Goal: Register for event/course: Sign up to attend an event or enroll in a course

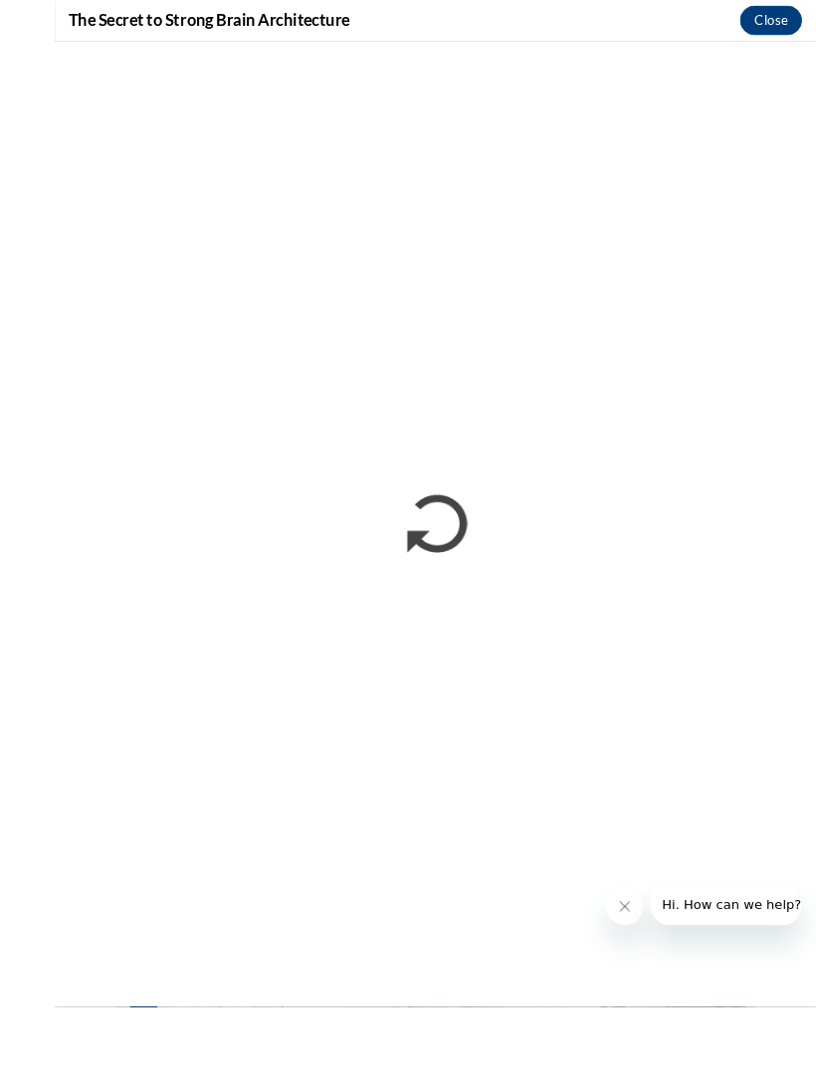
scroll to position [820, 0]
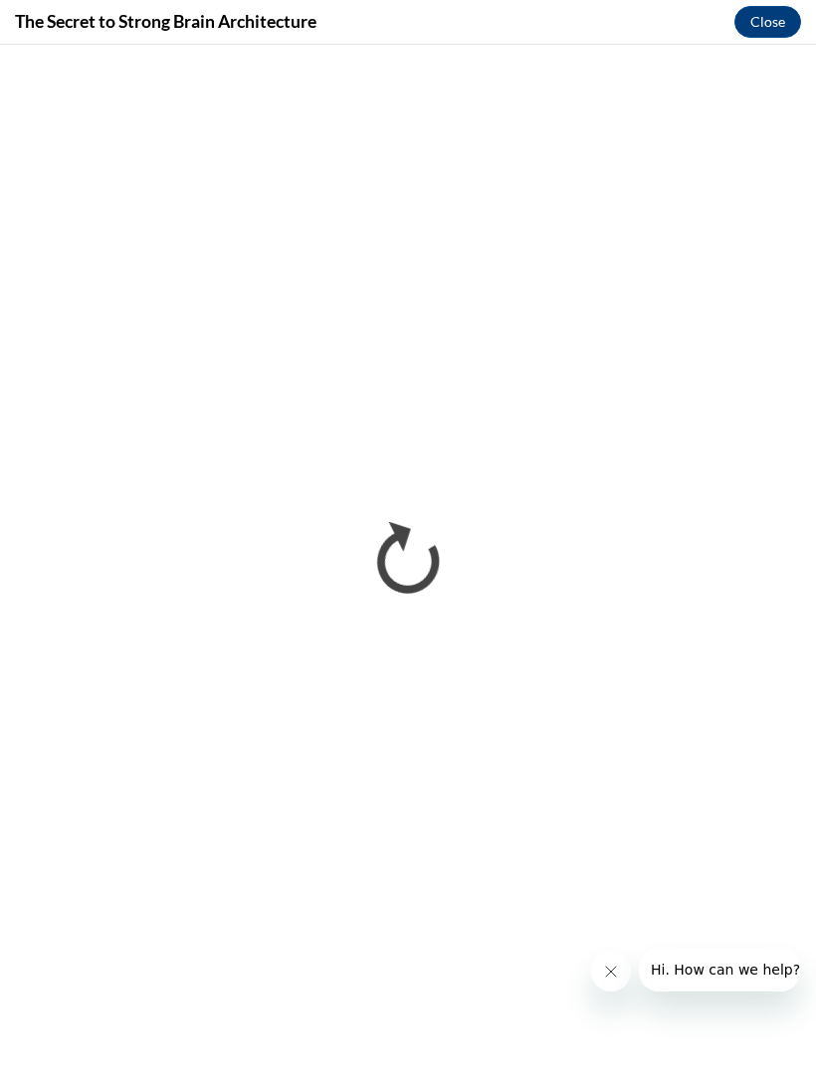
click at [780, 14] on button "Close" at bounding box center [767, 22] width 67 height 32
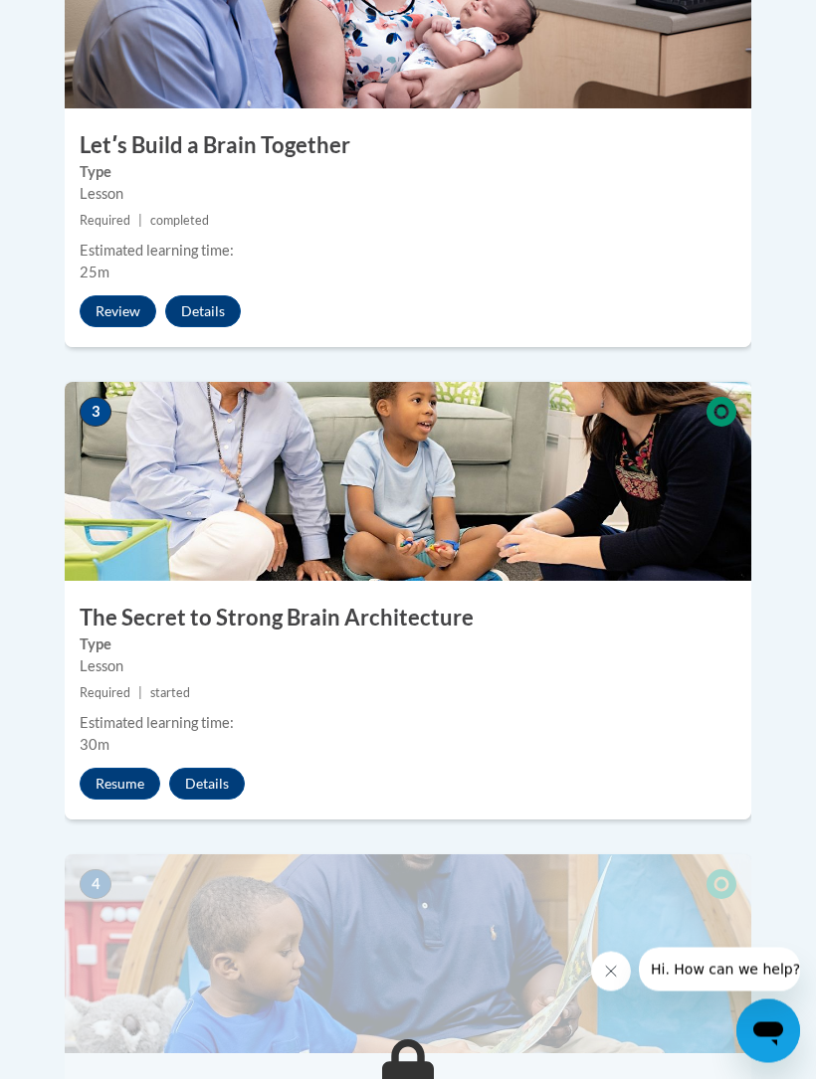
scroll to position [1360, 0]
click at [149, 720] on button "Resume" at bounding box center [120, 784] width 81 height 32
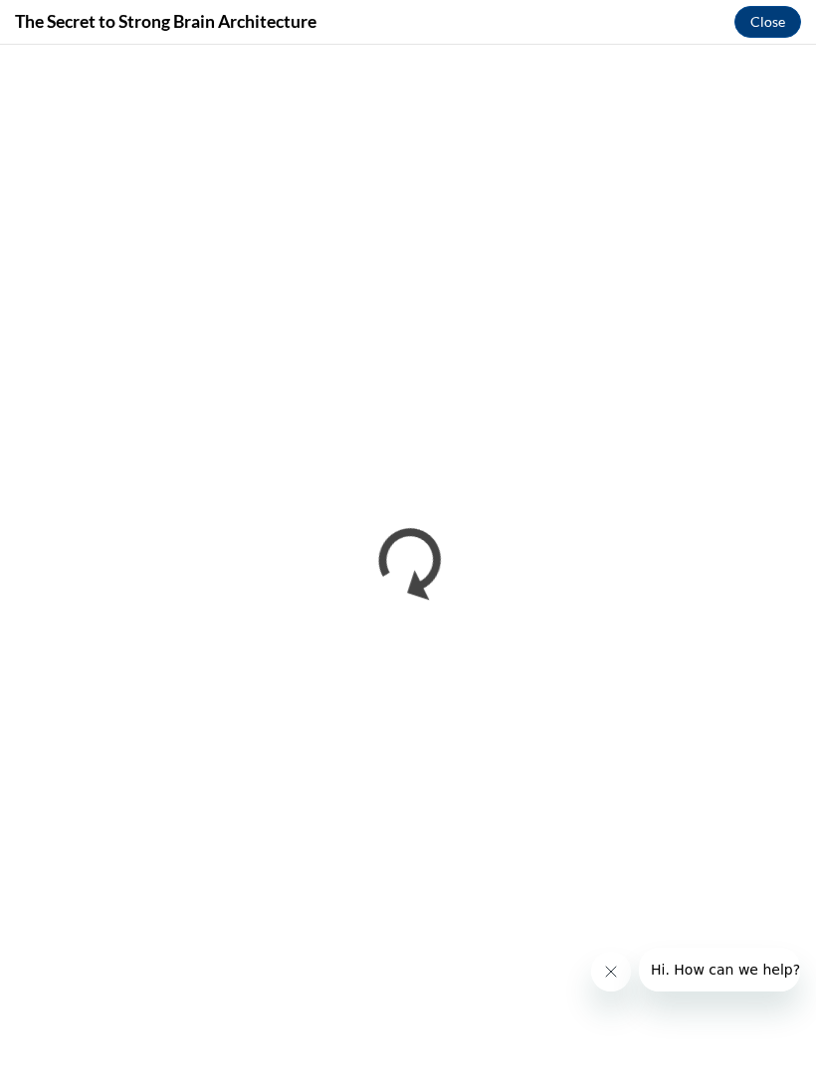
scroll to position [0, 0]
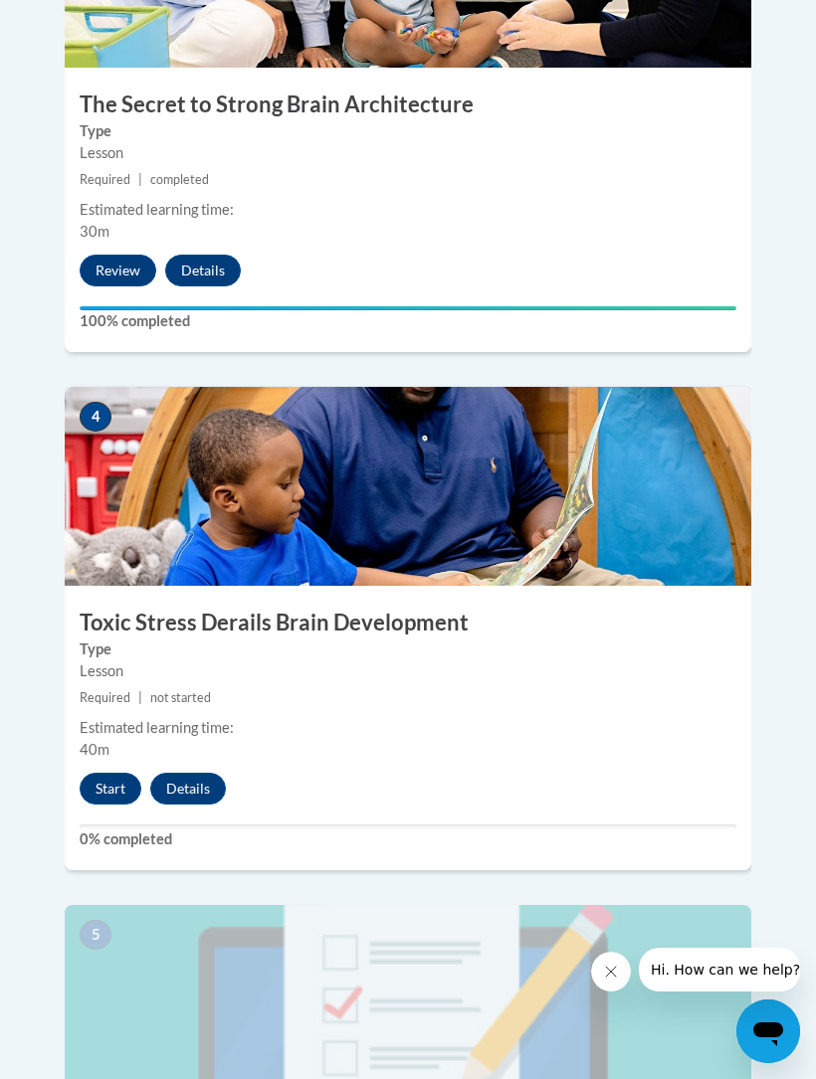
scroll to position [1919, 0]
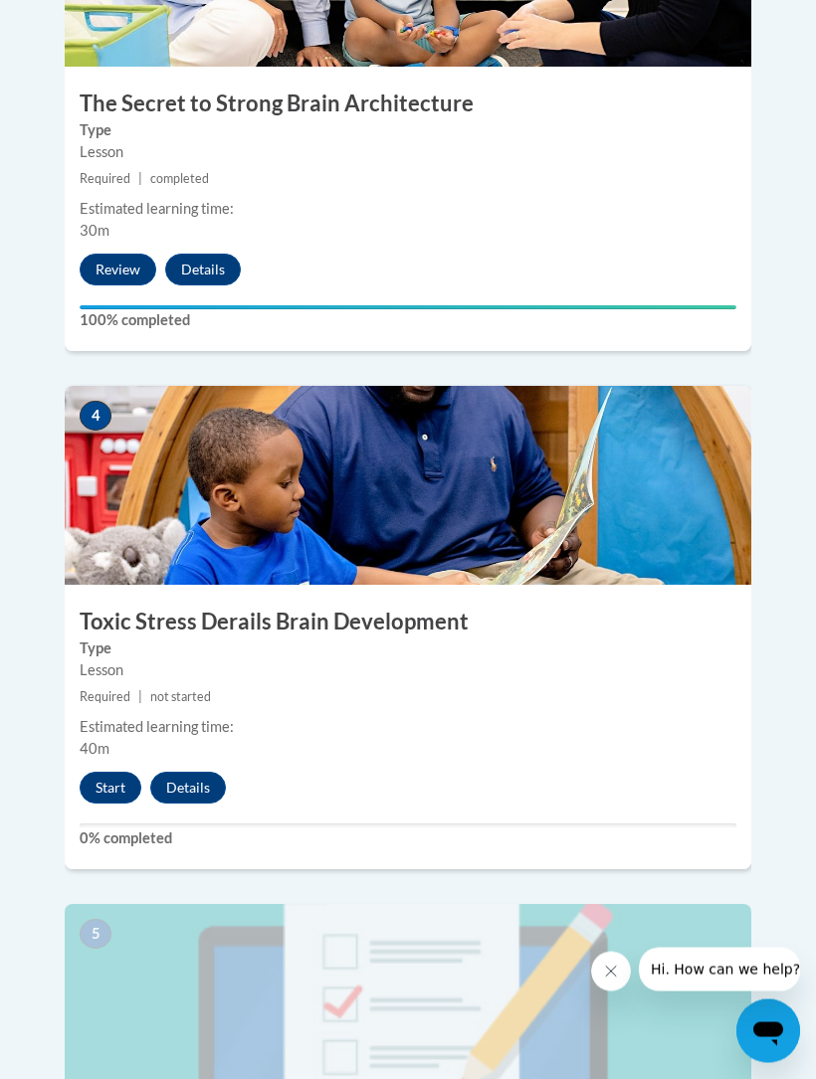
click at [104, 773] on button "Start" at bounding box center [111, 789] width 62 height 32
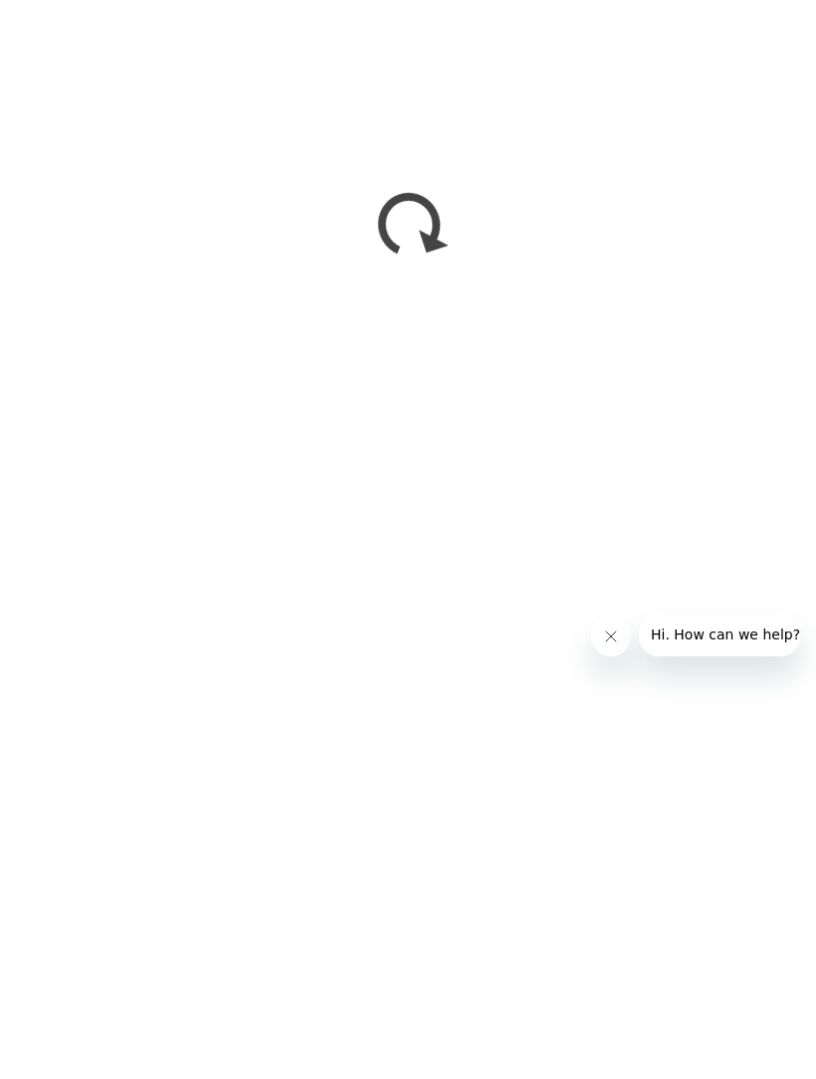
scroll to position [2318, 0]
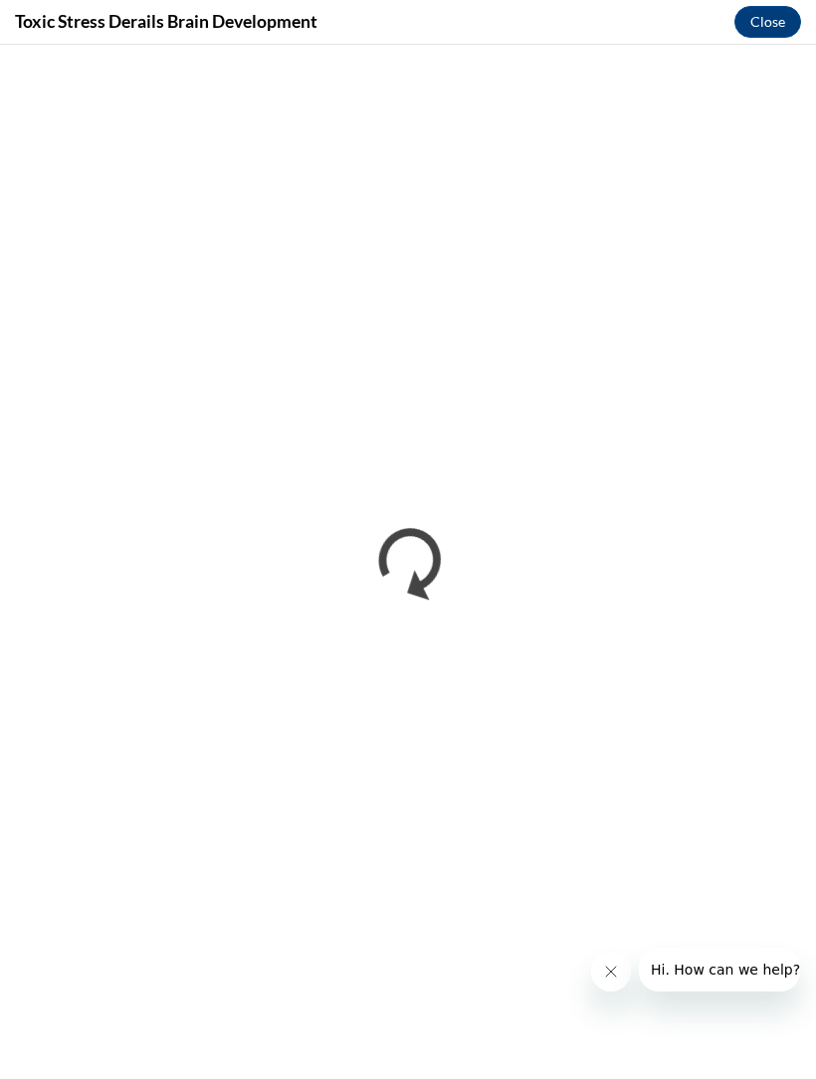
click at [593, 970] on button "Close message from company" at bounding box center [611, 972] width 40 height 40
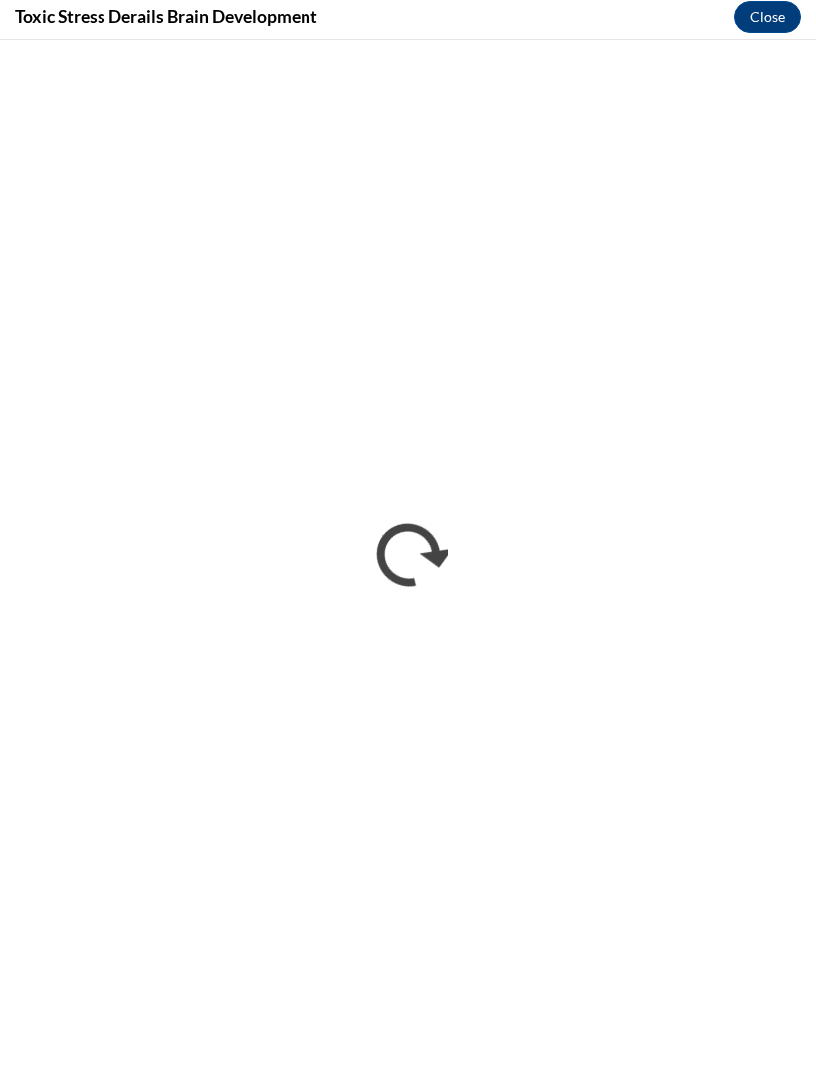
scroll to position [1138, 0]
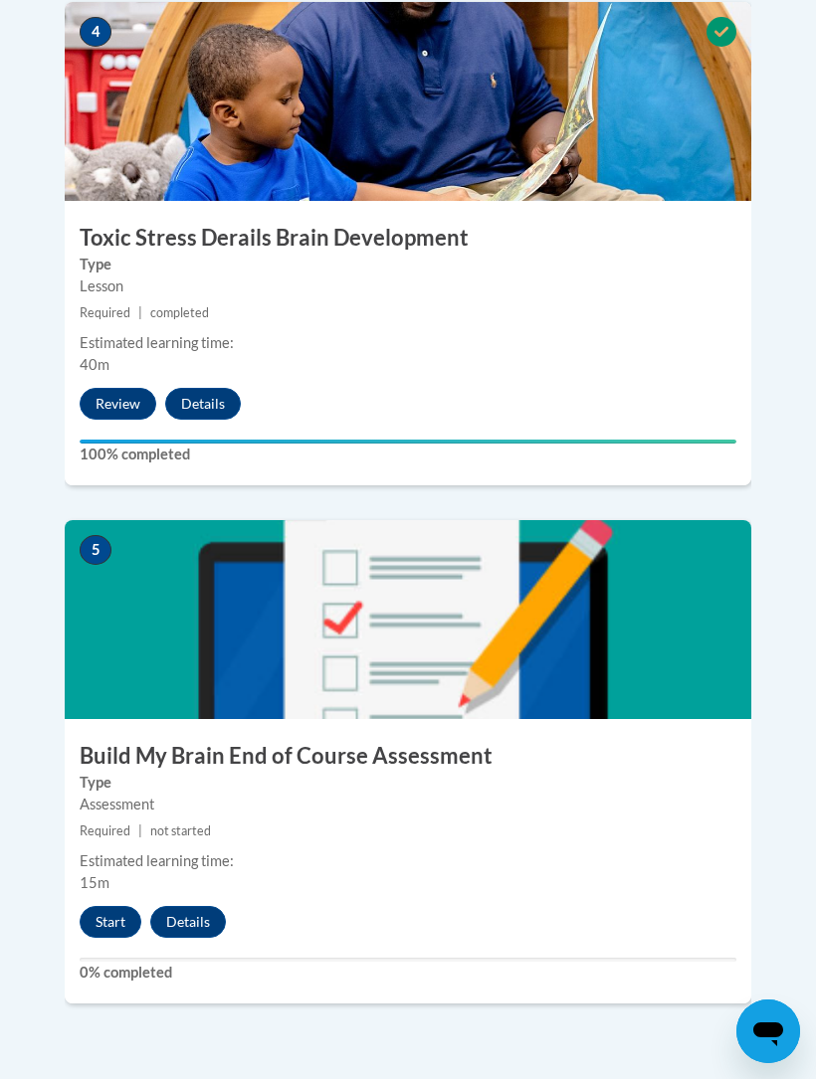
scroll to position [2305, 0]
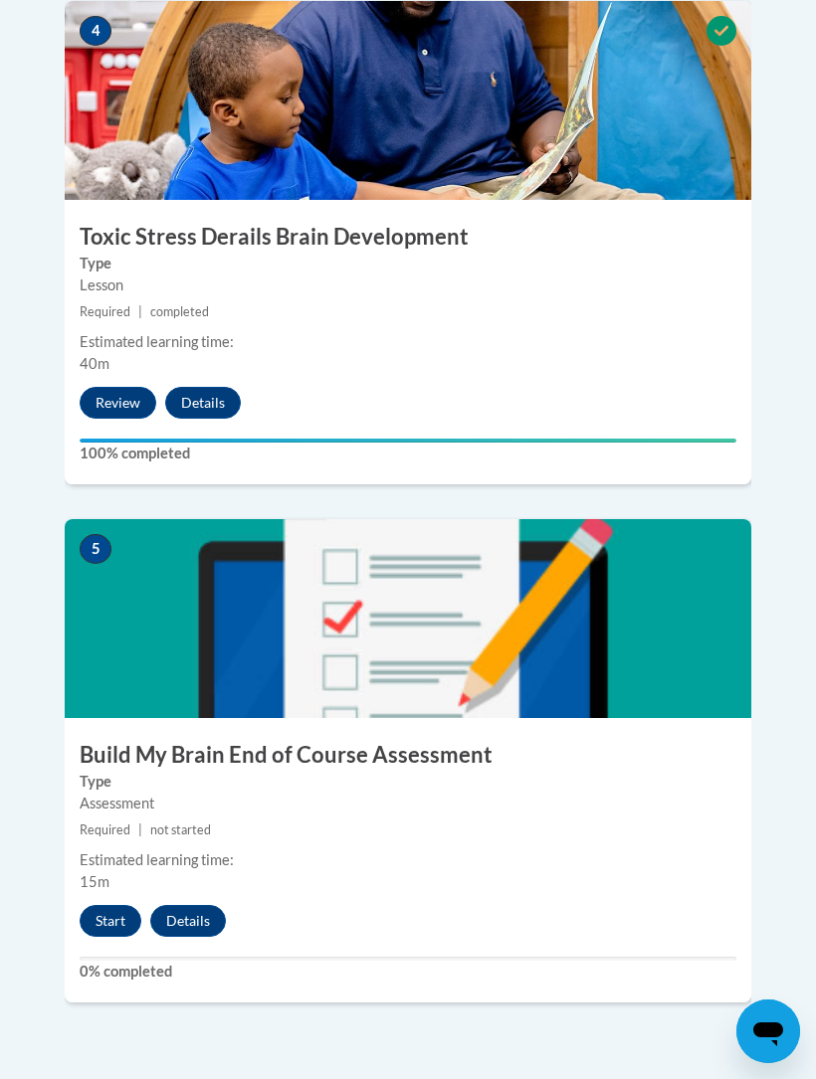
click at [107, 905] on button "Start" at bounding box center [111, 921] width 62 height 32
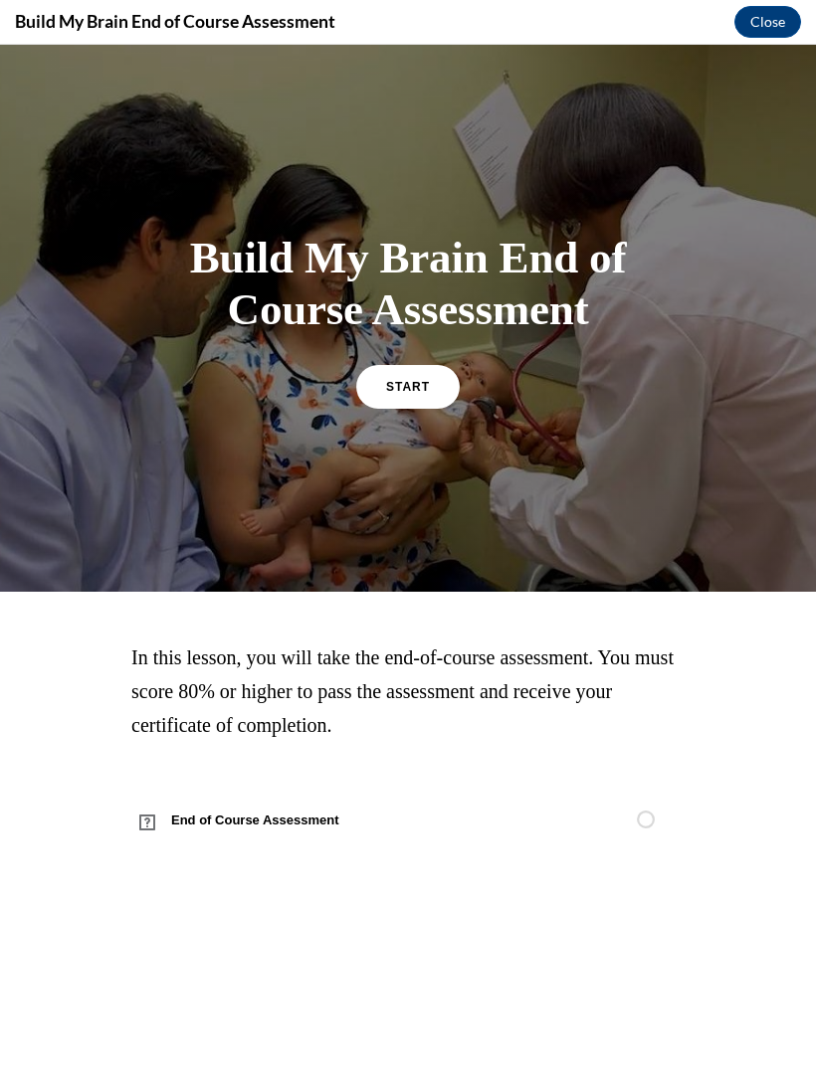
scroll to position [0, 0]
click at [414, 360] on div "Build My Brain End of Course Assessment START" at bounding box center [407, 319] width 525 height 214
click at [372, 377] on link "START" at bounding box center [407, 387] width 103 height 44
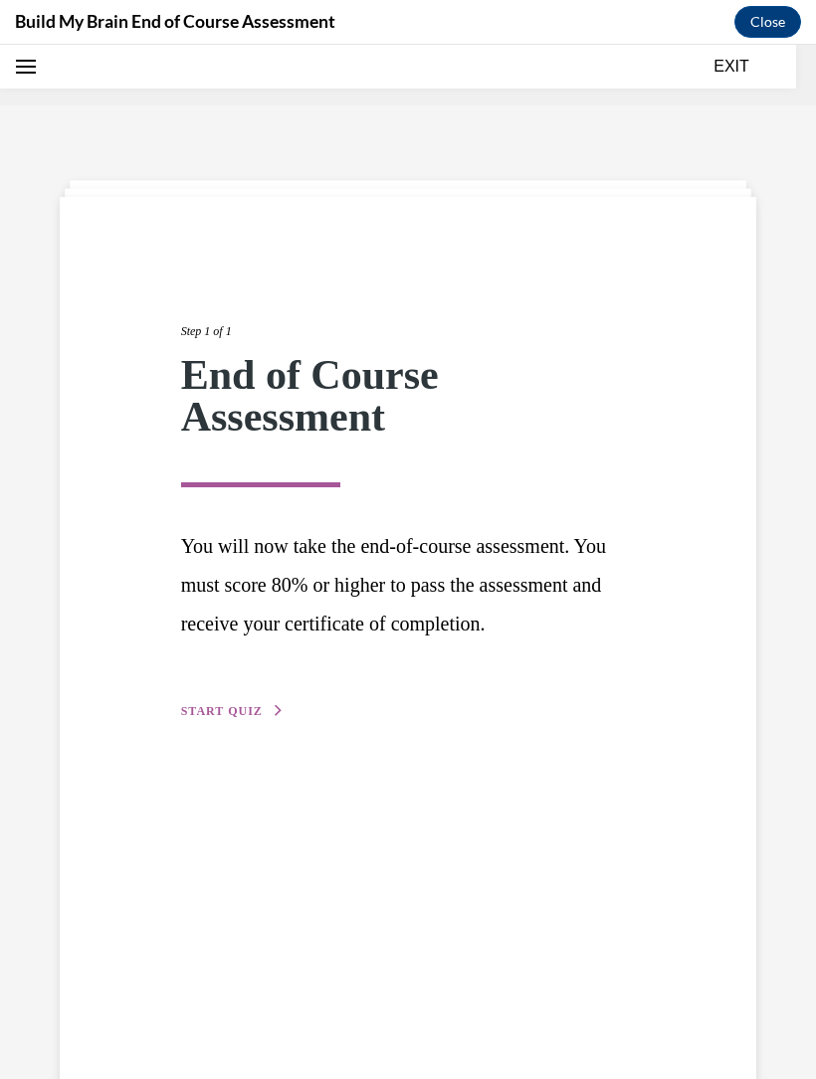
scroll to position [62, 0]
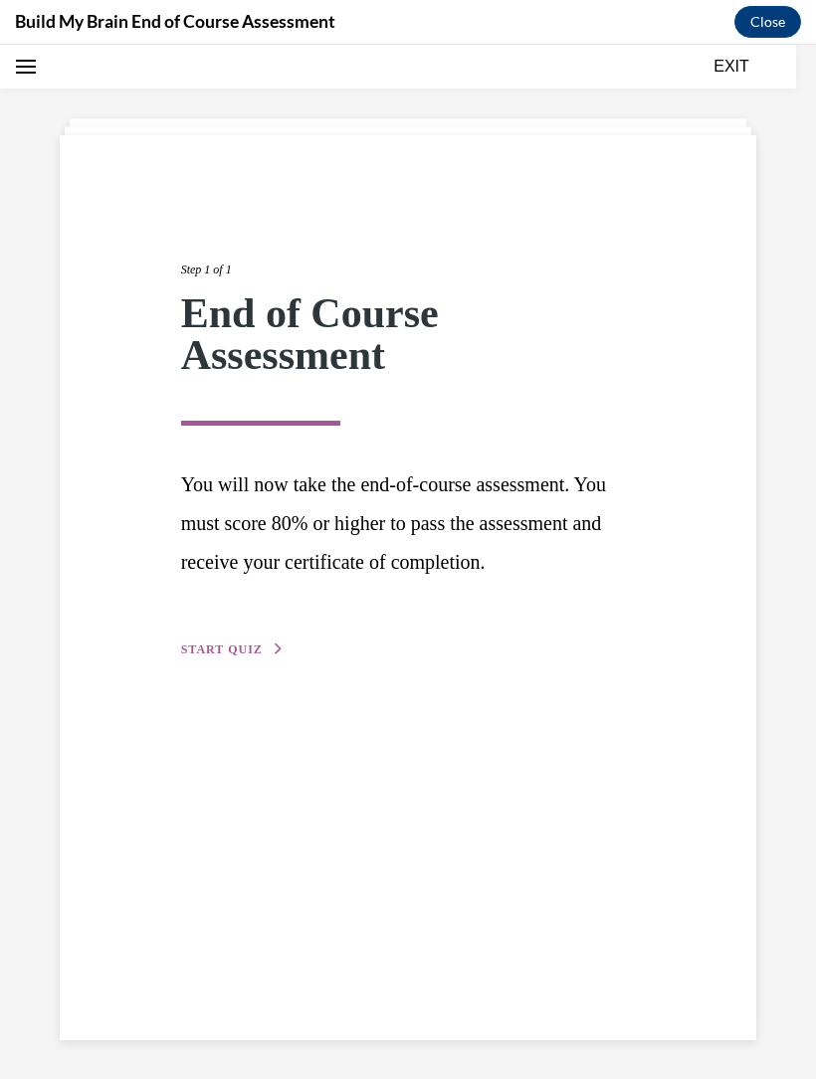
click at [216, 659] on button "START QUIZ" at bounding box center [232, 650] width 103 height 18
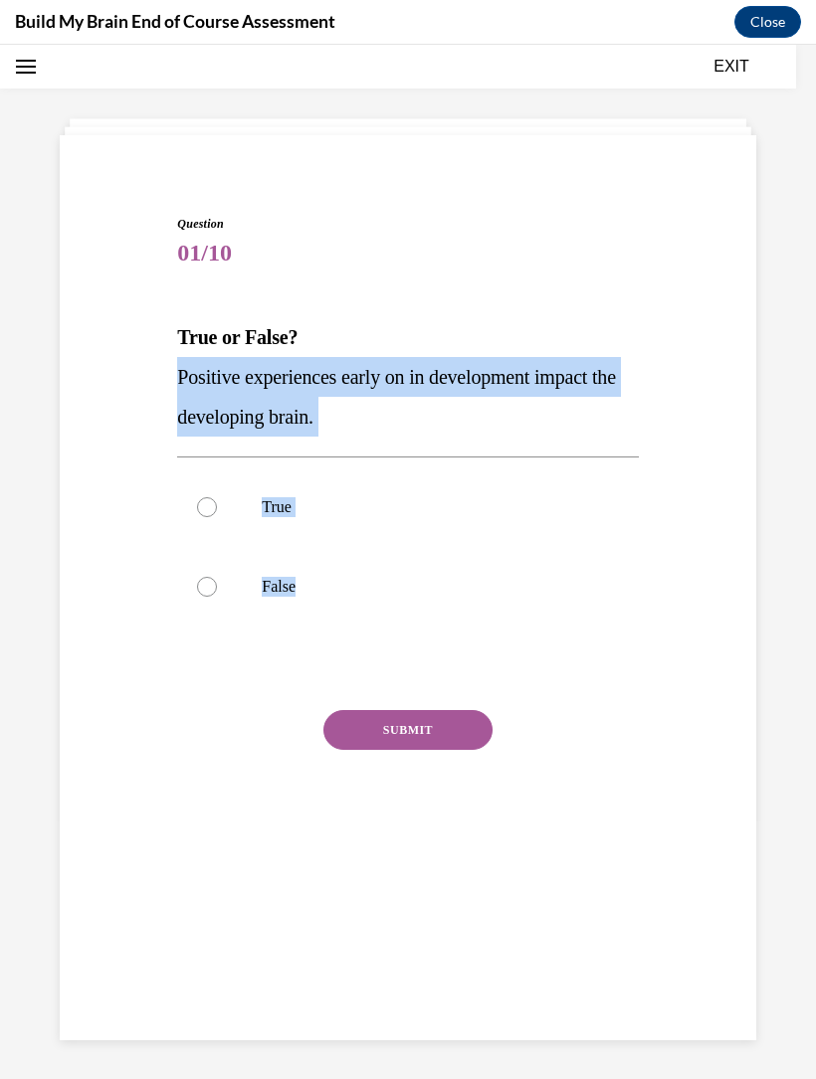
click at [437, 550] on label "False" at bounding box center [407, 587] width 461 height 80
click at [217, 577] on input "False" at bounding box center [207, 587] width 20 height 20
radio input "true"
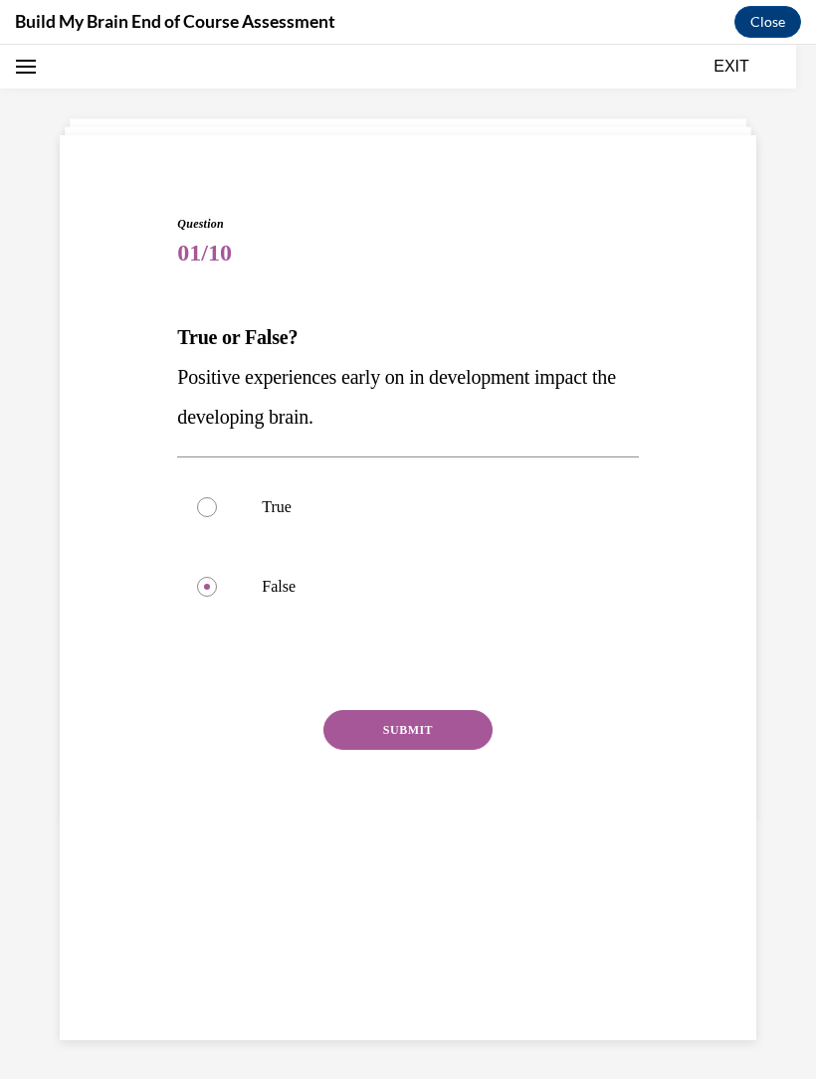
click at [275, 511] on p "True" at bounding box center [425, 507] width 326 height 20
click at [217, 511] on input "True" at bounding box center [207, 507] width 20 height 20
radio input "true"
click at [396, 723] on button "SUBMIT" at bounding box center [407, 730] width 169 height 40
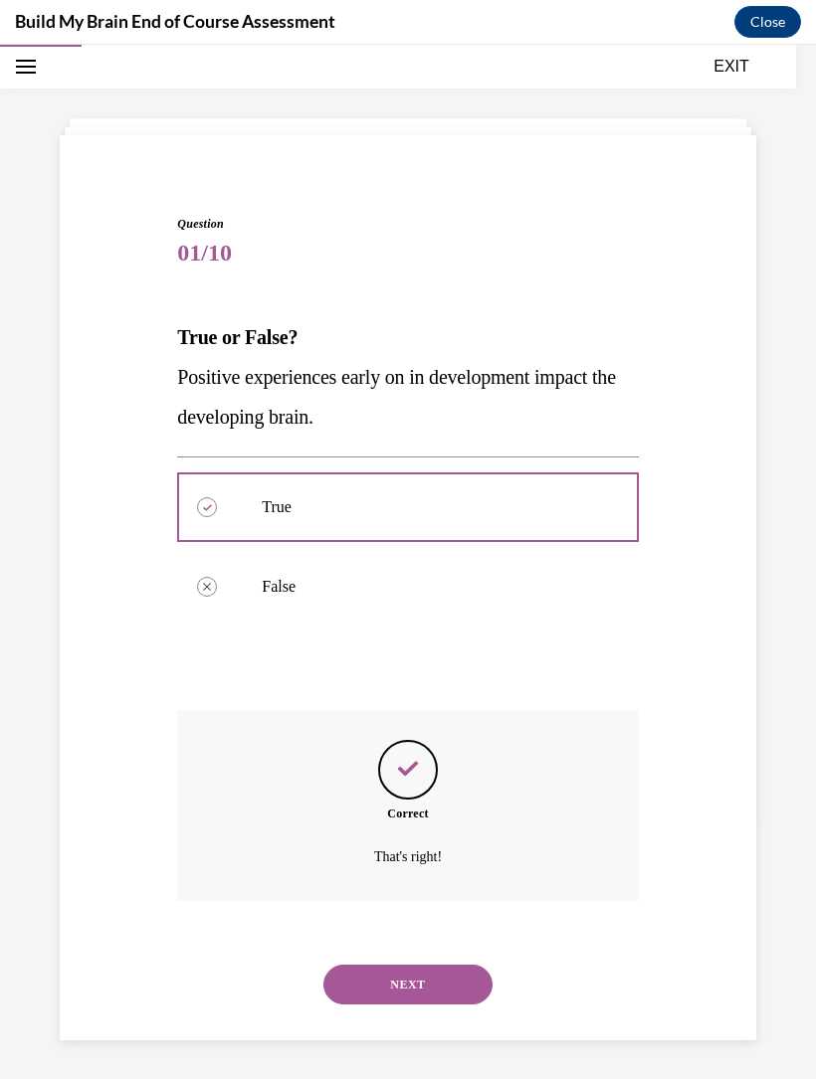
scroll to position [63, 0]
click at [415, 964] on button "NEXT" at bounding box center [407, 984] width 169 height 40
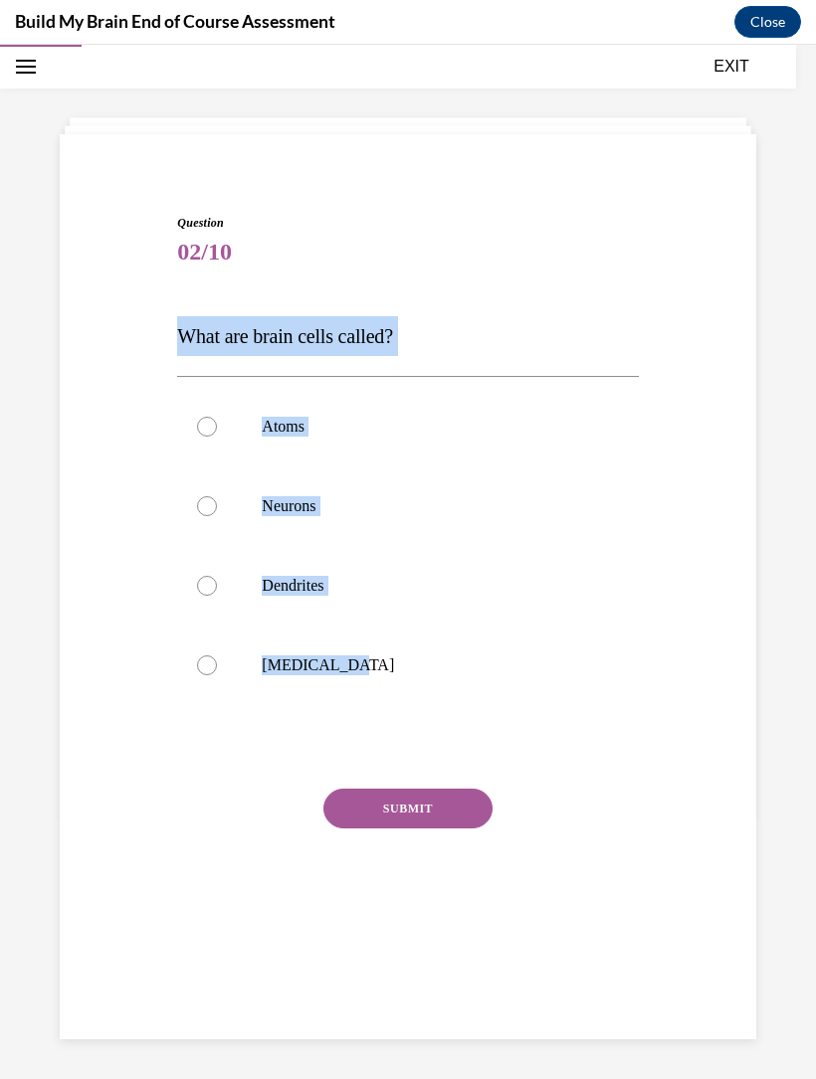
click at [558, 681] on label "Grey matter" at bounding box center [407, 666] width 461 height 80
click at [217, 675] on input "Grey matter" at bounding box center [207, 666] width 20 height 20
radio input "true"
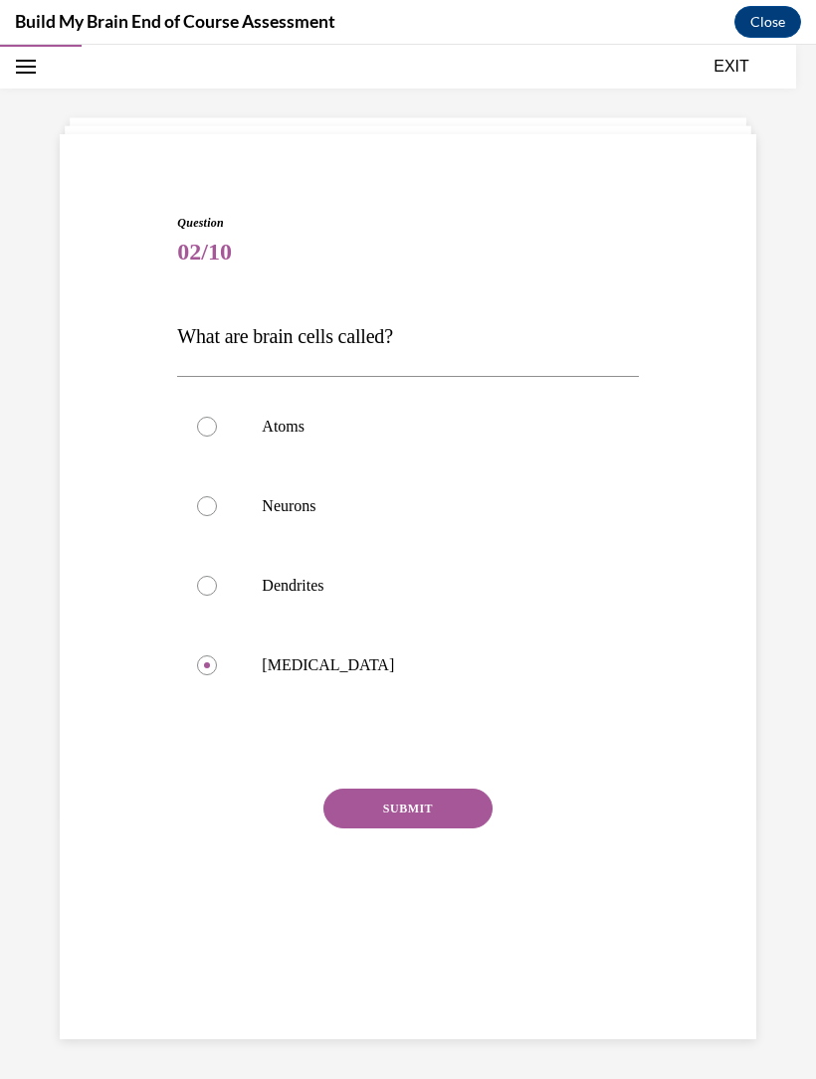
click at [334, 509] on p "Neurons" at bounding box center [425, 506] width 326 height 20
click at [217, 509] on input "Neurons" at bounding box center [207, 506] width 20 height 20
radio input "true"
click at [403, 791] on button "SUBMIT" at bounding box center [407, 809] width 169 height 40
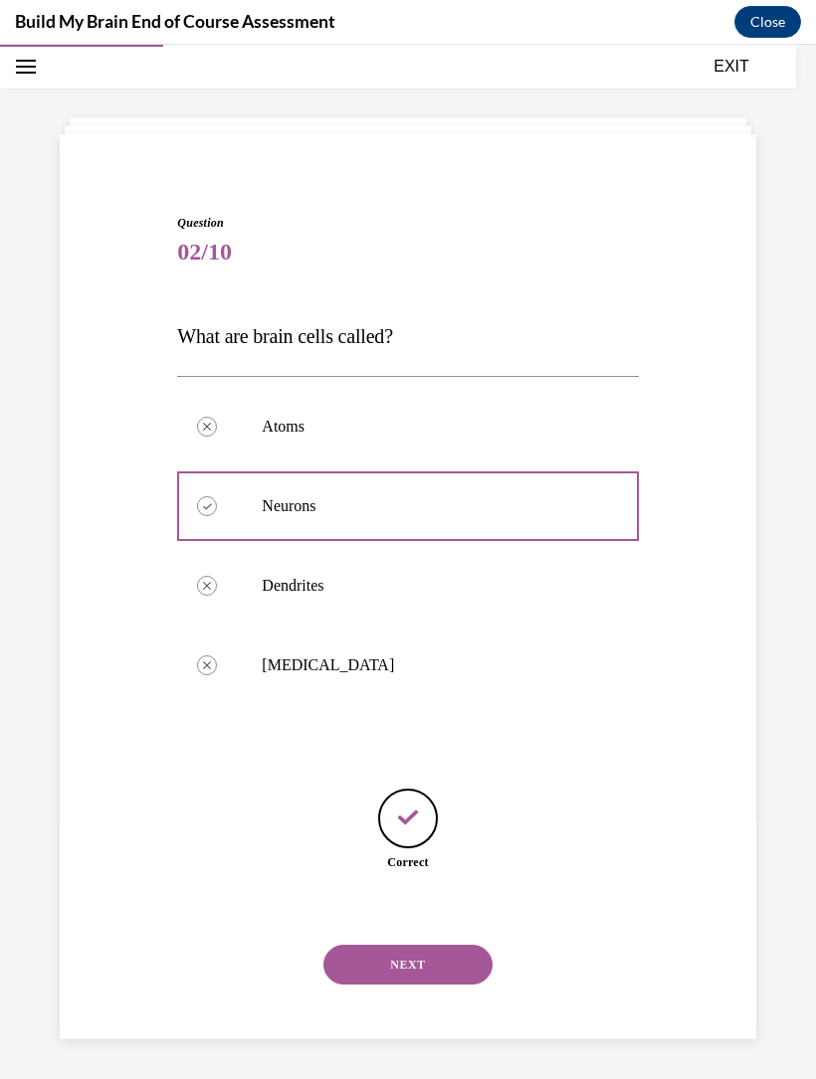
click at [437, 957] on button "NEXT" at bounding box center [407, 965] width 169 height 40
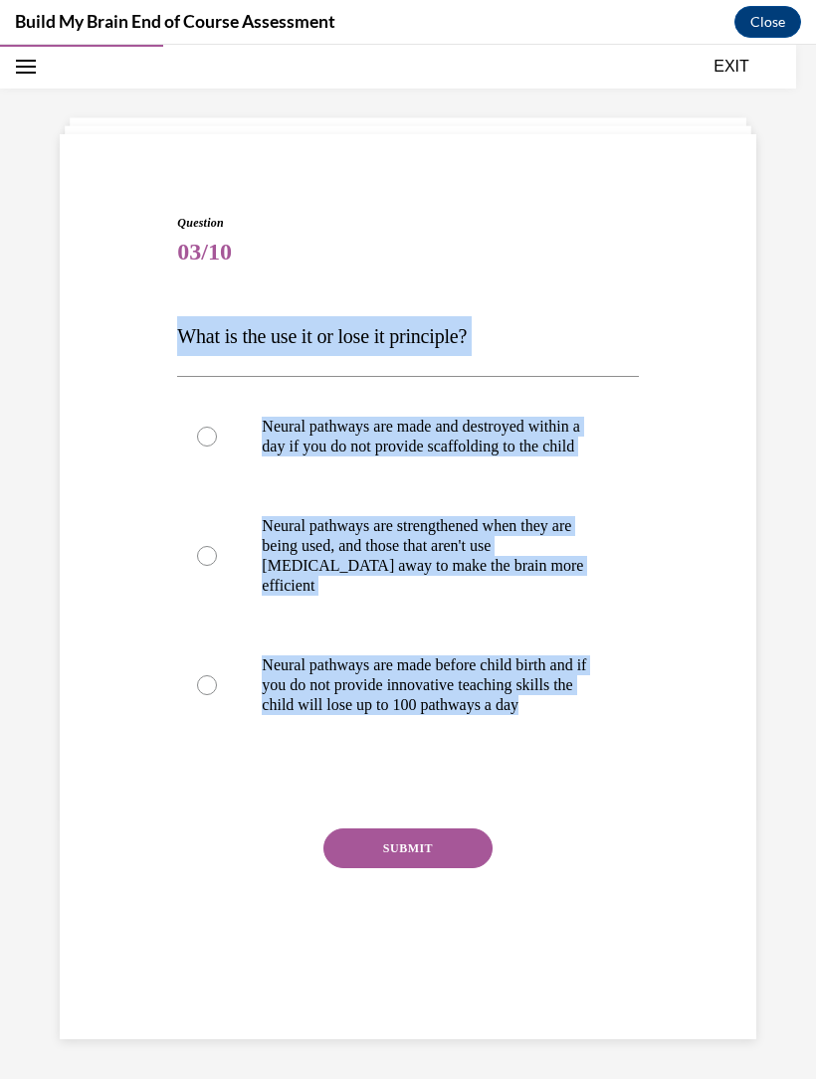
click at [678, 768] on div "Question 03/10 What is the use it or lose it principle? Neural pathways are mad…" at bounding box center [408, 573] width 706 height 838
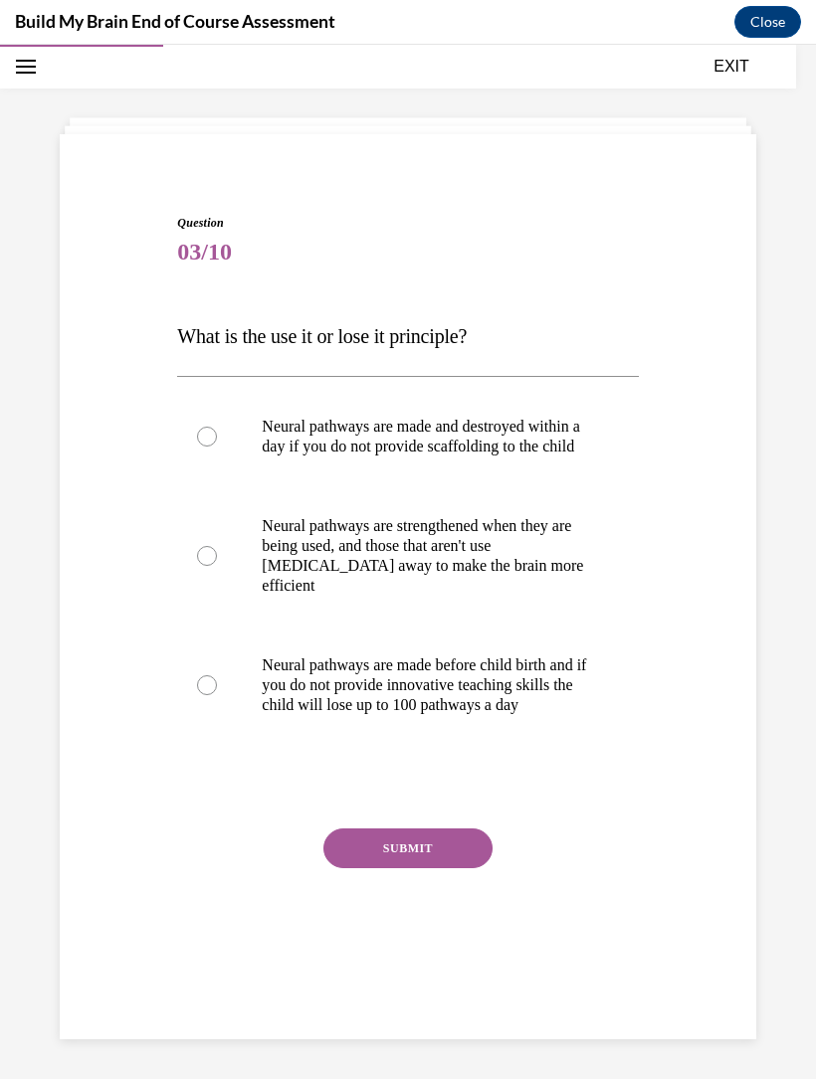
click at [509, 595] on p "Neural pathways are strengthened when they are being used, and those that aren'…" at bounding box center [425, 556] width 326 height 80
click at [217, 566] on input "Neural pathways are strengthened when they are being used, and those that aren'…" at bounding box center [207, 556] width 20 height 20
radio input "true"
click at [430, 838] on div "Question 03/10 What is the use it or lose it principle? Neural pathways are mad…" at bounding box center [407, 603] width 461 height 778
click at [444, 867] on button "SUBMIT" at bounding box center [407, 849] width 169 height 40
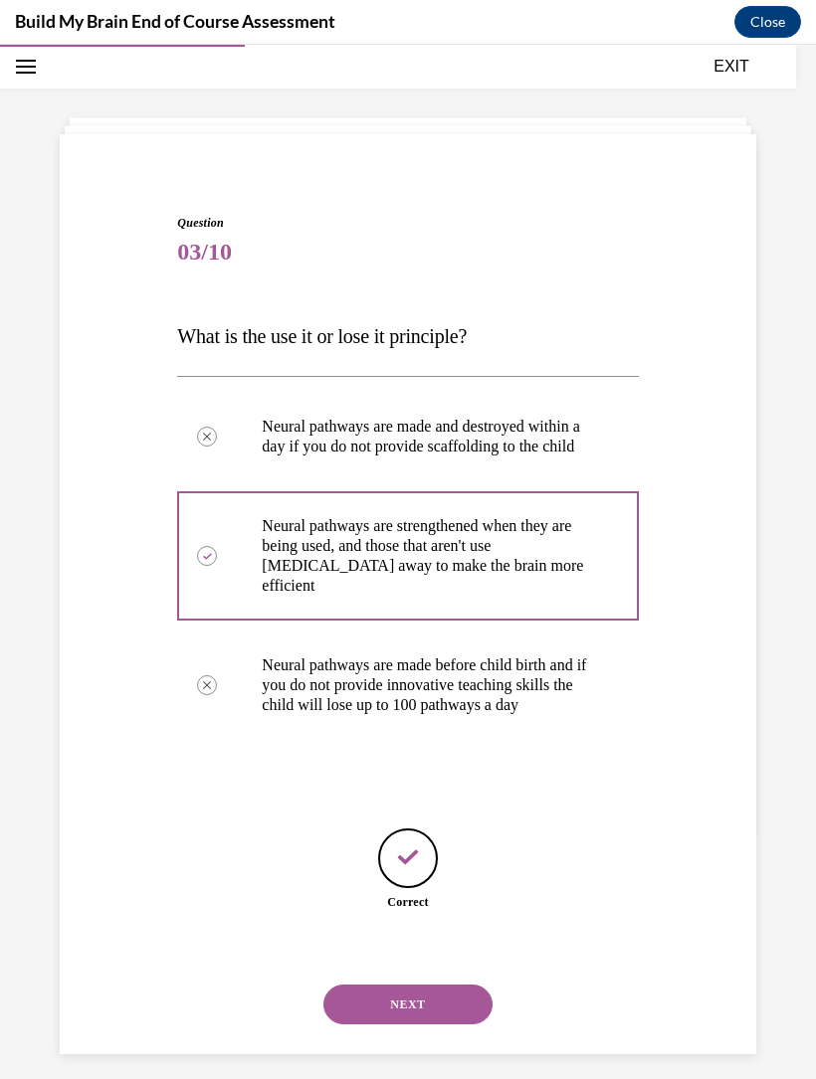
scroll to position [62, 0]
click at [410, 999] on button "NEXT" at bounding box center [407, 1006] width 169 height 40
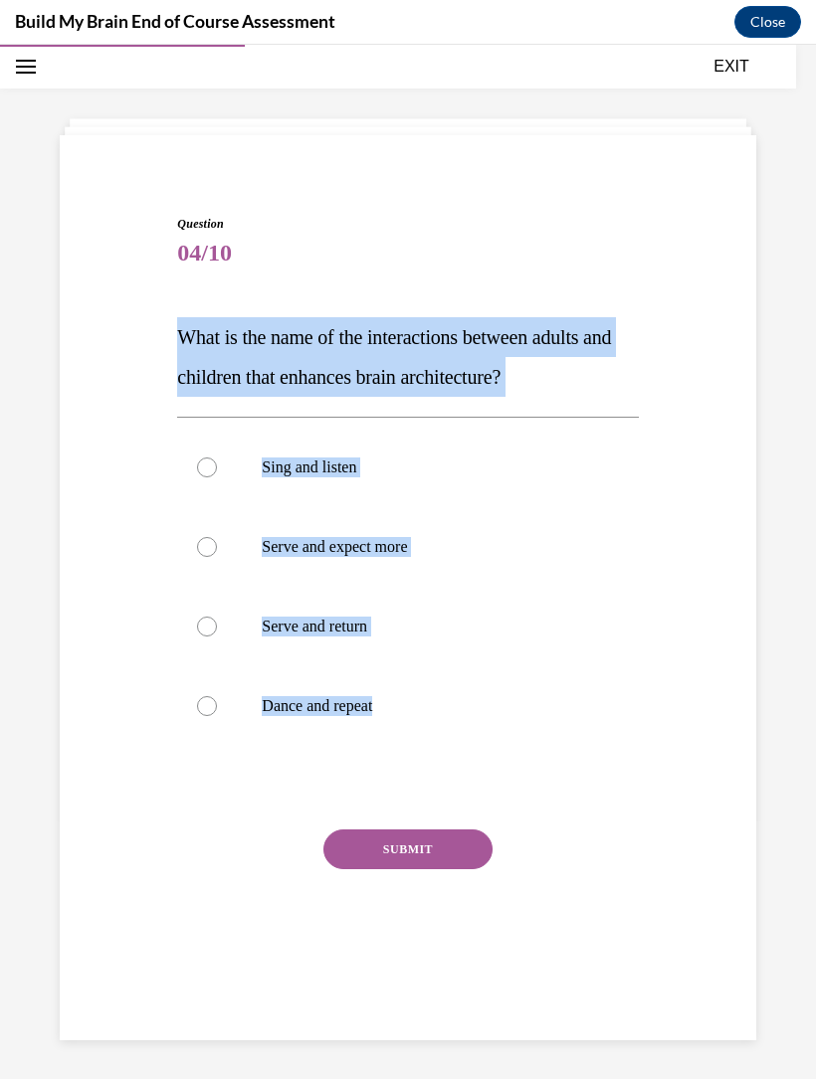
copy div "What is the name of the interactions between adults and children that enhances …"
click at [632, 708] on label "Dance and repeat" at bounding box center [407, 706] width 461 height 80
click at [217, 708] on input "Dance and repeat" at bounding box center [207, 705] width 20 height 20
radio input "true"
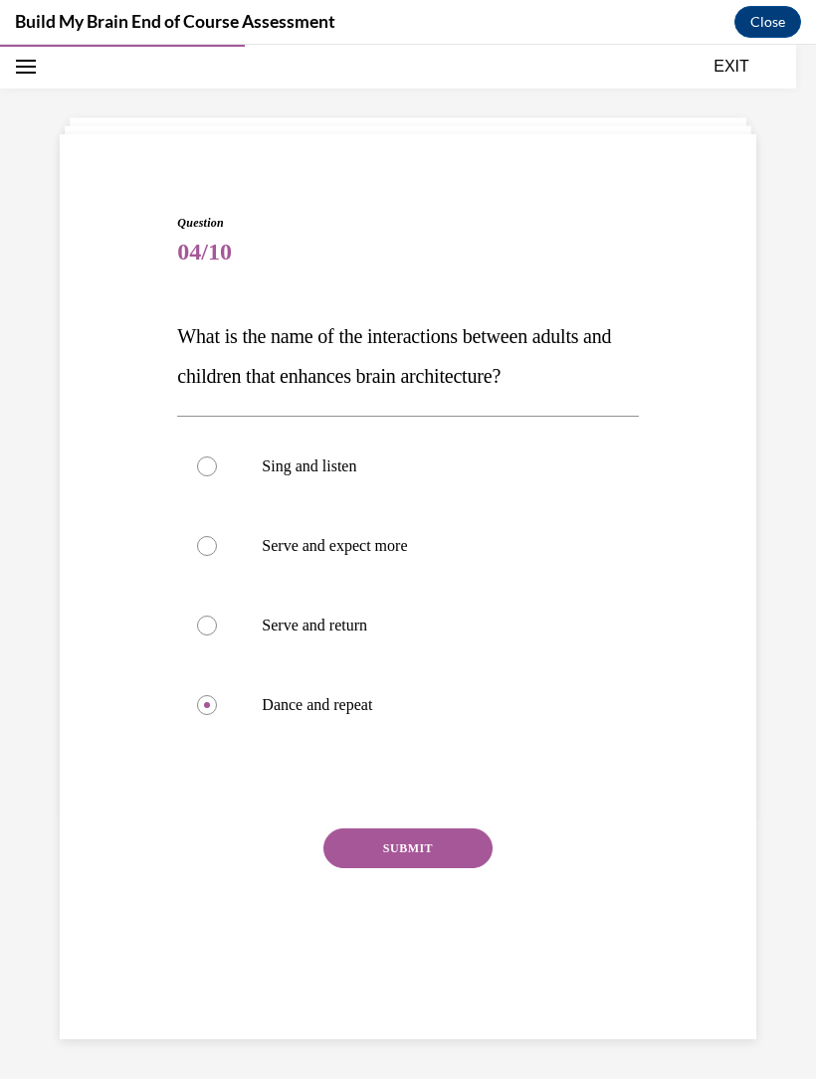
click at [490, 634] on p "Serve and return" at bounding box center [425, 626] width 326 height 20
click at [217, 634] on input "Serve and return" at bounding box center [207, 626] width 20 height 20
radio input "true"
click at [438, 829] on button "SUBMIT" at bounding box center [407, 849] width 169 height 40
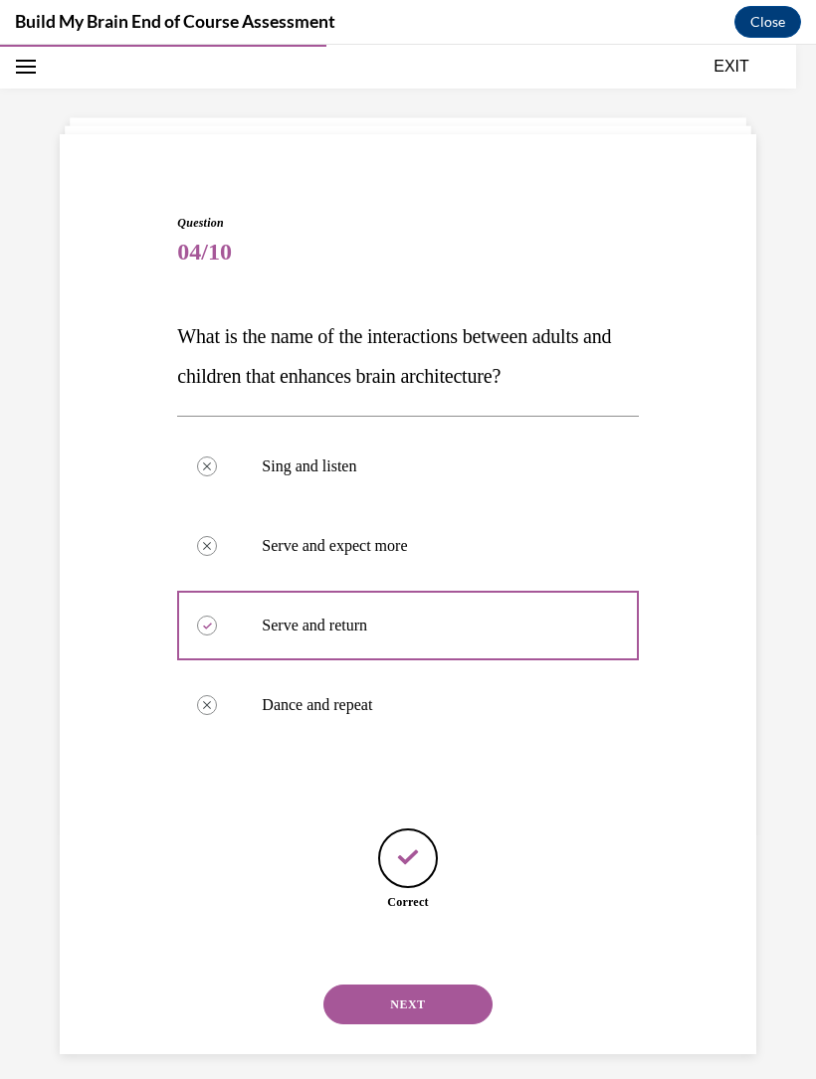
click at [439, 985] on button "NEXT" at bounding box center [407, 1005] width 169 height 40
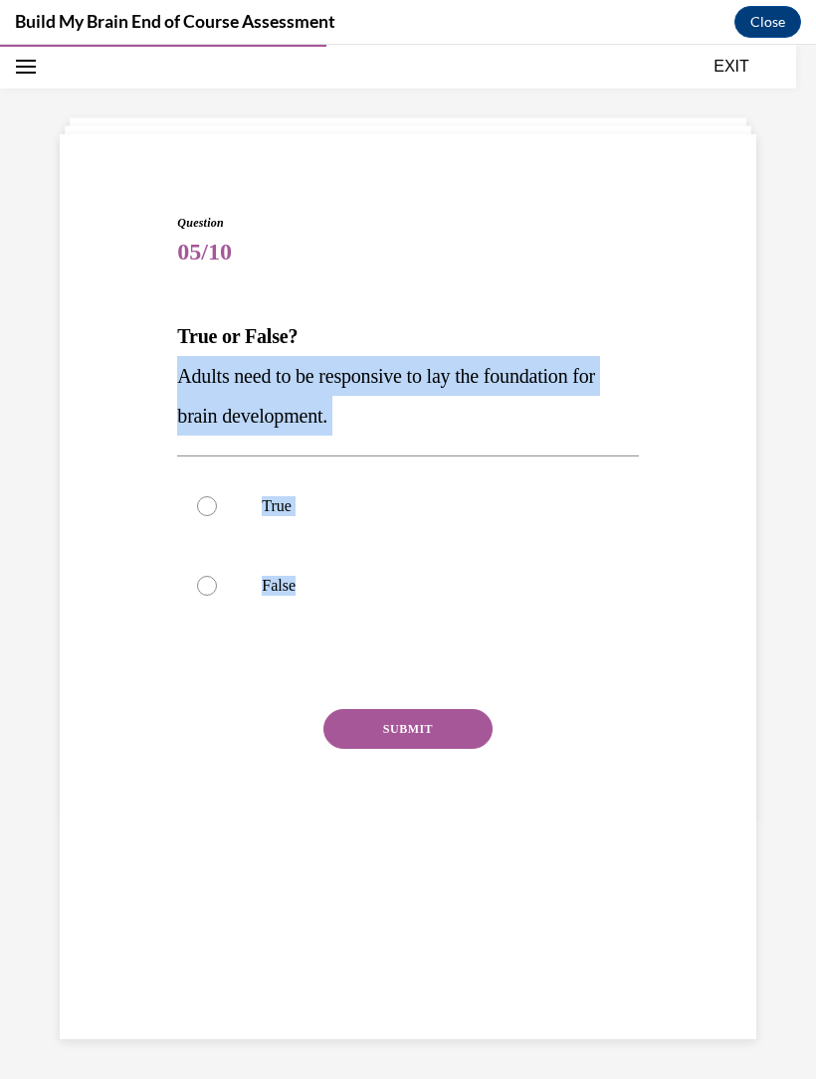
click at [455, 622] on label "False" at bounding box center [407, 586] width 461 height 80
click at [217, 596] on input "False" at bounding box center [207, 586] width 20 height 20
radio input "true"
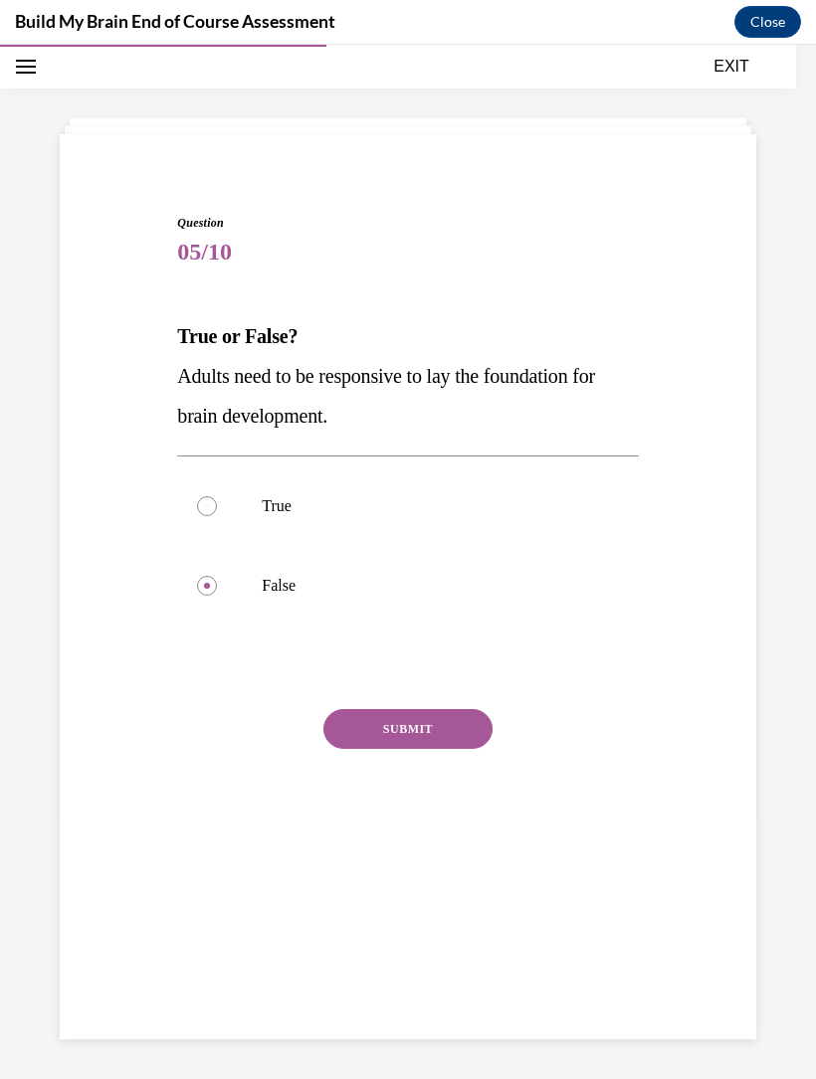
click at [344, 489] on label "True" at bounding box center [407, 507] width 461 height 80
click at [217, 496] on input "True" at bounding box center [207, 506] width 20 height 20
radio input "true"
click at [405, 714] on button "SUBMIT" at bounding box center [407, 729] width 169 height 40
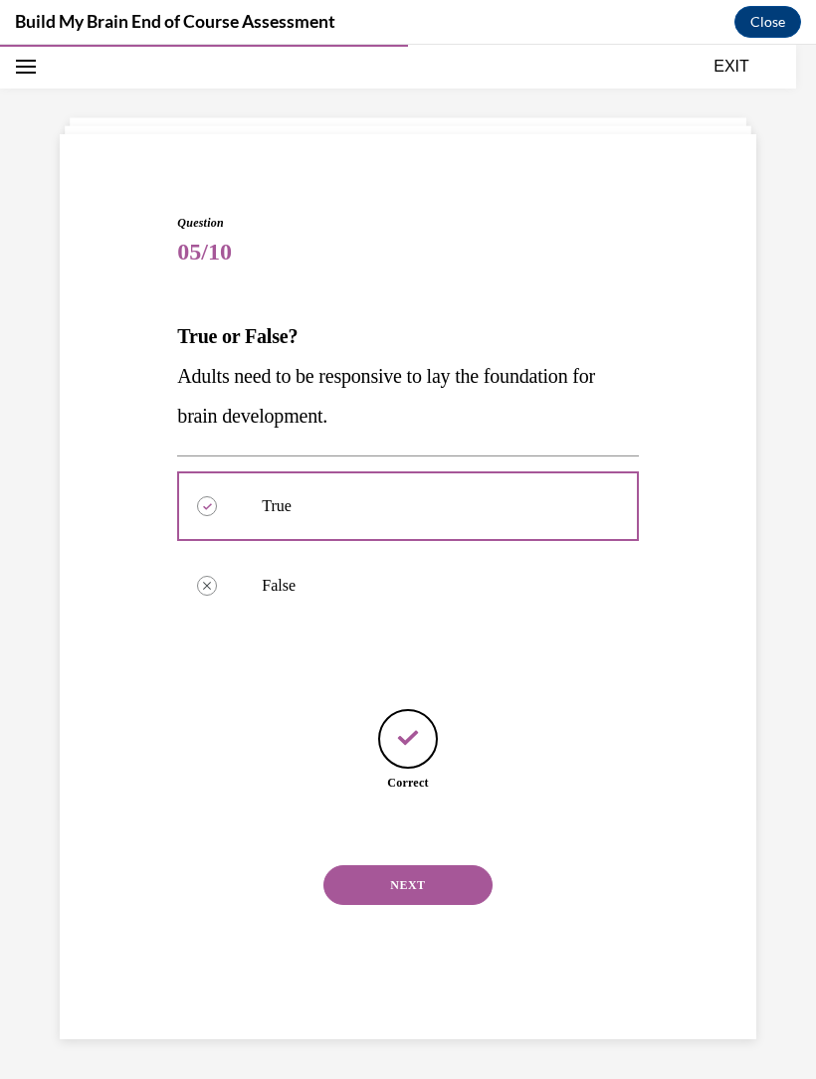
click at [376, 865] on button "NEXT" at bounding box center [407, 885] width 169 height 40
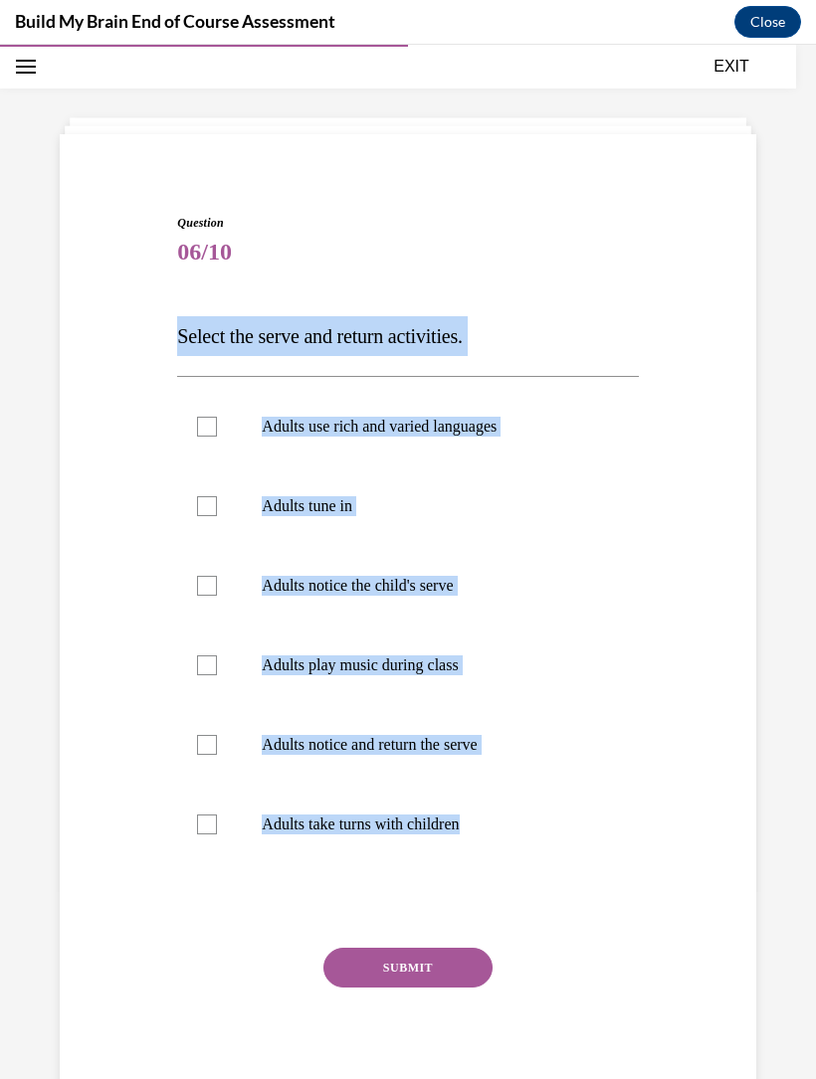
click at [749, 567] on div "Question 06/10 Select the serve and return activities. Adults use rich and vari…" at bounding box center [408, 632] width 706 height 957
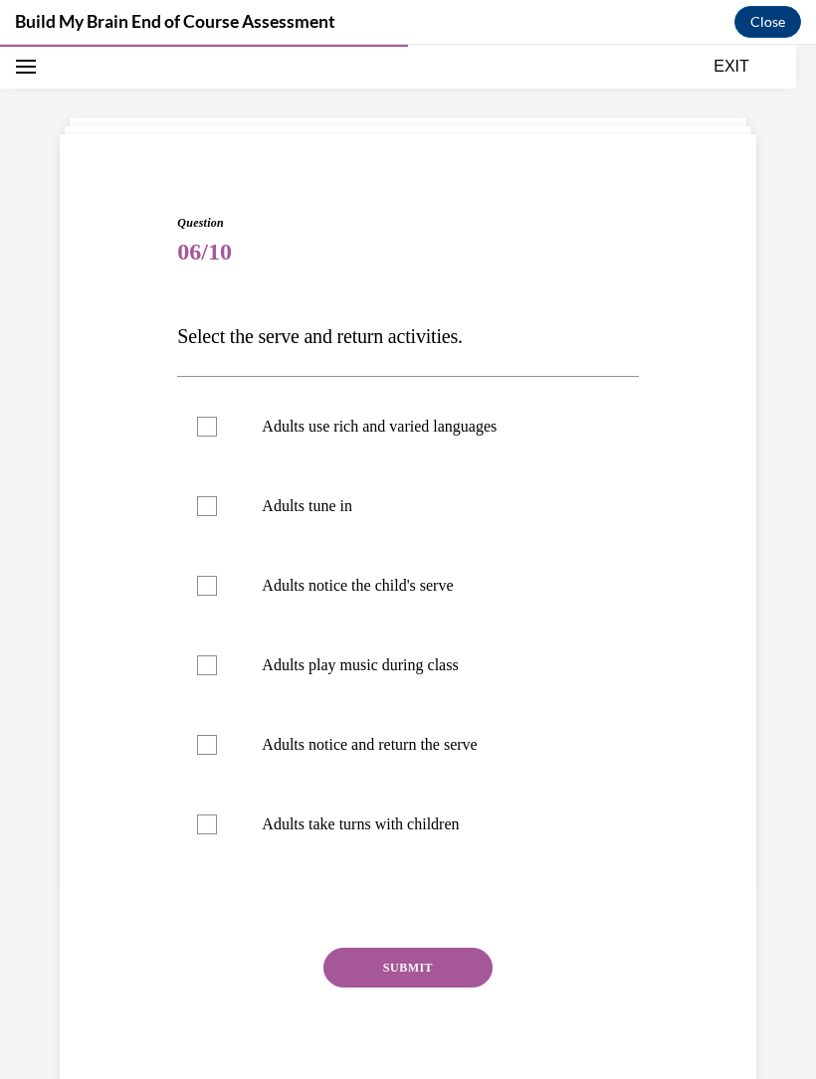
click at [451, 440] on label "Adults use rich and varied languages" at bounding box center [407, 427] width 461 height 80
click at [217, 437] on input "Adults use rich and varied languages" at bounding box center [207, 427] width 20 height 20
checkbox input "true"
click at [446, 585] on p "Adults notice the child's serve" at bounding box center [425, 586] width 326 height 20
click at [217, 585] on input "Adults notice the child's serve" at bounding box center [207, 586] width 20 height 20
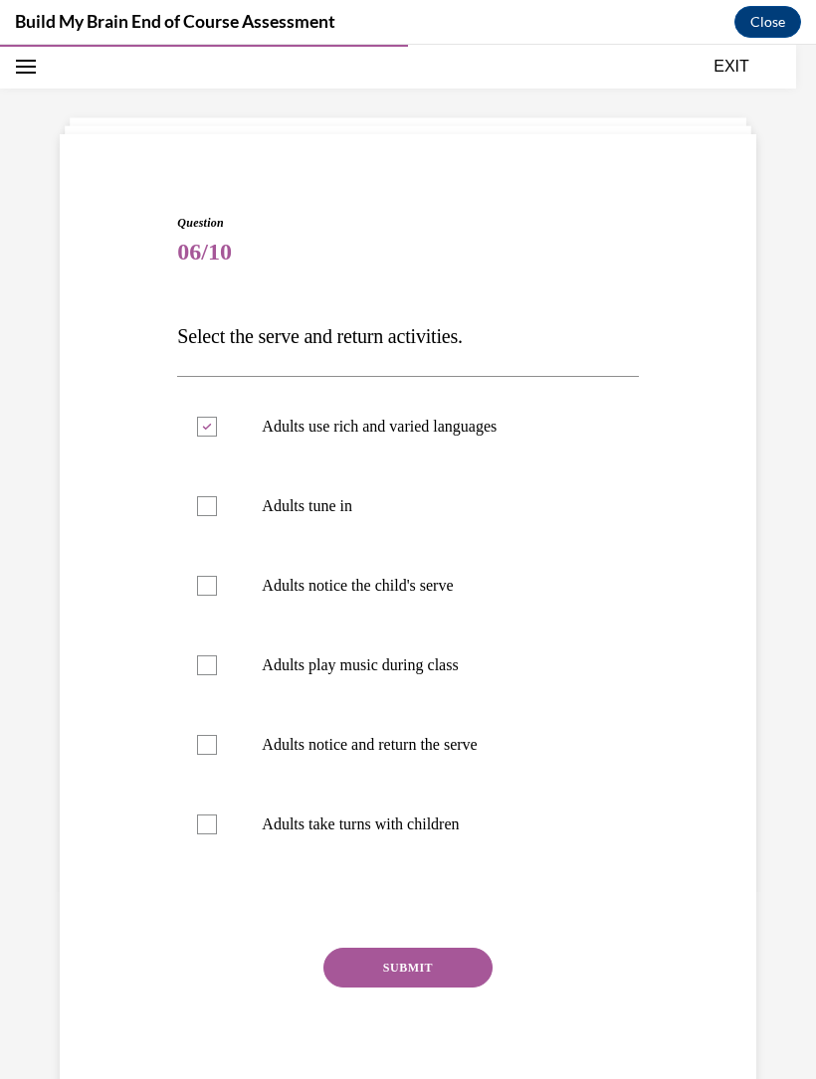
checkbox input "true"
click at [473, 743] on p "Adults notice and return the serve" at bounding box center [425, 745] width 326 height 20
click at [217, 743] on input "Adults notice and return the serve" at bounding box center [207, 745] width 20 height 20
checkbox input "true"
click at [435, 832] on p "Adults take turns with children" at bounding box center [425, 825] width 326 height 20
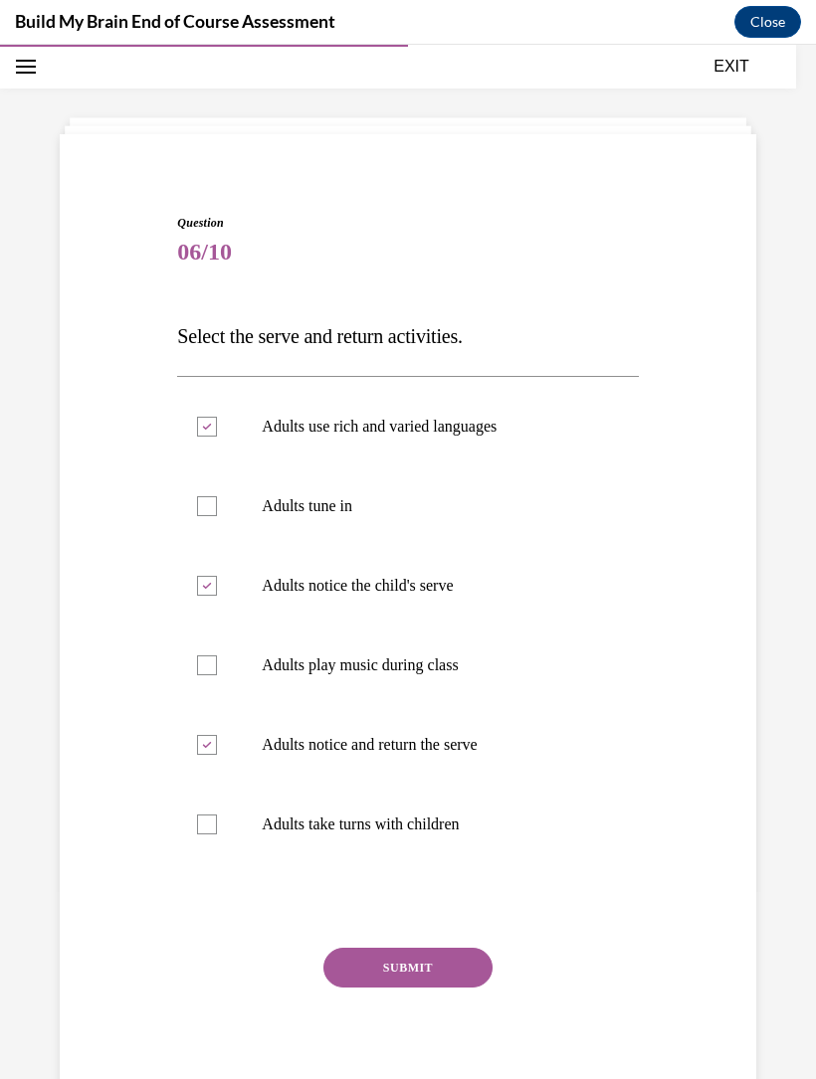
click at [217, 832] on input "Adults take turns with children" at bounding box center [207, 825] width 20 height 20
checkbox input "true"
click at [404, 950] on button "SUBMIT" at bounding box center [407, 968] width 169 height 40
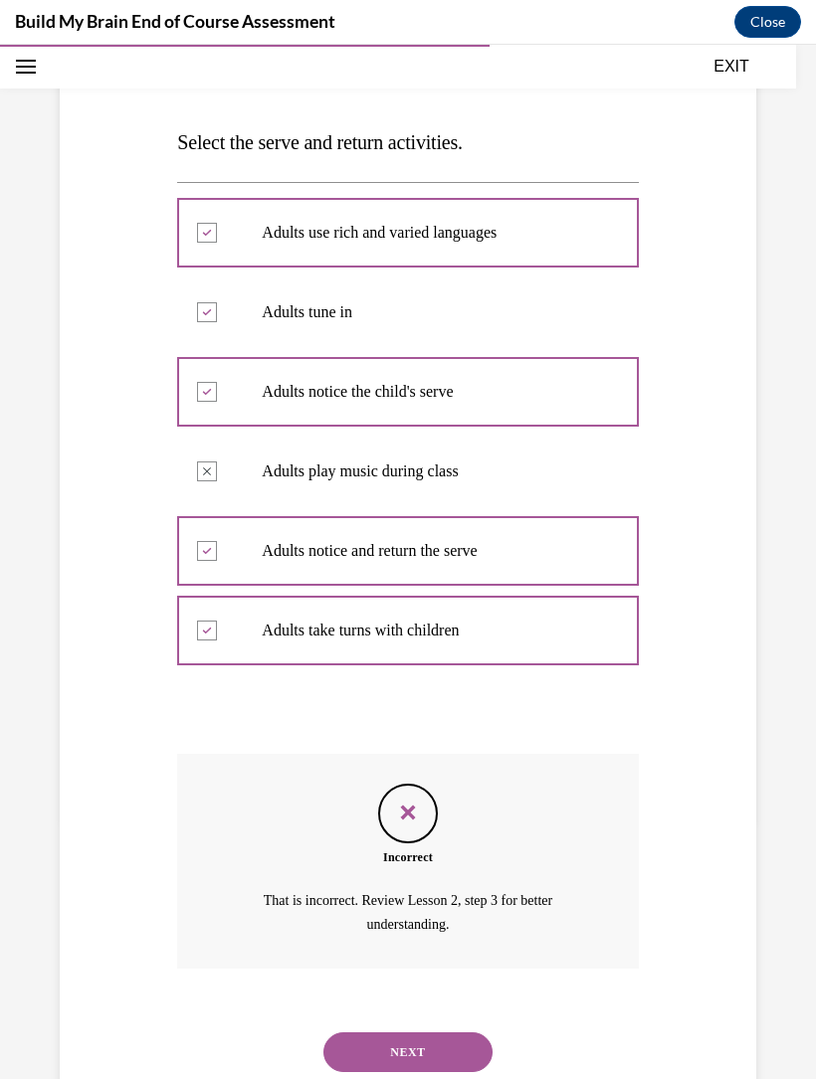
scroll to position [269, 0]
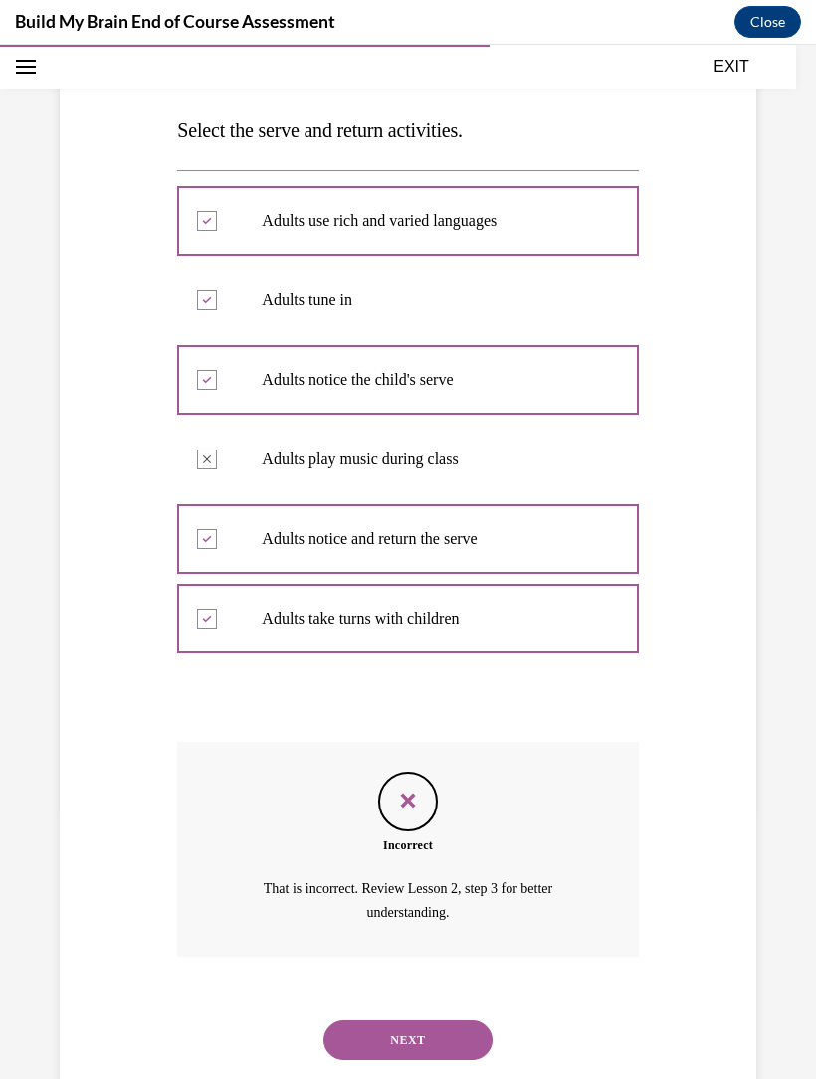
click at [436, 1021] on button "NEXT" at bounding box center [407, 1041] width 169 height 40
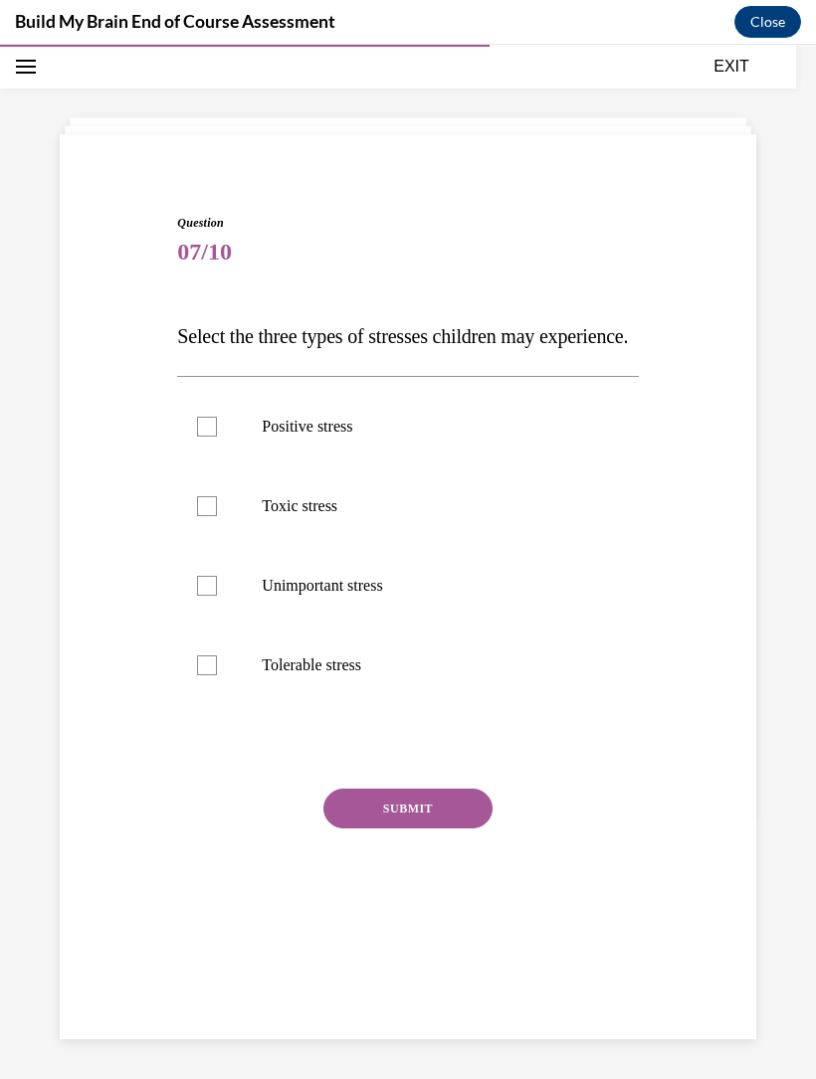
scroll to position [63, 0]
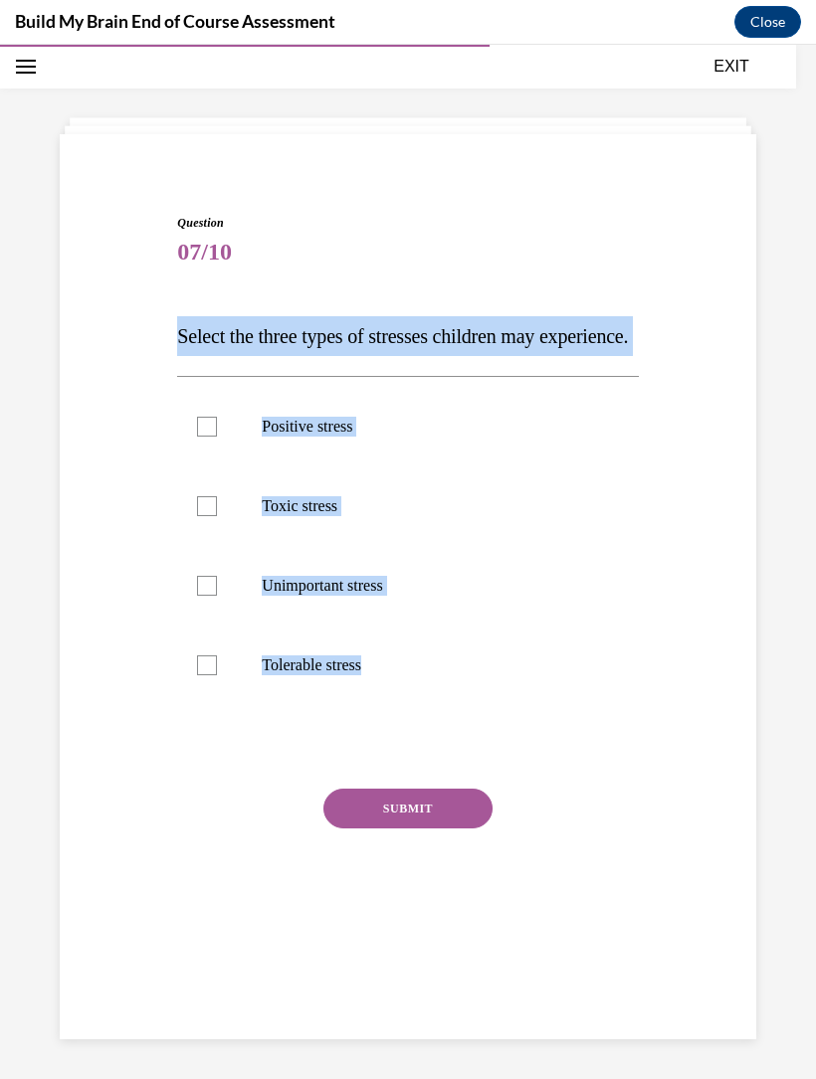
click at [547, 690] on label "Tolerable stress" at bounding box center [407, 666] width 461 height 80
click at [217, 675] on input "Tolerable stress" at bounding box center [207, 666] width 20 height 20
checkbox input "true"
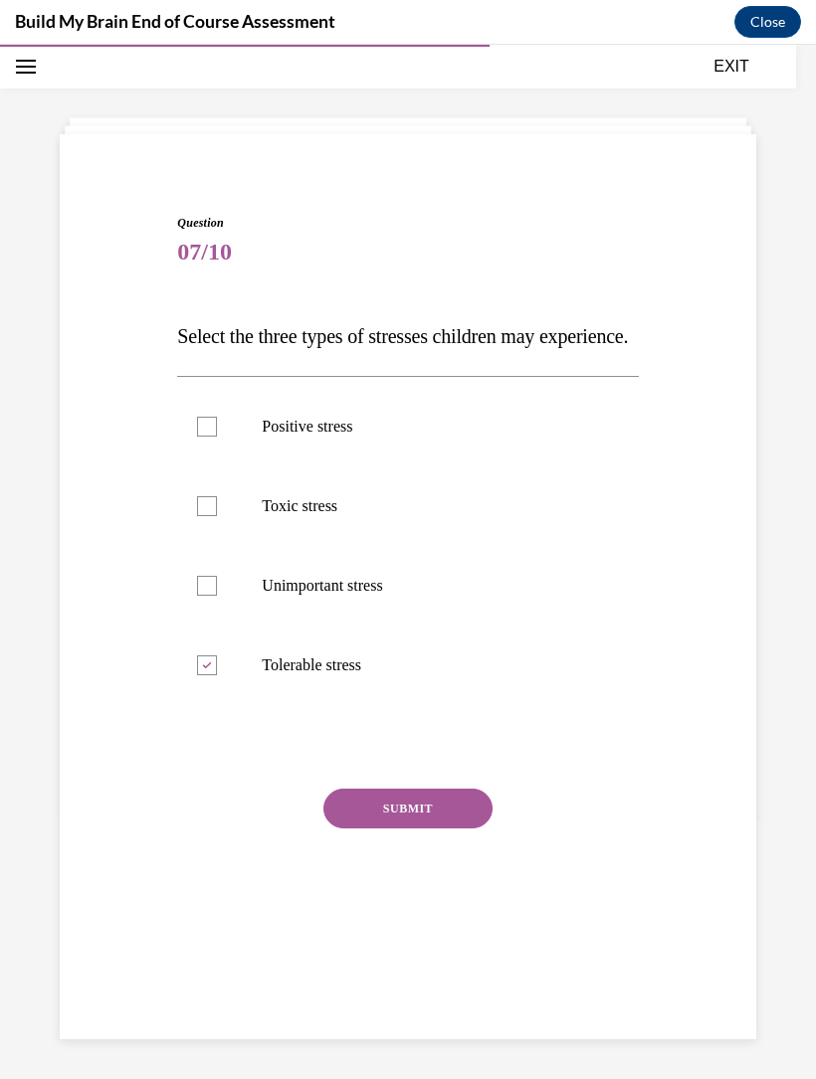
click at [306, 437] on p "Positive stress" at bounding box center [425, 427] width 326 height 20
click at [217, 437] on input "Positive stress" at bounding box center [207, 427] width 20 height 20
checkbox input "true"
click at [357, 516] on p "Toxic stress" at bounding box center [425, 506] width 326 height 20
click at [217, 516] on input "Toxic stress" at bounding box center [207, 506] width 20 height 20
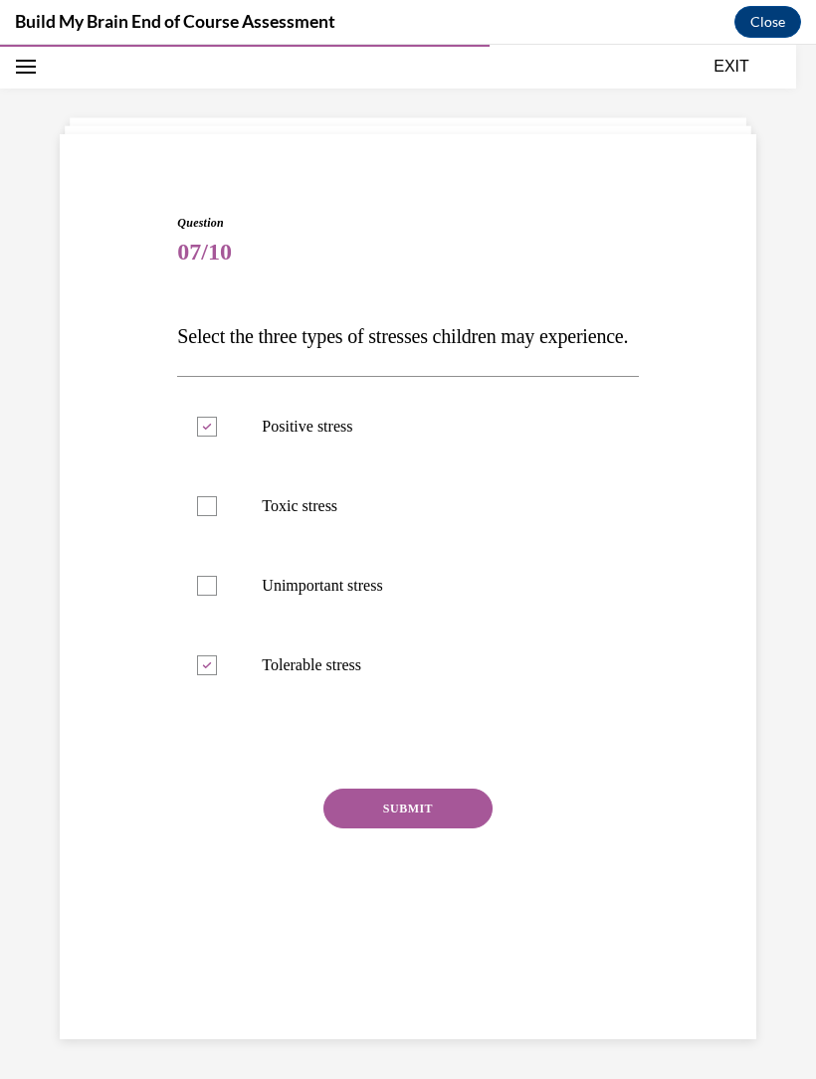
checkbox input "true"
click at [395, 829] on button "SUBMIT" at bounding box center [407, 809] width 169 height 40
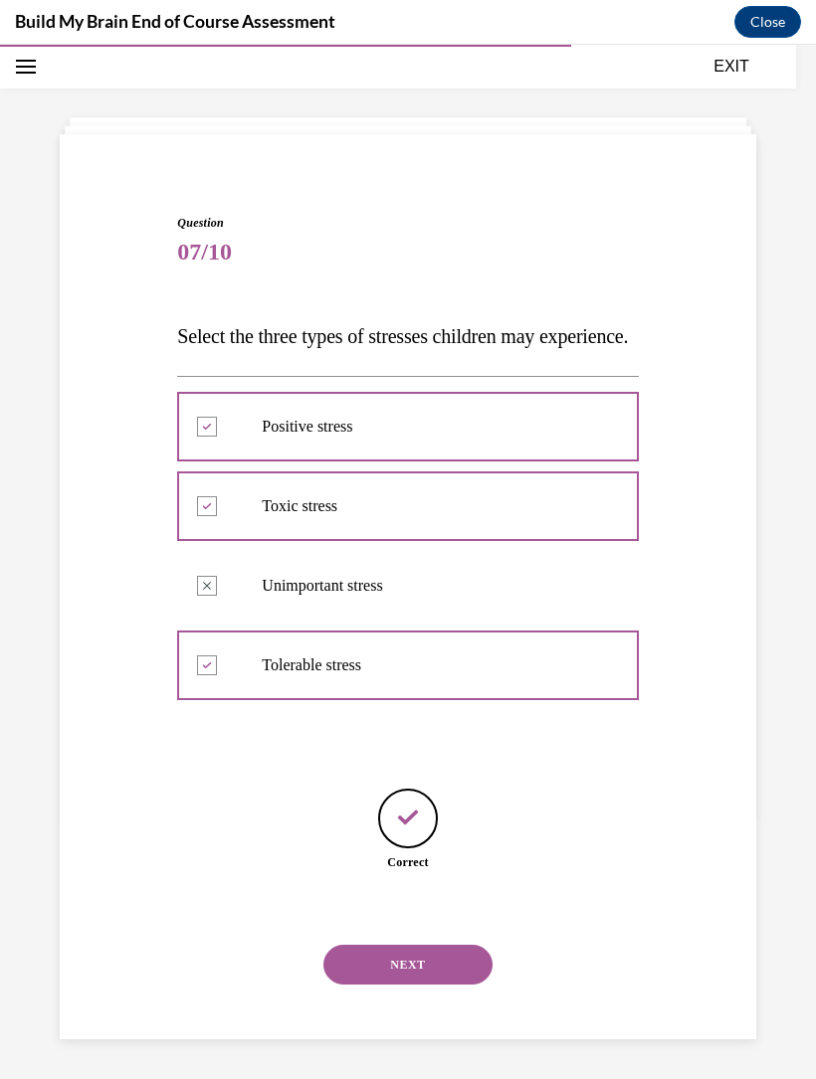
click at [419, 985] on button "NEXT" at bounding box center [407, 965] width 169 height 40
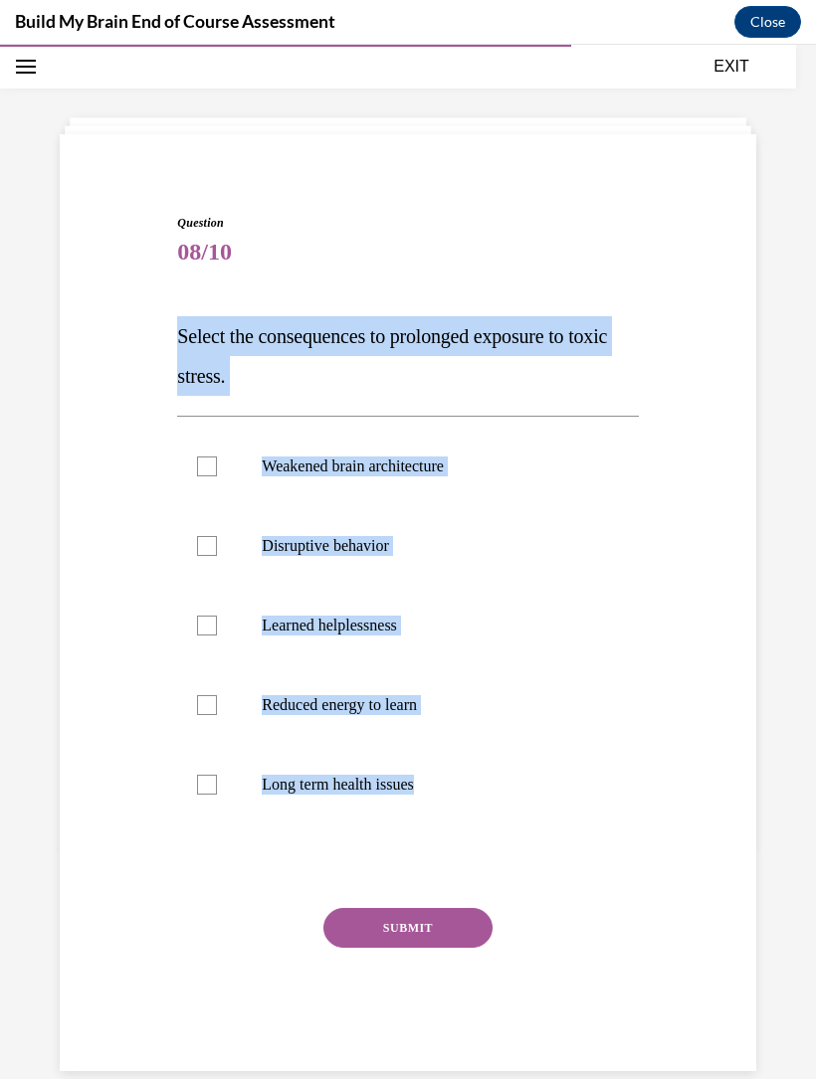
click at [626, 790] on label "Long term health issues" at bounding box center [407, 785] width 461 height 80
click at [217, 790] on input "Long term health issues" at bounding box center [207, 785] width 20 height 20
checkbox input "true"
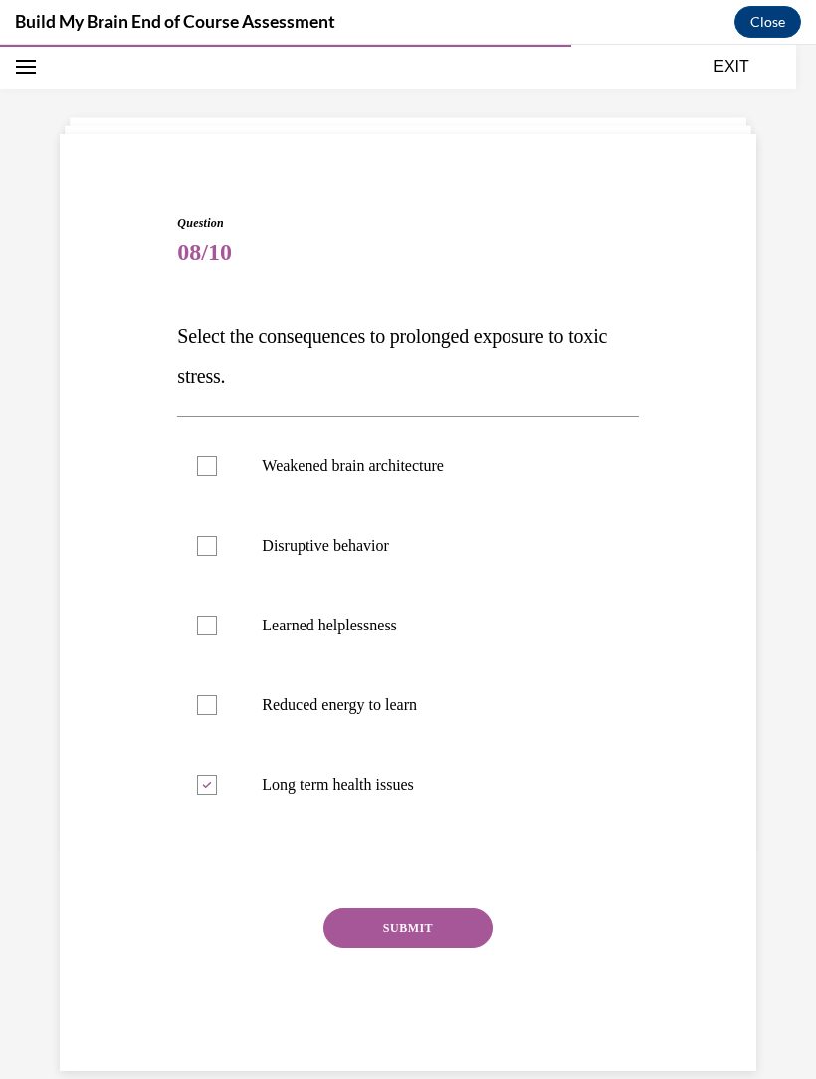
click at [354, 476] on label "Weakened brain architecture" at bounding box center [407, 467] width 461 height 80
click at [217, 476] on input "Weakened brain architecture" at bounding box center [207, 467] width 20 height 20
checkbox input "true"
click at [377, 613] on label "Learned helplessness" at bounding box center [407, 626] width 461 height 80
click at [217, 616] on input "Learned helplessness" at bounding box center [207, 626] width 20 height 20
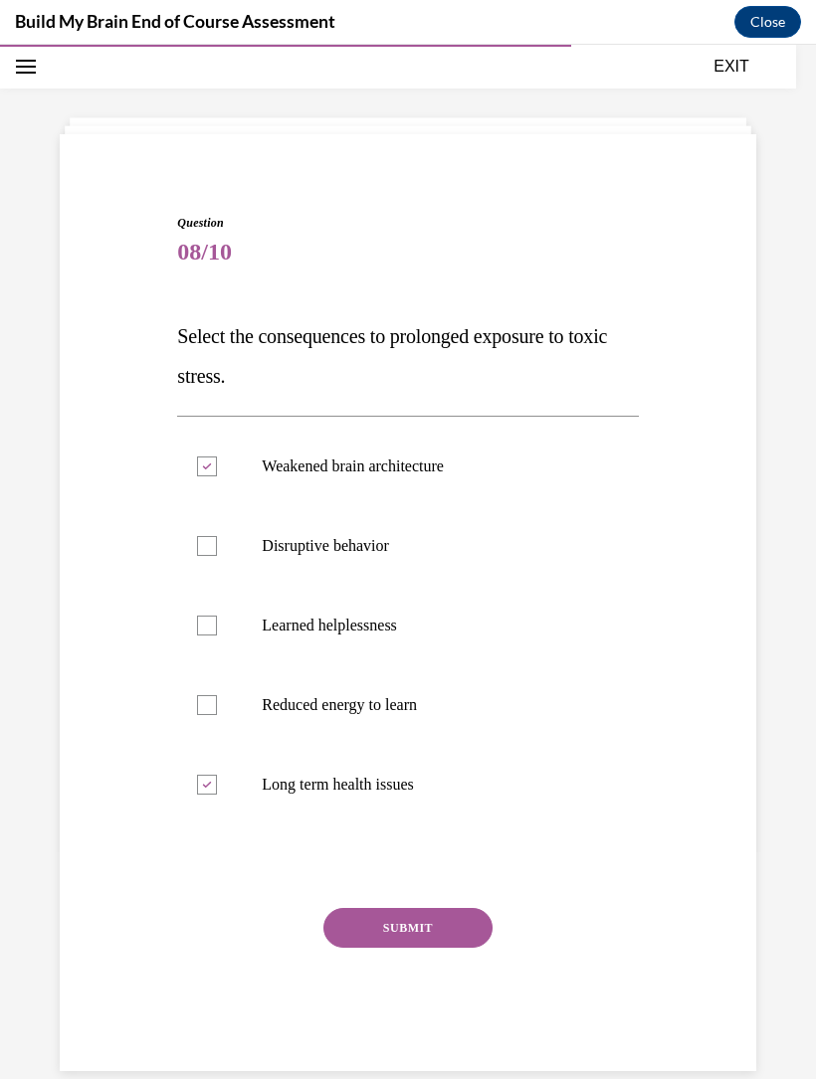
checkbox input "true"
click at [363, 708] on p "Reduced energy to learn" at bounding box center [425, 705] width 326 height 20
click at [217, 708] on input "Reduced energy to learn" at bounding box center [207, 705] width 20 height 20
checkbox input "true"
click at [337, 799] on label "Long term health issues" at bounding box center [407, 785] width 461 height 80
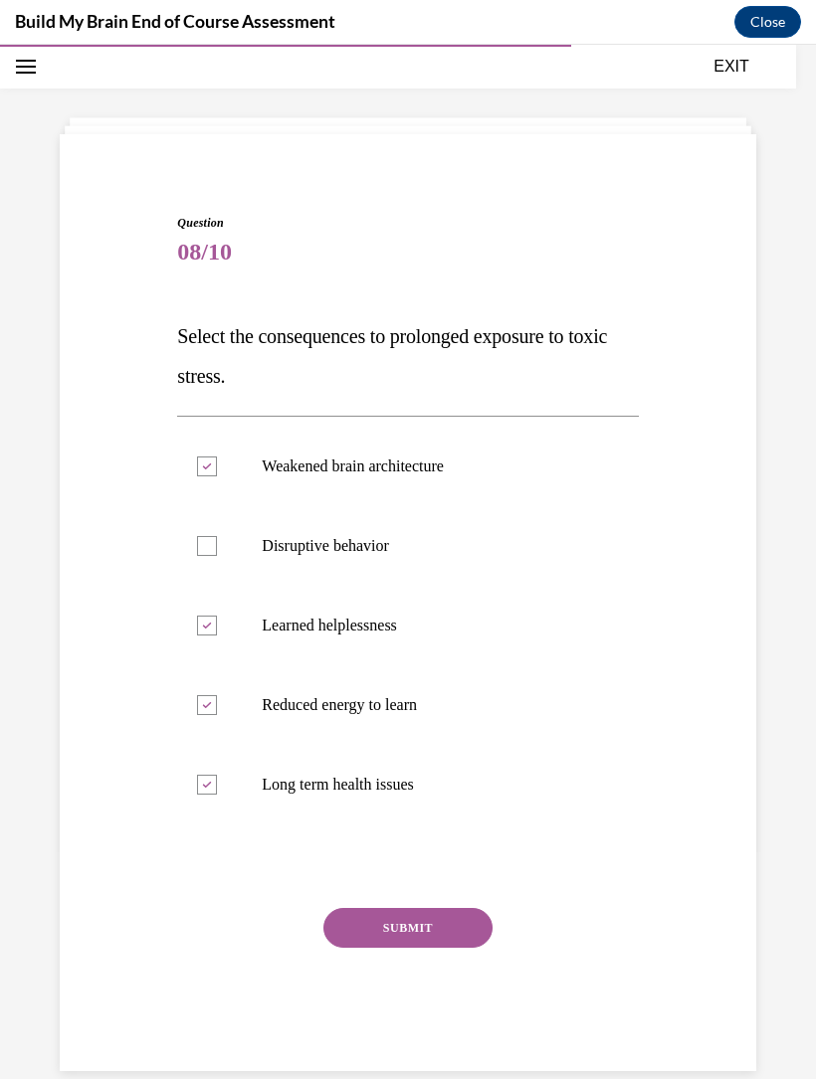
click at [217, 795] on input "Long term health issues" at bounding box center [207, 785] width 20 height 20
checkbox input "false"
click at [400, 545] on p "Disruptive behavior" at bounding box center [425, 546] width 326 height 20
click at [217, 545] on input "Disruptive behavior" at bounding box center [207, 546] width 20 height 20
checkbox input "true"
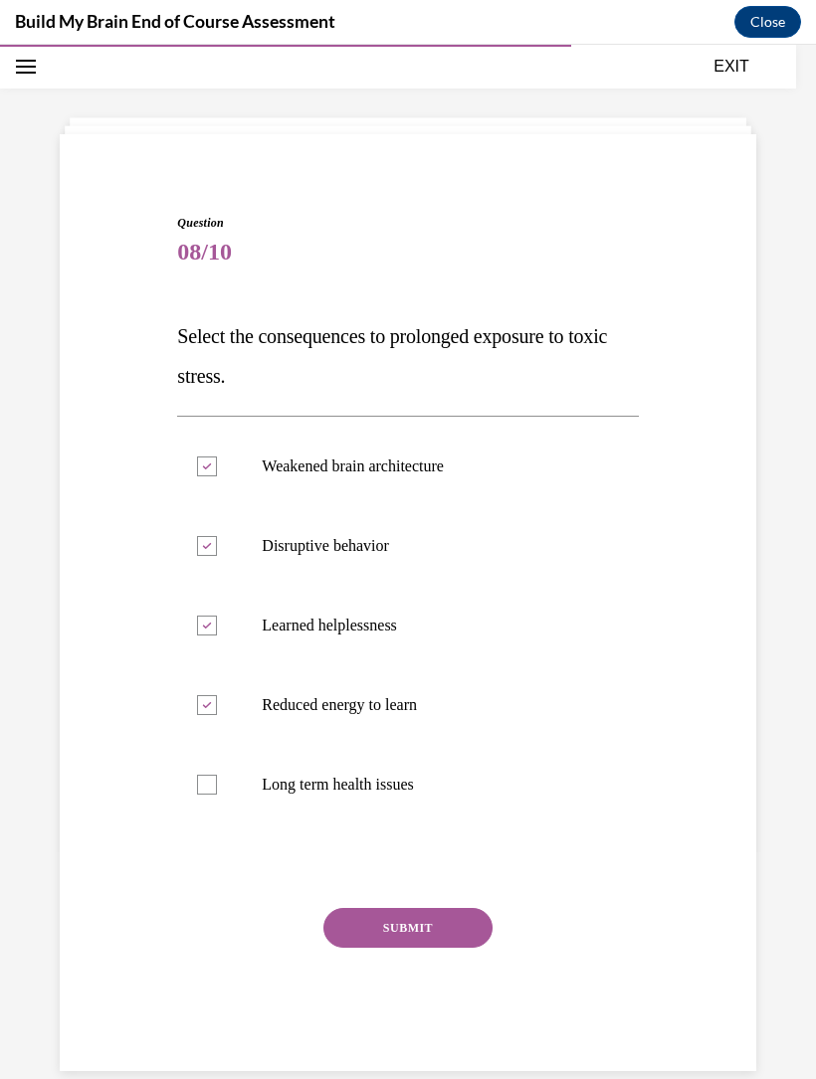
click at [378, 783] on p "Long term health issues" at bounding box center [425, 785] width 326 height 20
click at [217, 783] on input "Long term health issues" at bounding box center [207, 785] width 20 height 20
checkbox input "true"
click at [395, 915] on button "SUBMIT" at bounding box center [407, 928] width 169 height 40
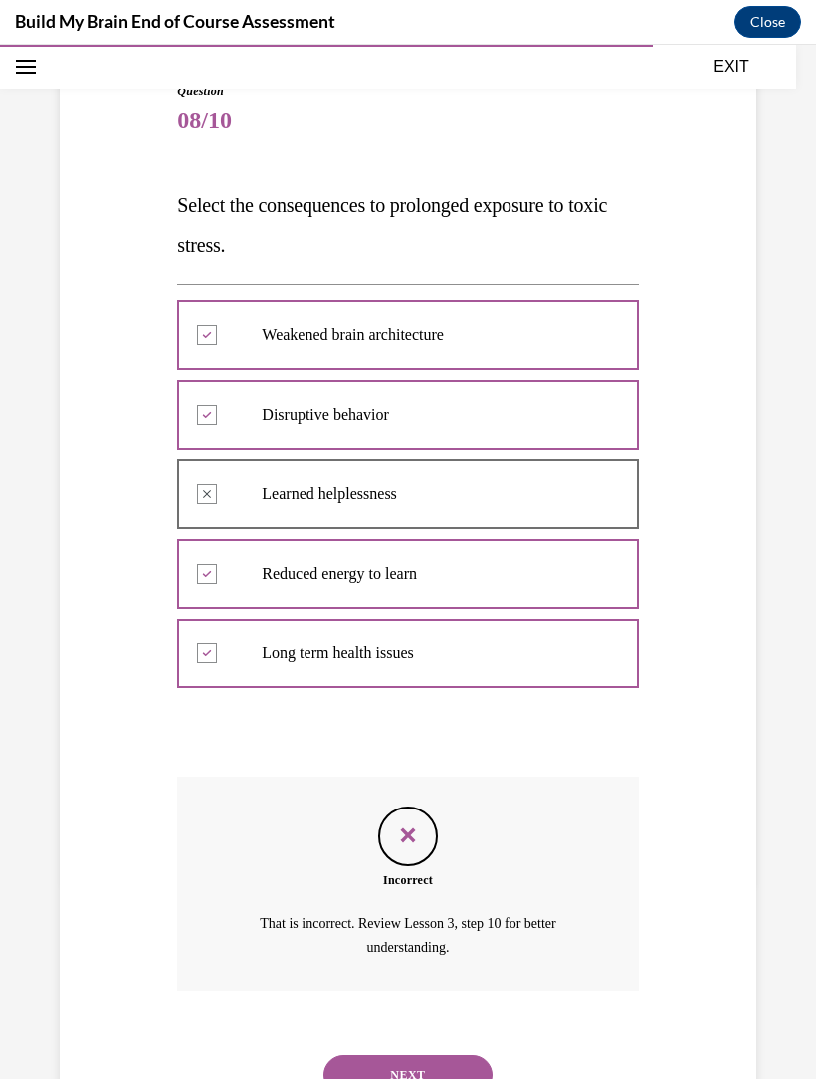
click at [413, 1055] on button "NEXT" at bounding box center [407, 1075] width 169 height 40
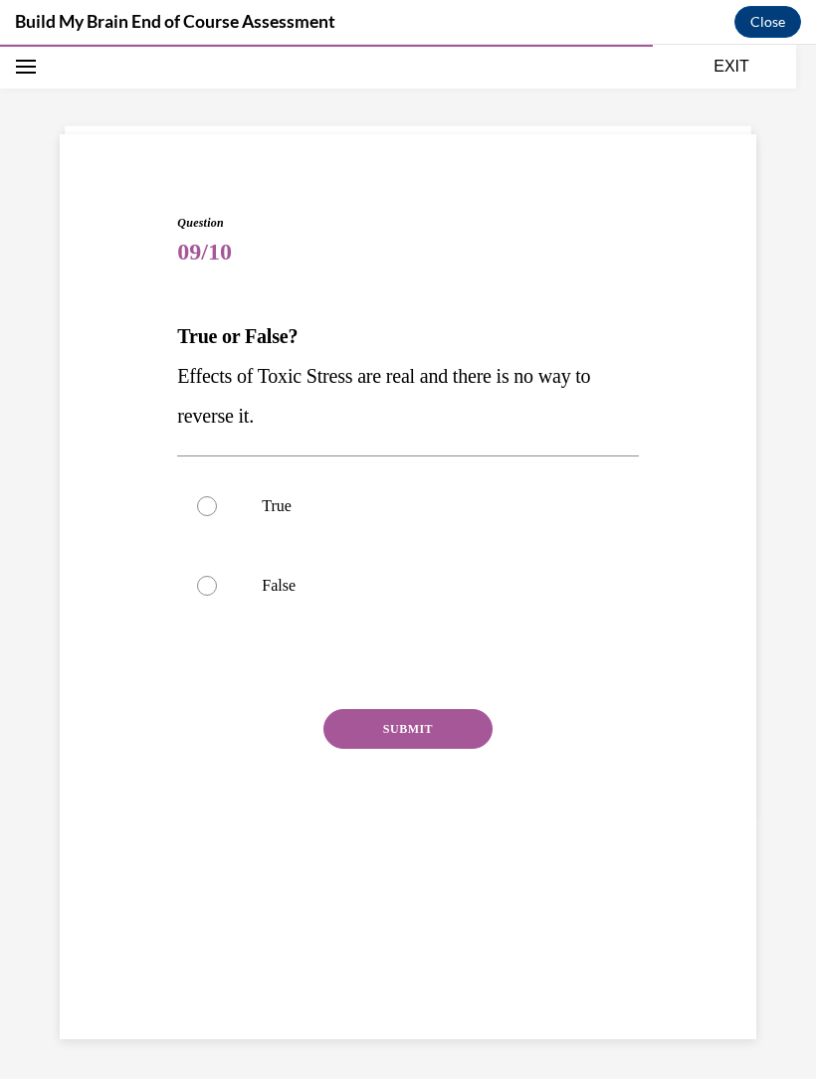
click at [199, 376] on span "Effects of Toxic Stress are real and there is no way to reverse it." at bounding box center [383, 396] width 413 height 62
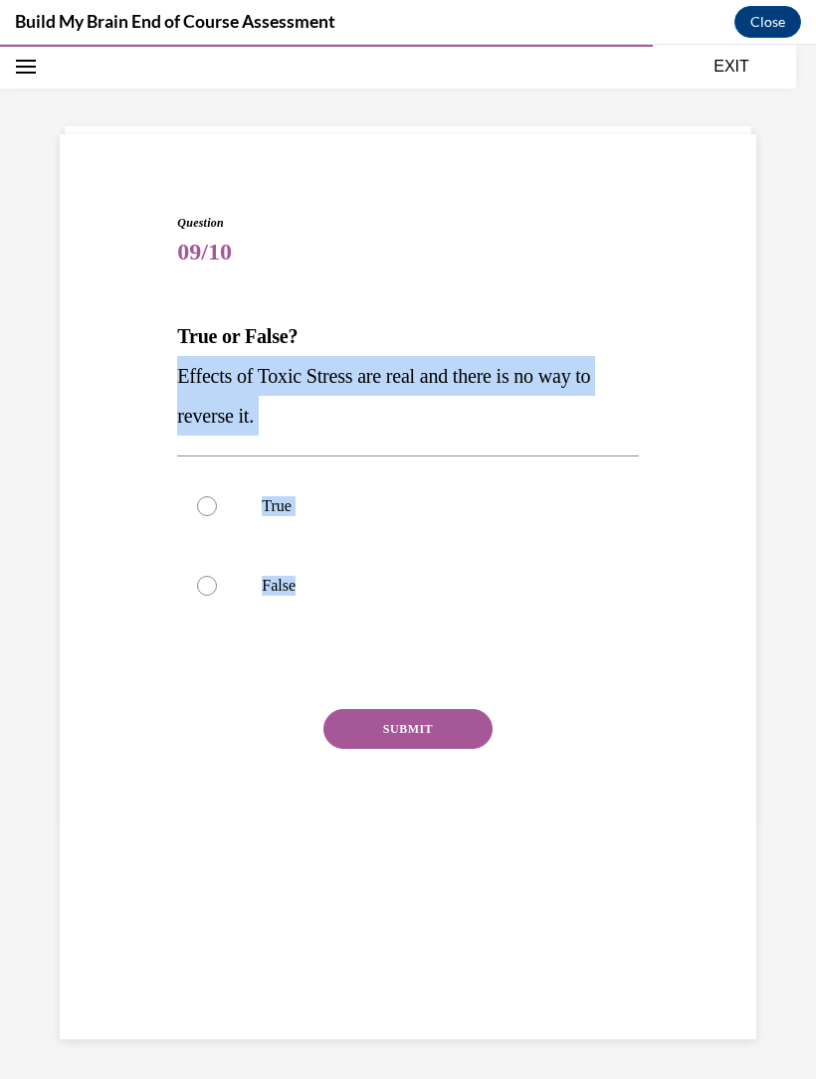
copy div "Effects of Toxic Stress are real and there is no way to reverse it. True False"
click at [696, 567] on div "Question 09/10 True or False? Effects of Toxic Stress are real and there is no …" at bounding box center [408, 513] width 706 height 718
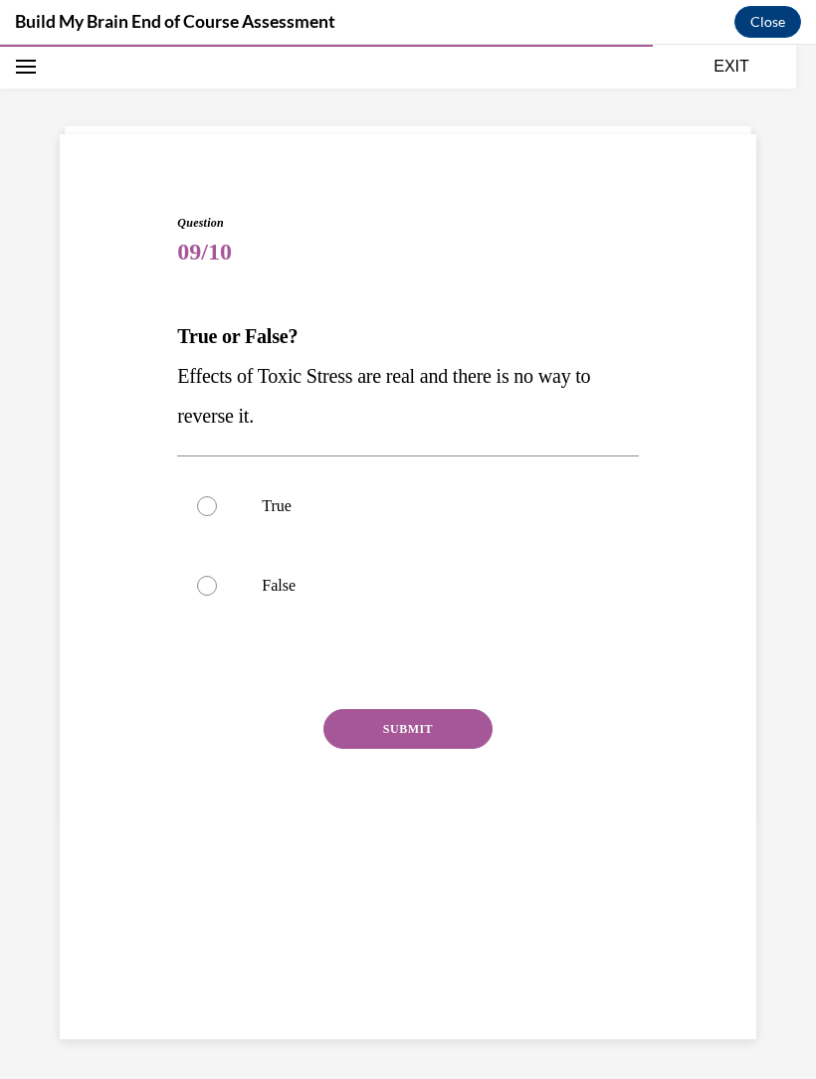
click at [286, 588] on p "False" at bounding box center [425, 586] width 326 height 20
click at [217, 588] on input "False" at bounding box center [207, 586] width 20 height 20
radio input "true"
click at [428, 716] on button "SUBMIT" at bounding box center [407, 729] width 169 height 40
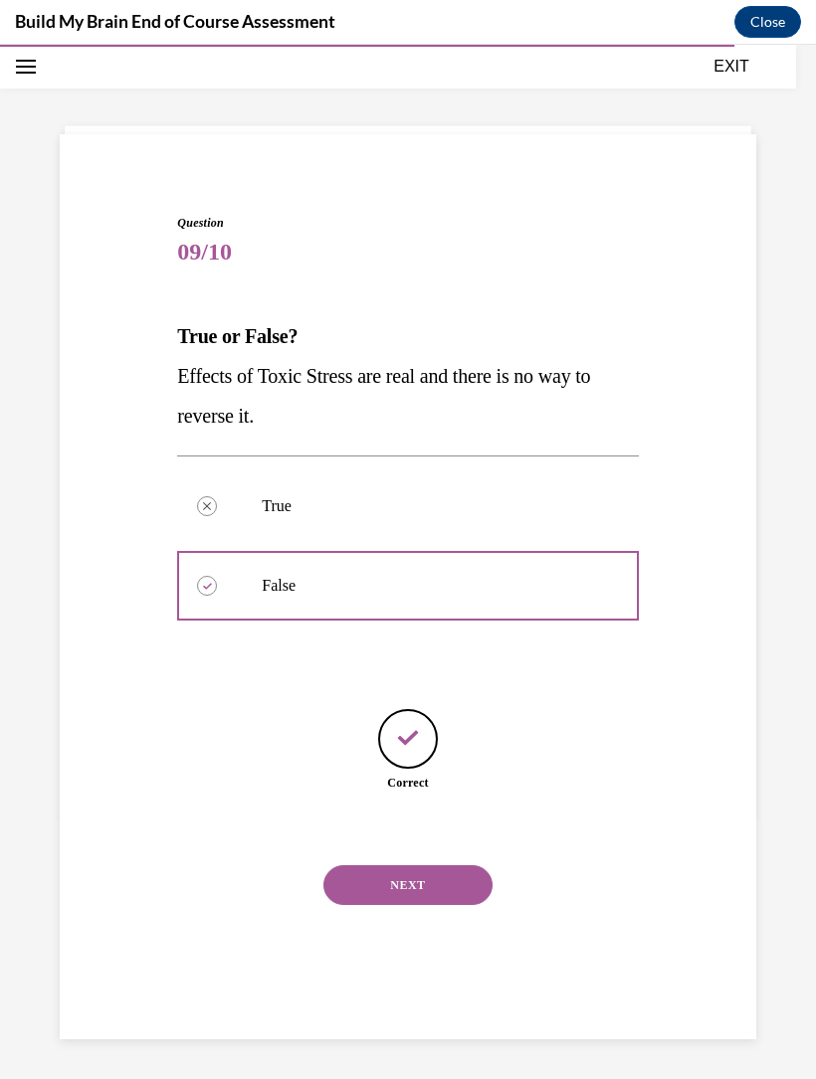
click at [408, 874] on button "NEXT" at bounding box center [407, 885] width 169 height 40
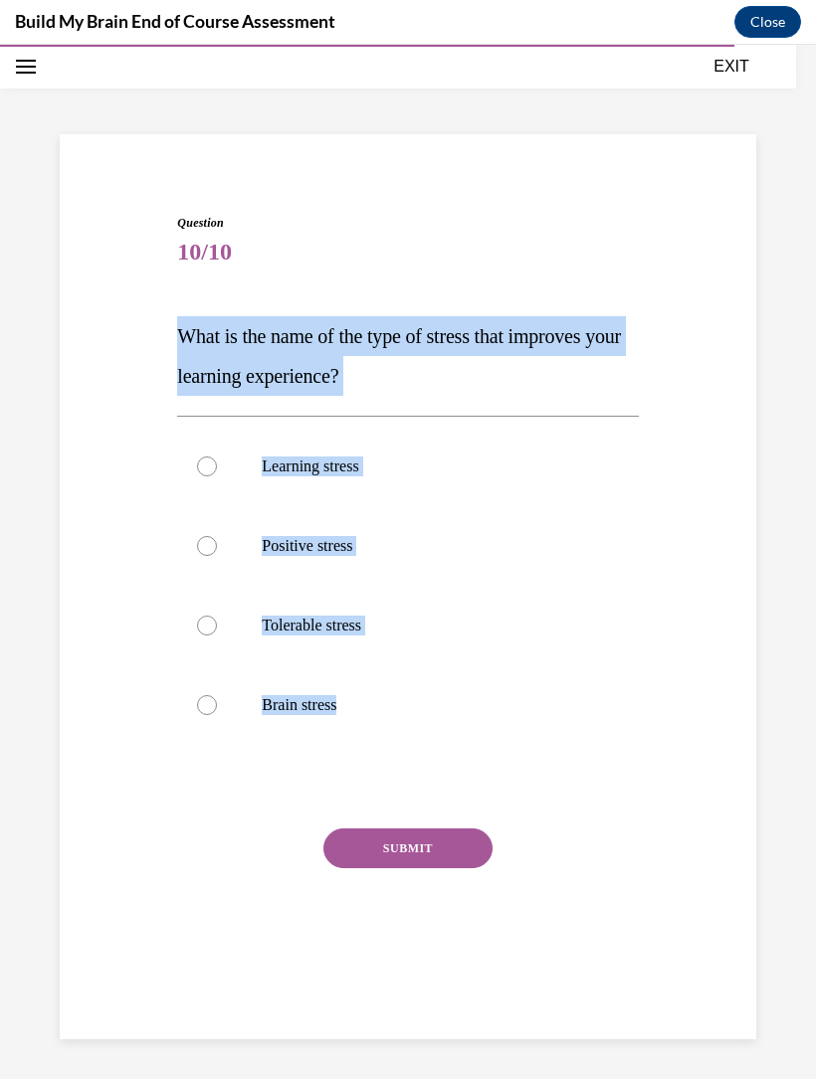
click at [525, 704] on p "Brain stress" at bounding box center [425, 705] width 326 height 20
click at [217, 704] on input "Brain stress" at bounding box center [207, 705] width 20 height 20
radio input "true"
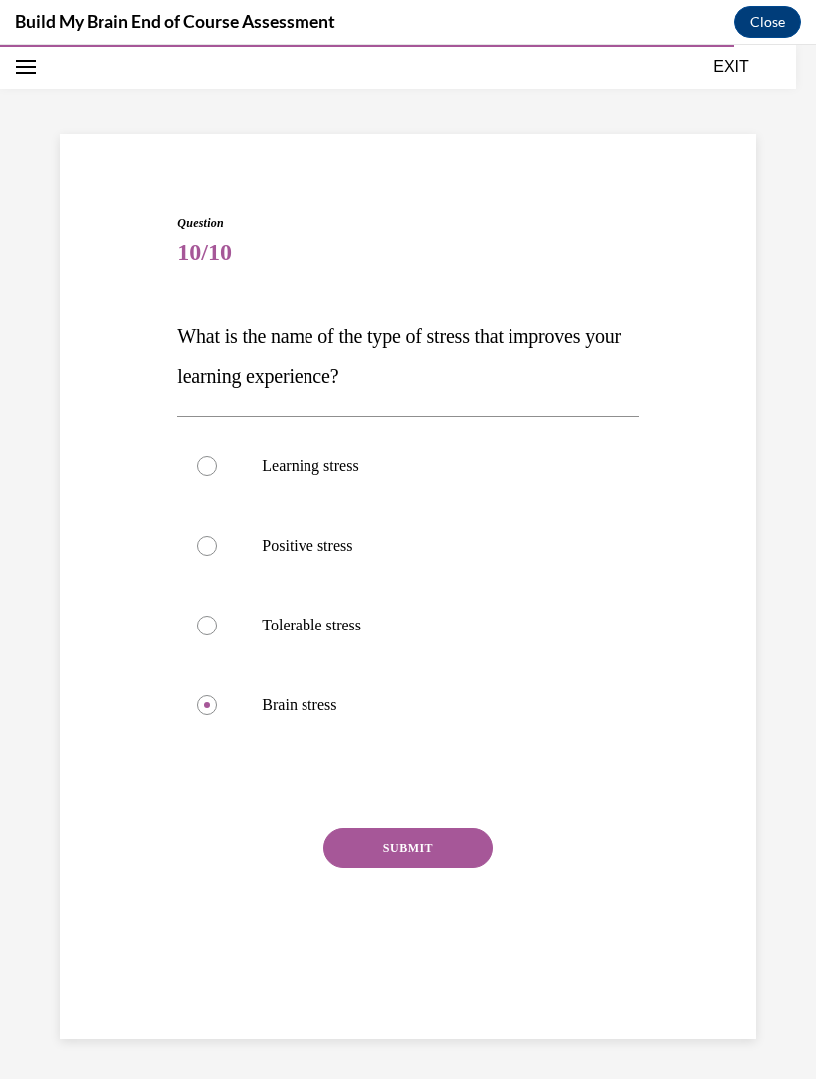
click at [356, 562] on label "Positive stress" at bounding box center [407, 546] width 461 height 80
click at [217, 556] on input "Positive stress" at bounding box center [207, 546] width 20 height 20
radio input "true"
click at [403, 834] on button "SUBMIT" at bounding box center [407, 849] width 169 height 40
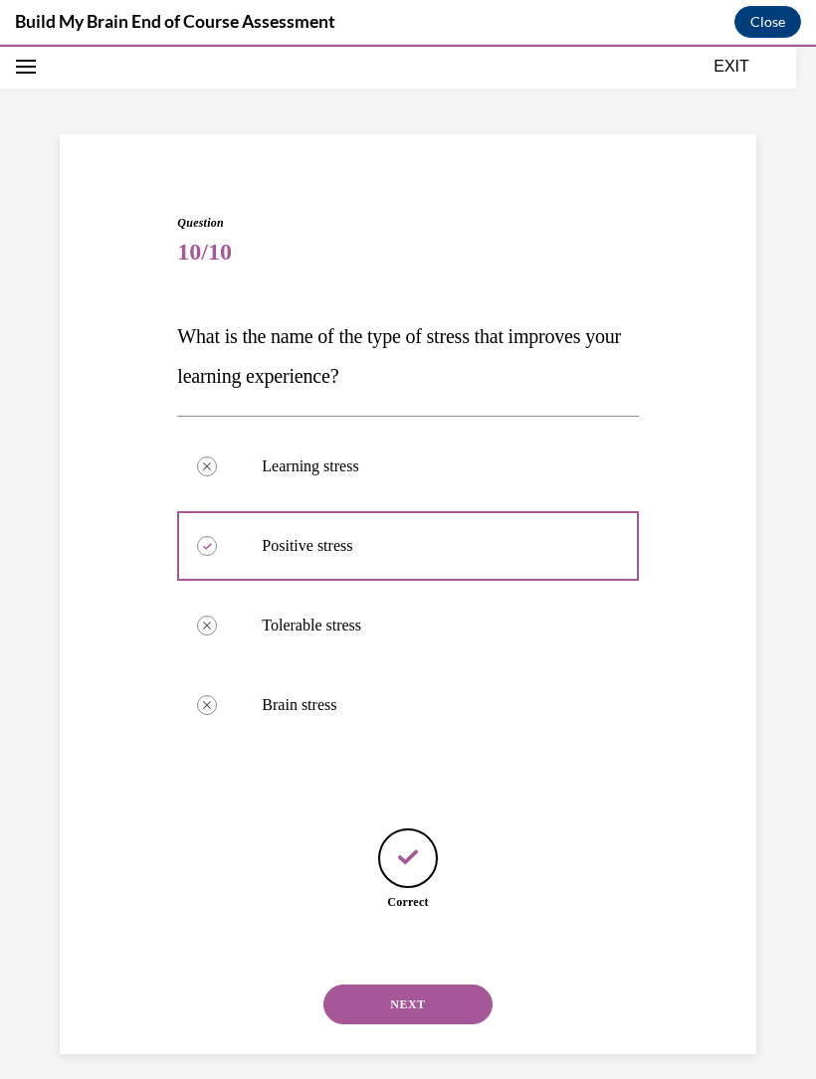
click at [448, 988] on button "NEXT" at bounding box center [407, 1005] width 169 height 40
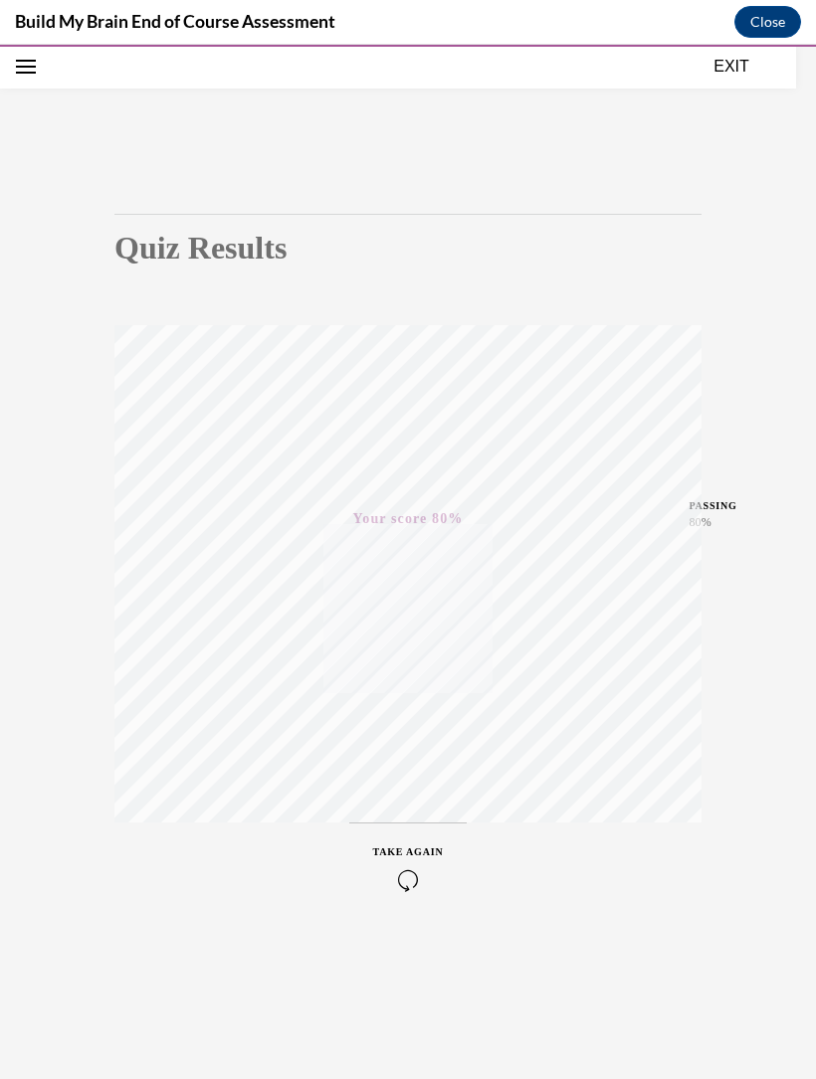
click at [716, 61] on button "EXIT" at bounding box center [730, 67] width 119 height 24
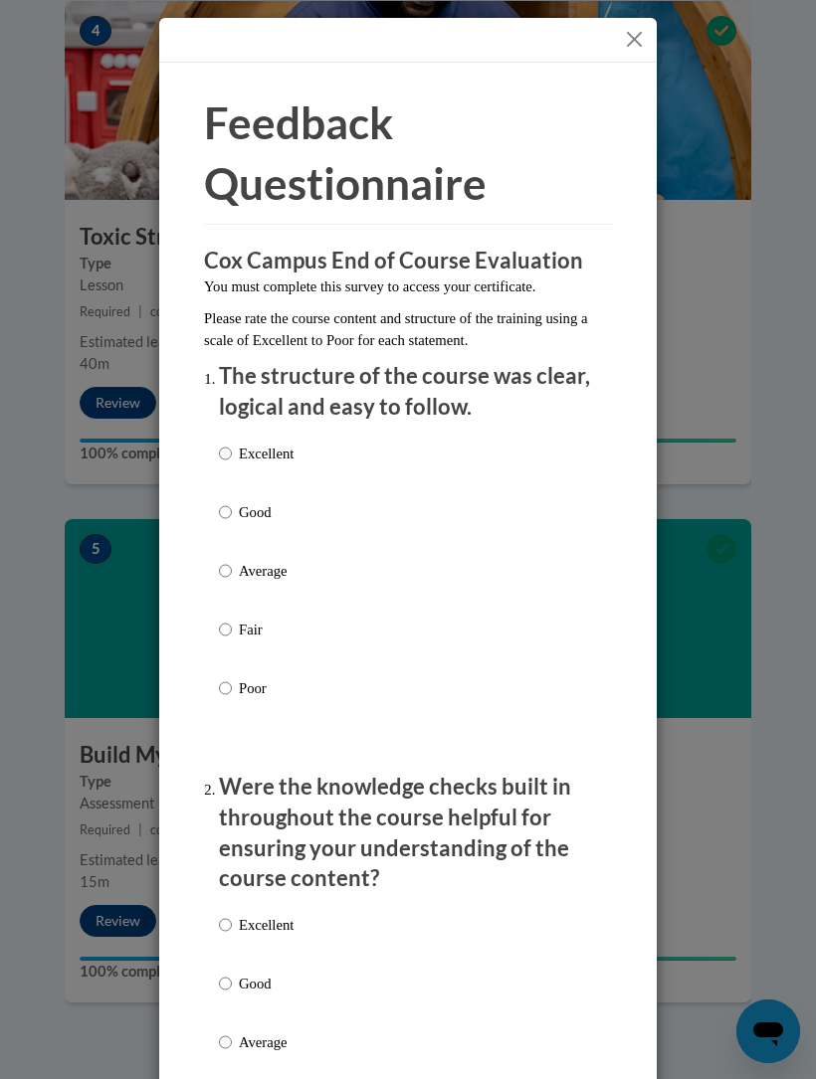
click at [364, 410] on p "The structure of the course was clear, logical and easy to follow." at bounding box center [408, 392] width 378 height 62
click at [338, 452] on div "Excellent Good Average Fair Poor" at bounding box center [408, 595] width 378 height 324
click at [228, 456] on input "Excellent" at bounding box center [225, 454] width 13 height 22
radio input "true"
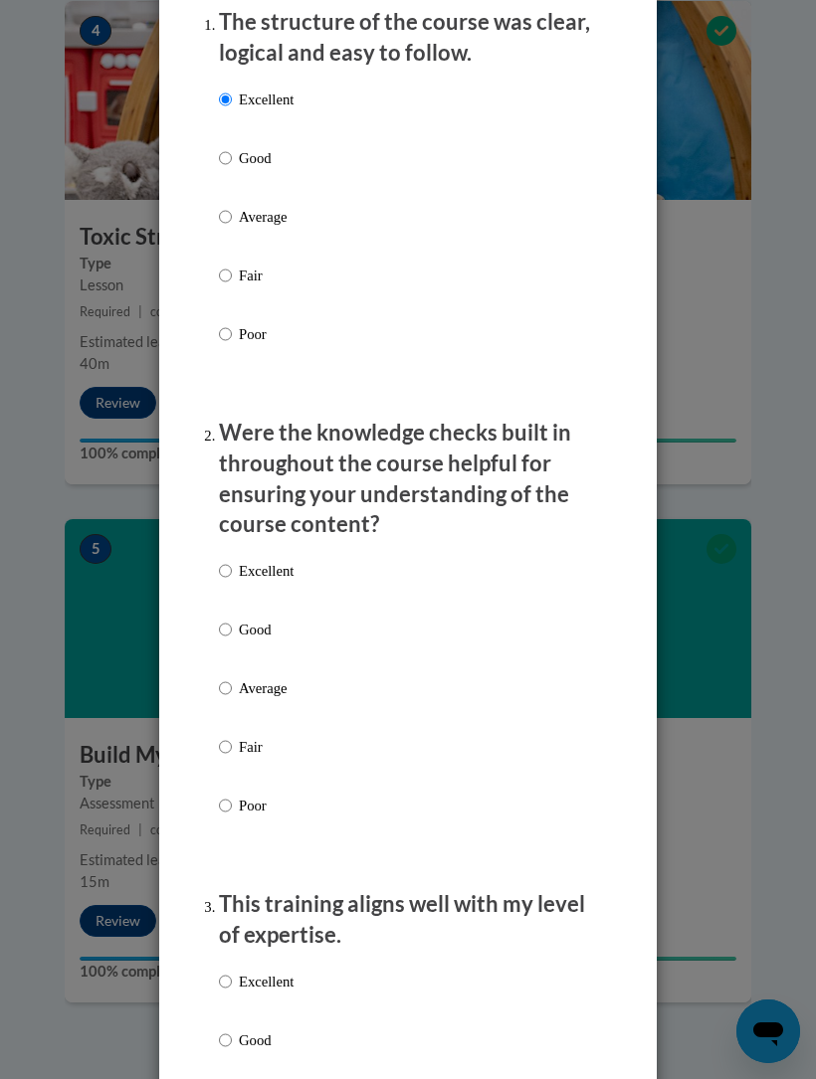
scroll to position [370, 0]
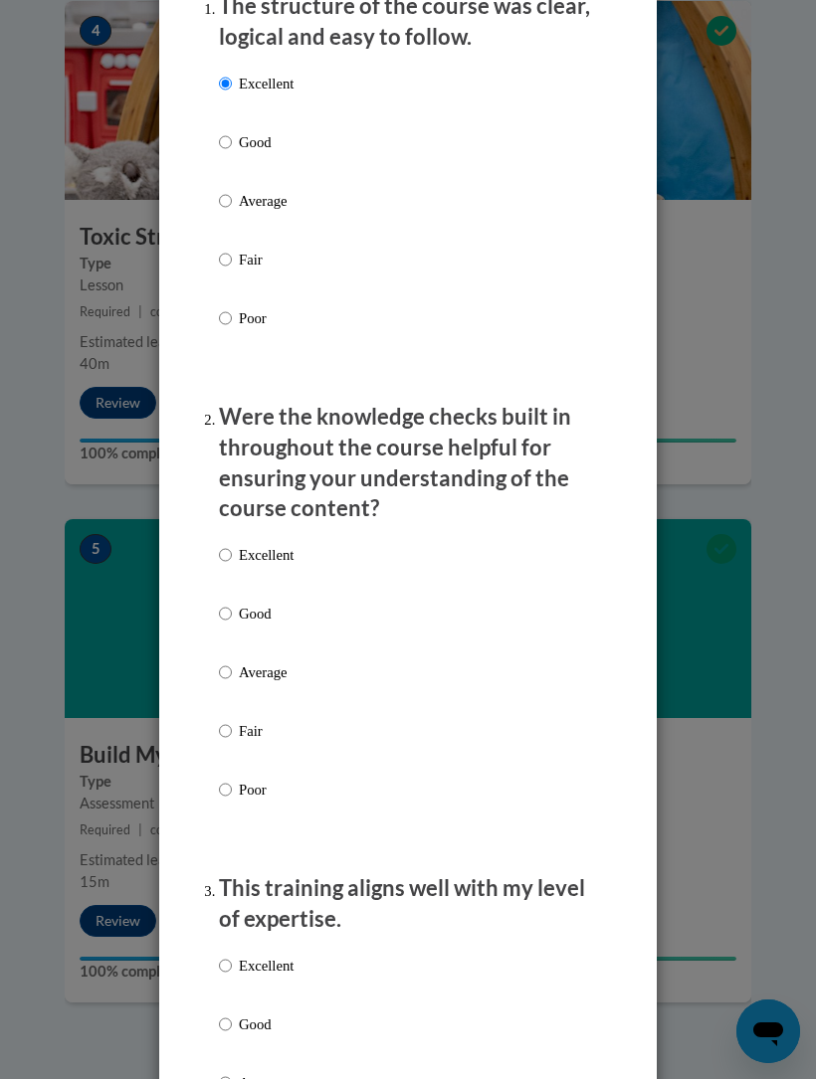
click at [253, 548] on p "Excellent" at bounding box center [266, 555] width 55 height 22
click at [232, 548] on input "Excellent" at bounding box center [225, 555] width 13 height 22
radio input "true"
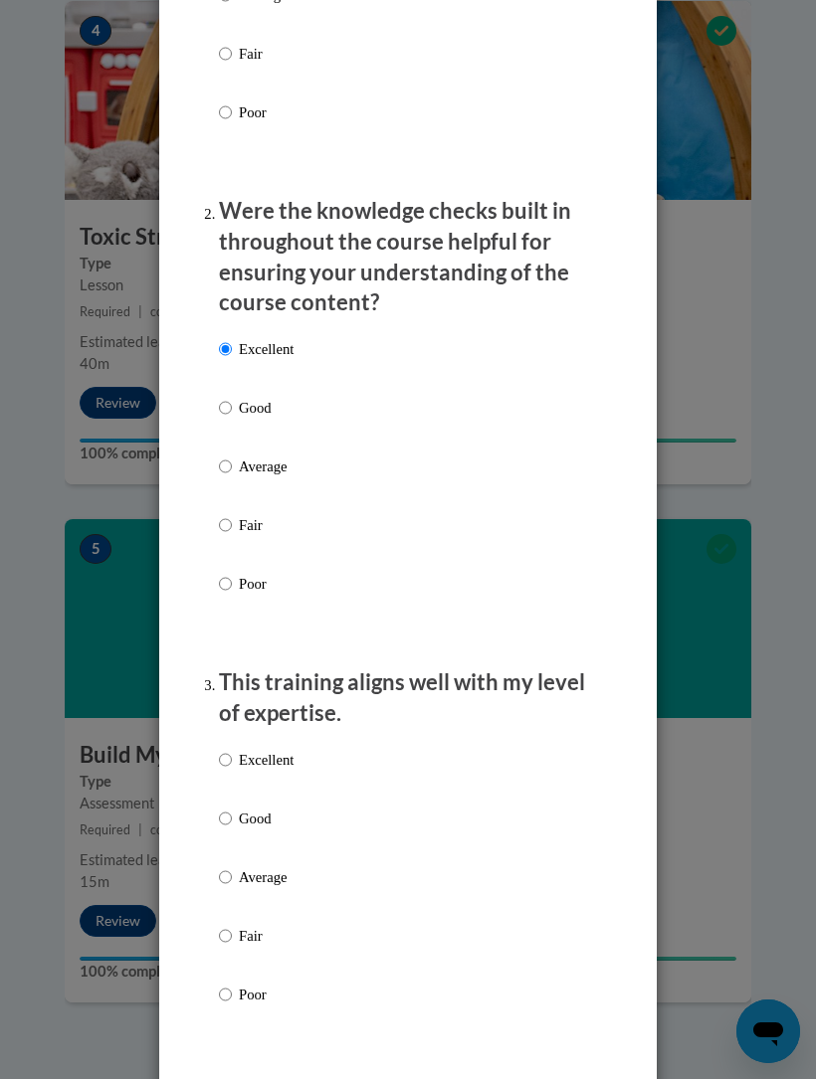
scroll to position [580, 0]
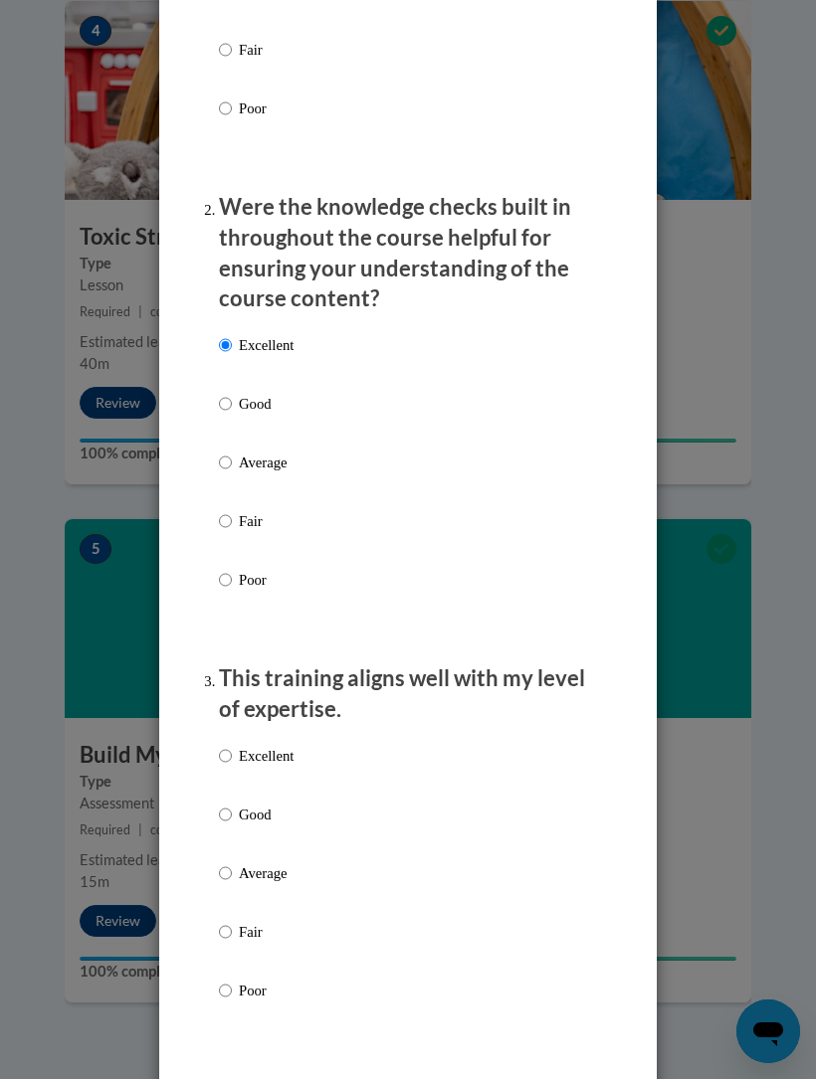
click at [291, 745] on p "Excellent" at bounding box center [266, 756] width 55 height 22
click at [232, 745] on input "Excellent" at bounding box center [225, 756] width 13 height 22
radio input "true"
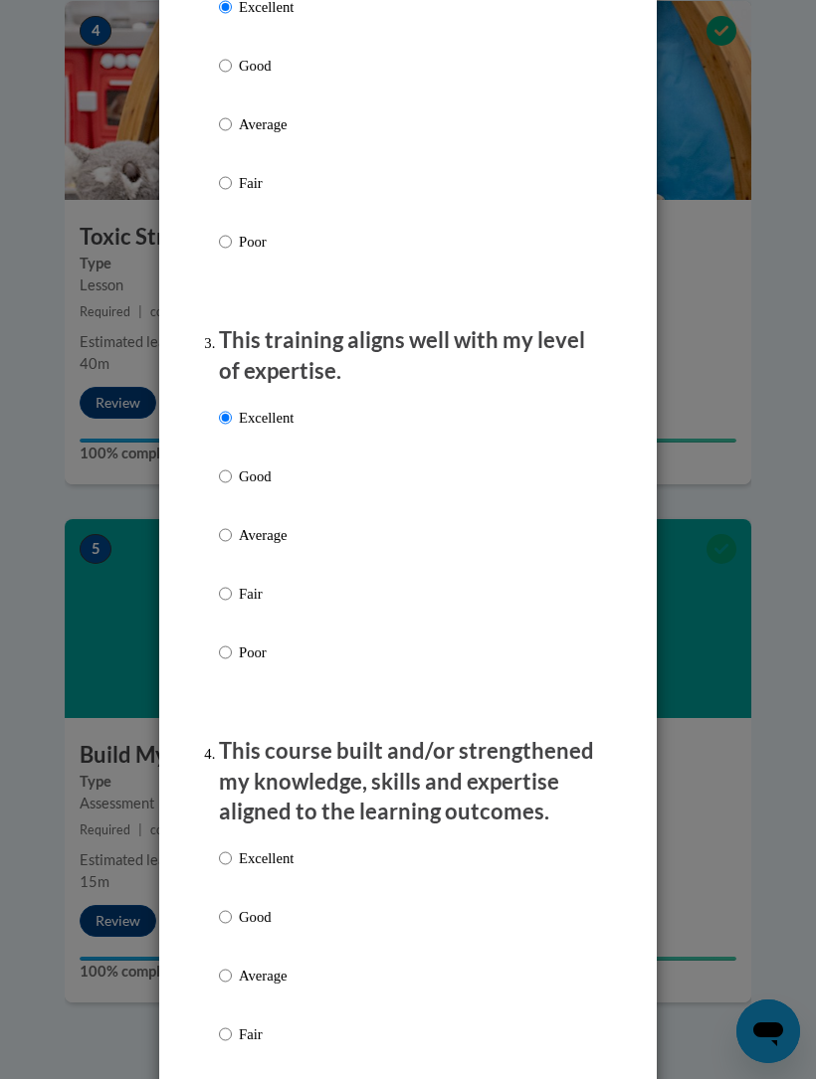
scroll to position [953, 0]
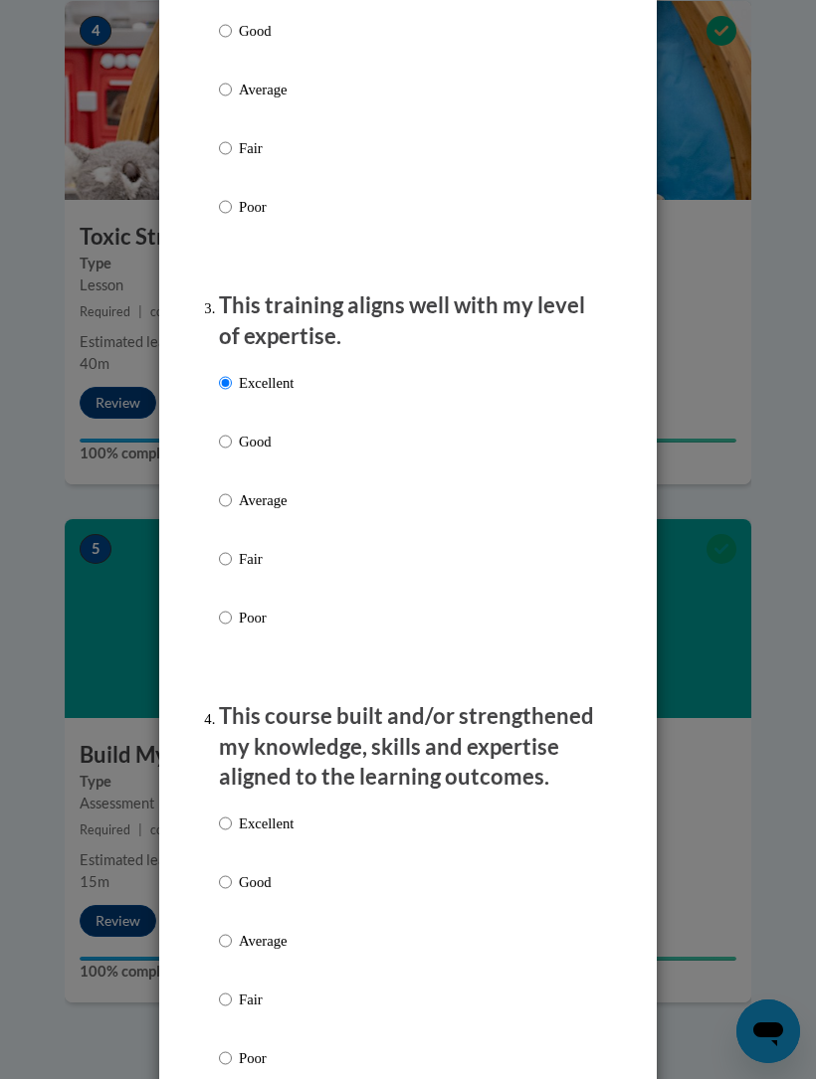
click at [317, 803] on div "Excellent Good Average Fair Poor" at bounding box center [408, 965] width 378 height 324
click at [268, 813] on p "Excellent" at bounding box center [266, 824] width 55 height 22
click at [232, 813] on input "Excellent" at bounding box center [225, 824] width 13 height 22
radio input "true"
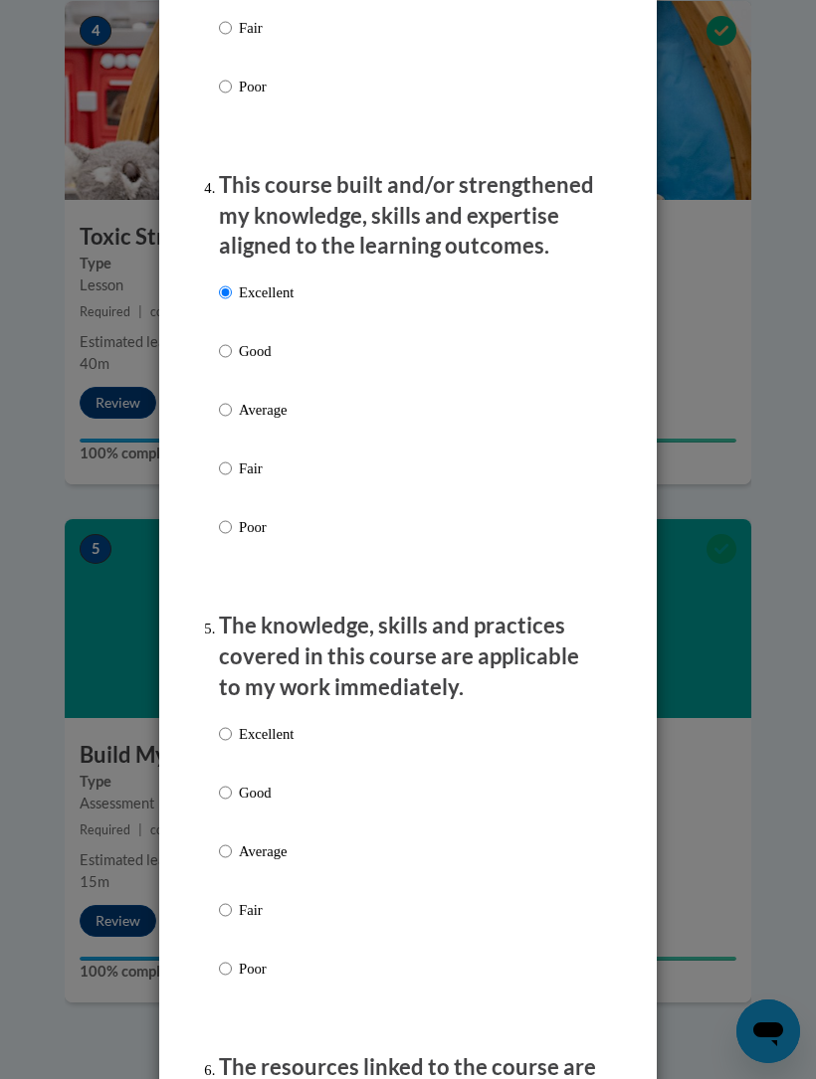
scroll to position [1491, 0]
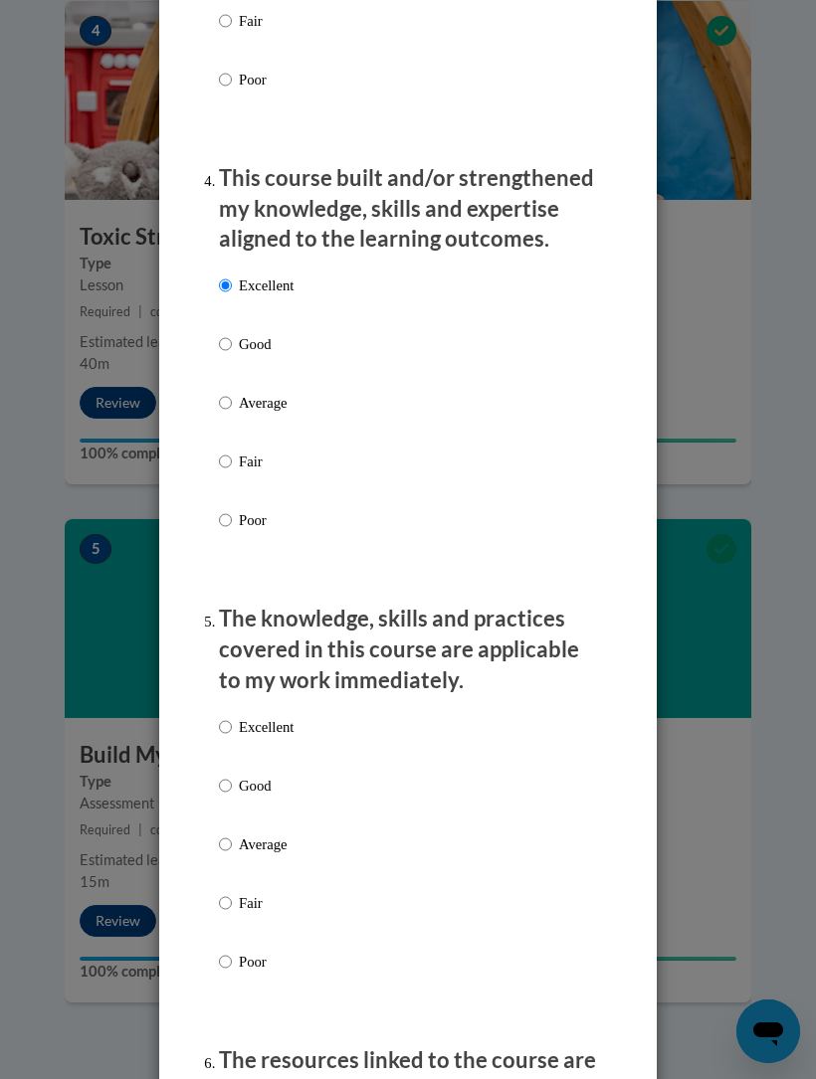
click at [291, 716] on p "Excellent" at bounding box center [266, 727] width 55 height 22
click at [232, 716] on input "Excellent" at bounding box center [225, 727] width 13 height 22
radio input "true"
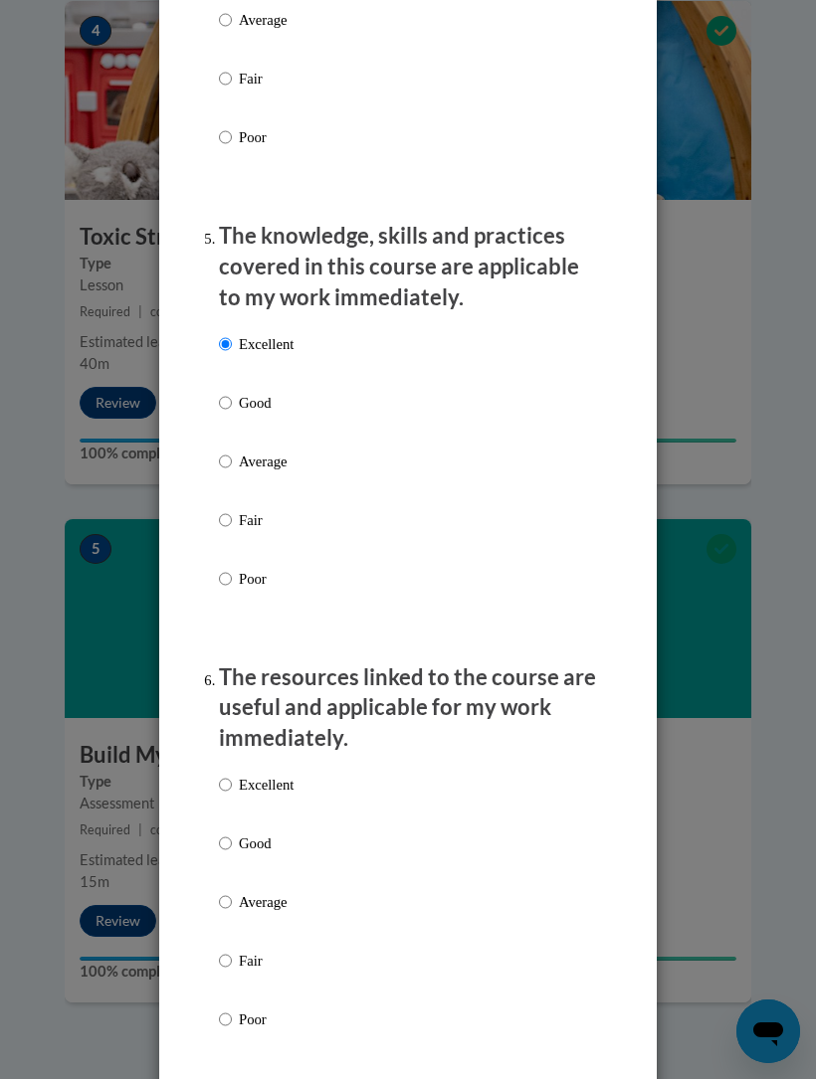
scroll to position [1876, 0]
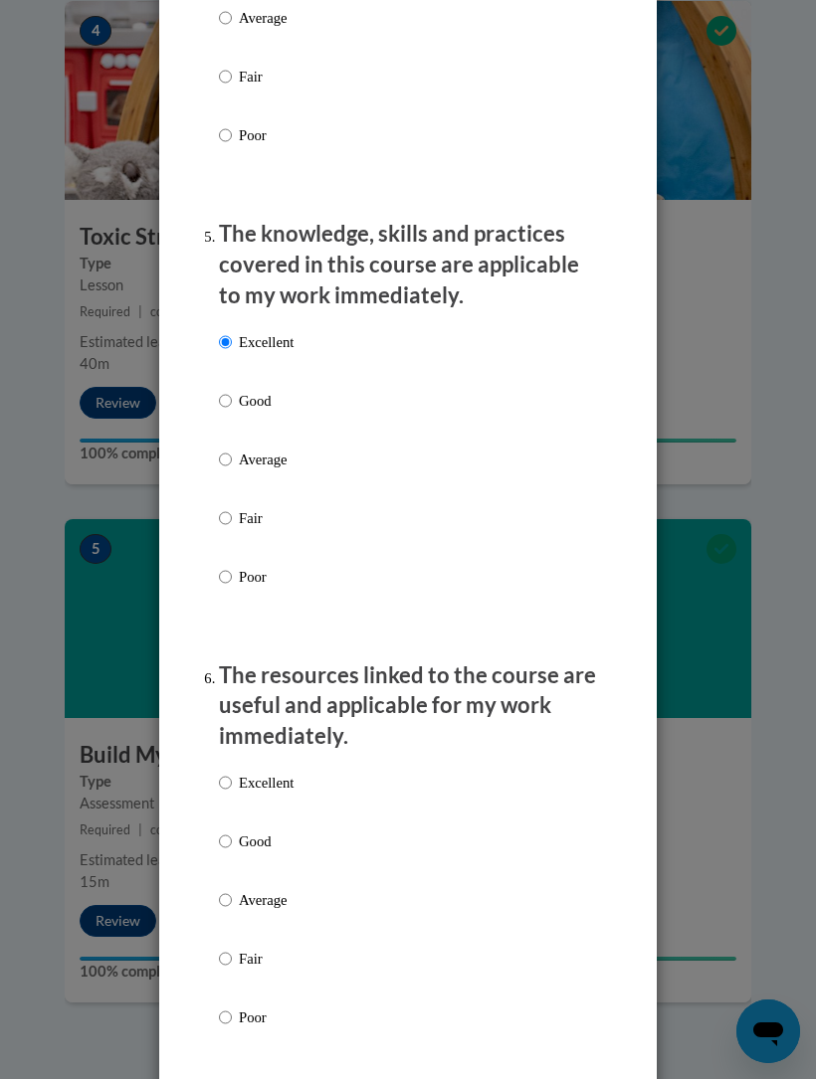
click at [337, 766] on div "Excellent Good Average Fair Poor" at bounding box center [408, 924] width 378 height 324
click at [232, 772] on input "Excellent" at bounding box center [225, 783] width 13 height 22
radio input "true"
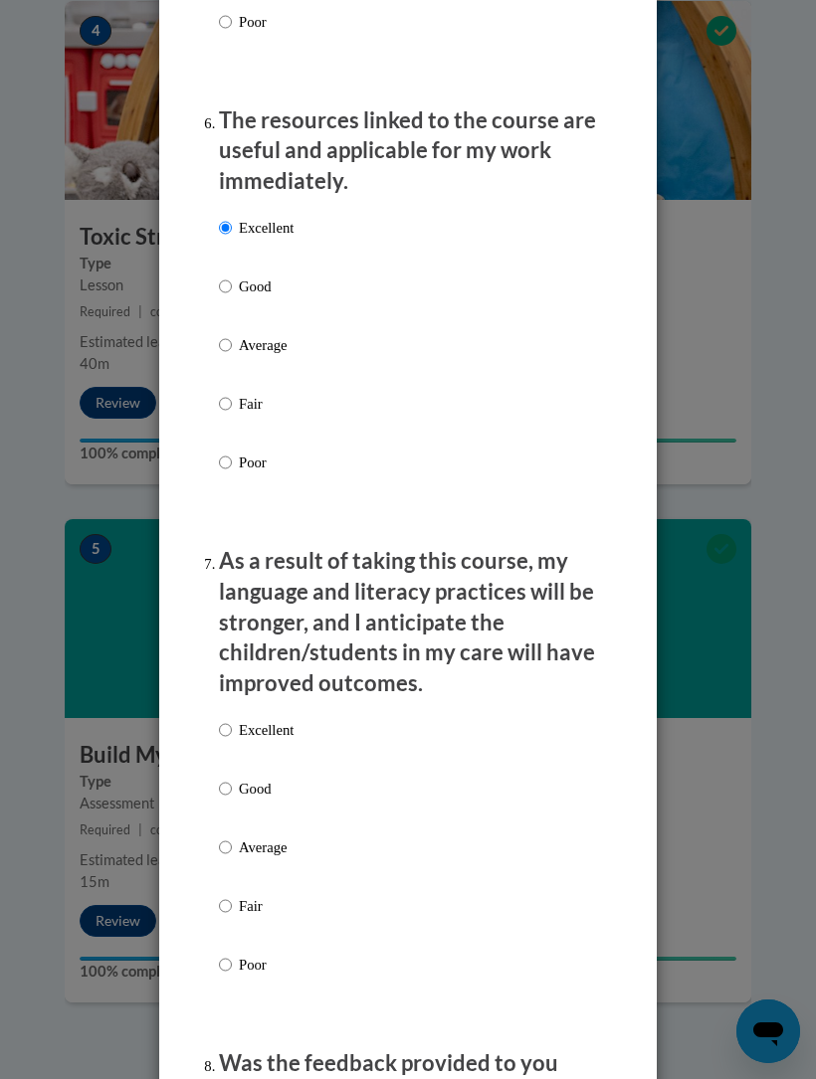
scroll to position [2433, 0]
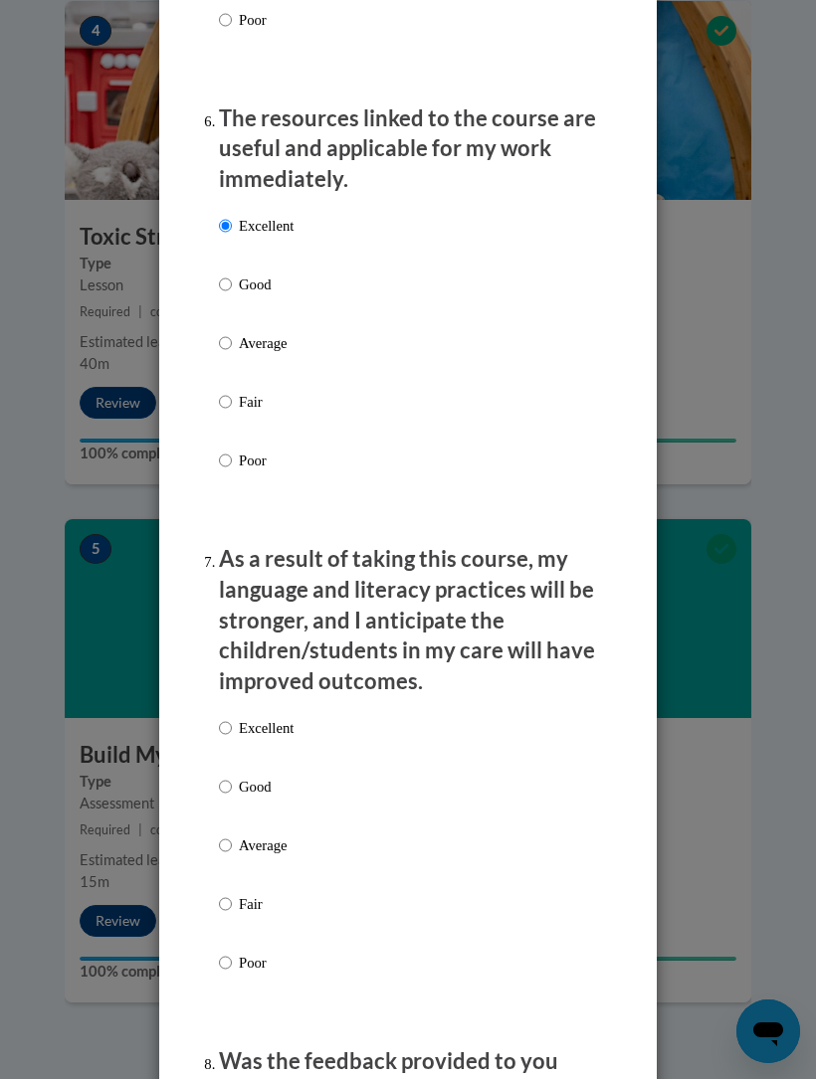
click at [231, 717] on input "Excellent" at bounding box center [225, 728] width 13 height 22
radio input "true"
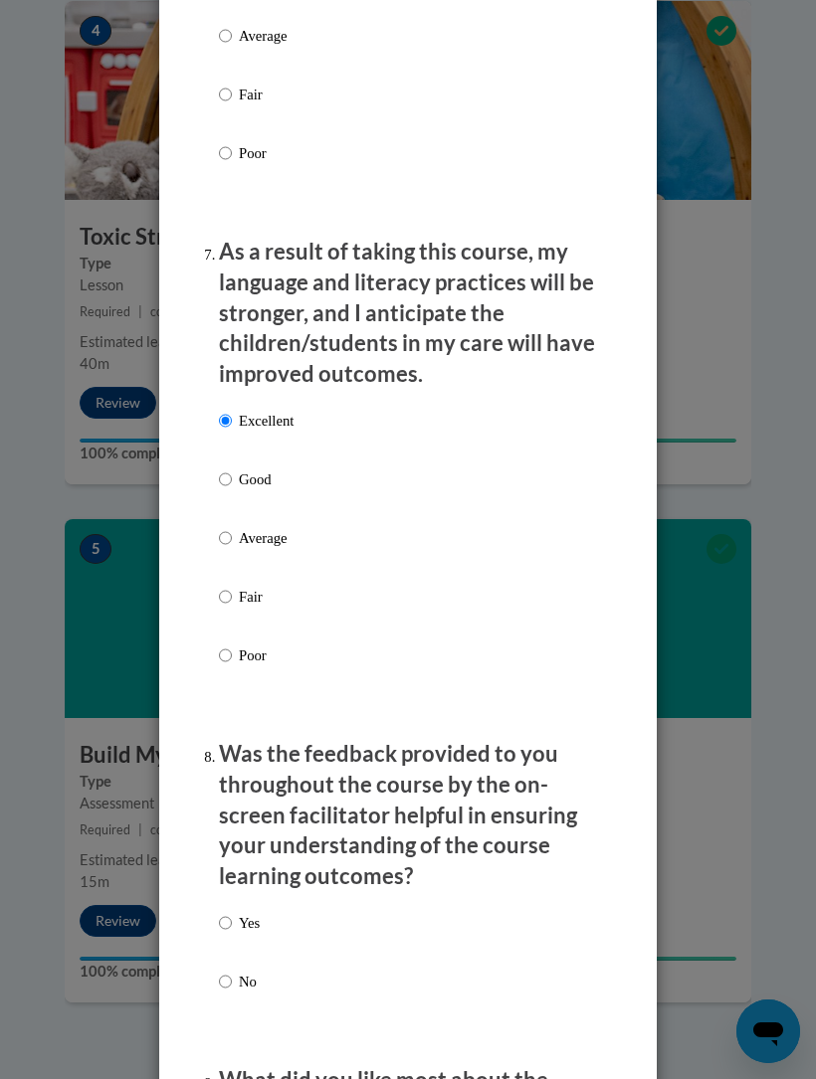
scroll to position [2743, 0]
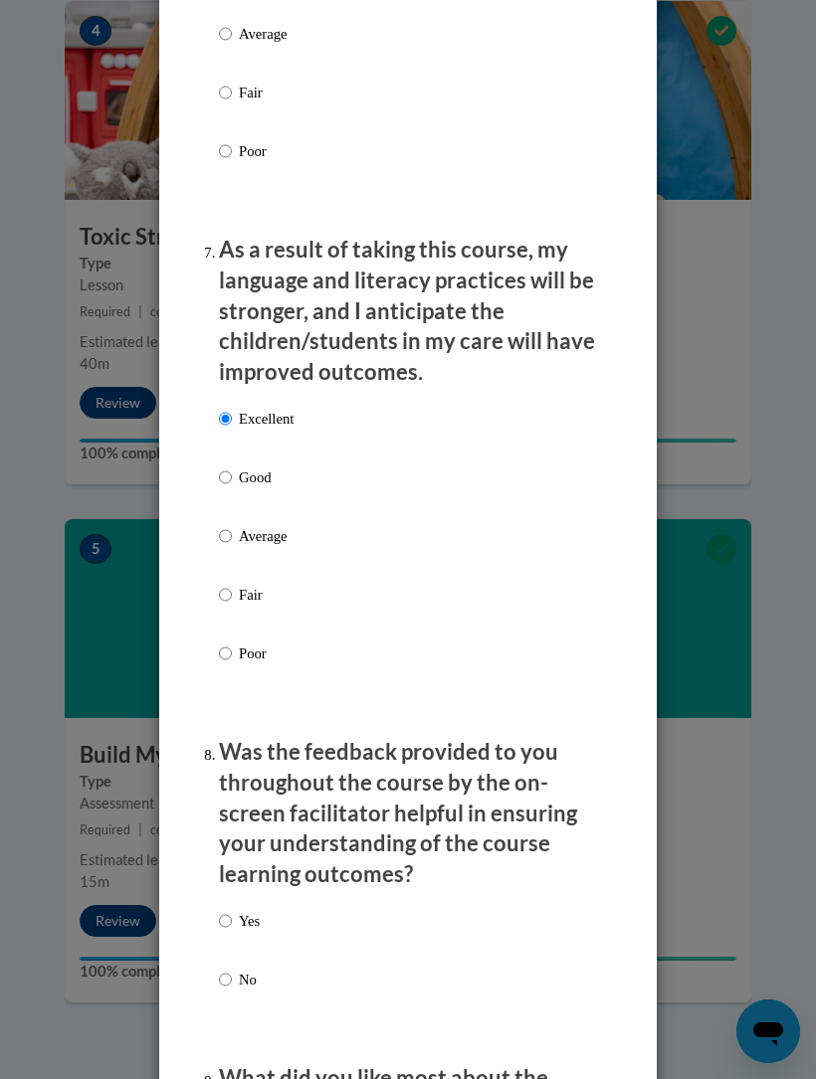
click at [337, 916] on div "Yes No" at bounding box center [408, 974] width 378 height 148
click at [329, 905] on div "Yes No" at bounding box center [408, 974] width 378 height 148
click at [229, 910] on input "Yes" at bounding box center [225, 921] width 13 height 22
radio input "true"
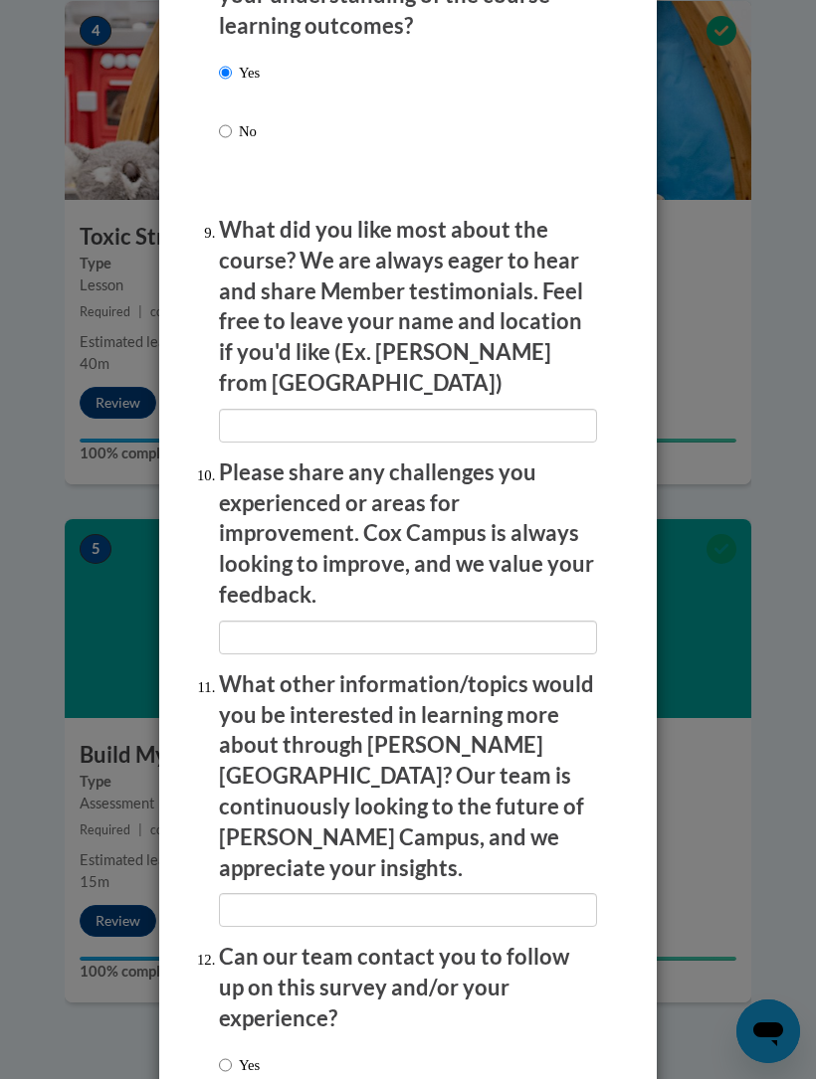
scroll to position [3585, 0]
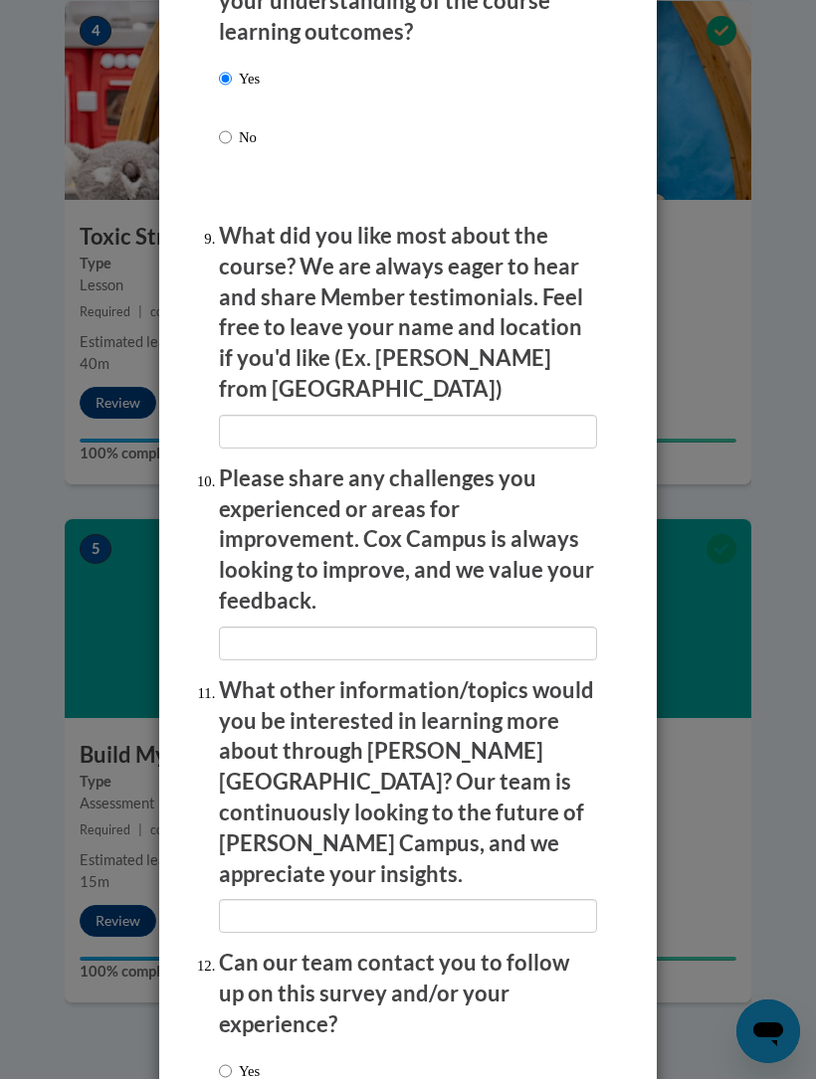
click at [360, 1050] on div "Yes No" at bounding box center [408, 1087] width 378 height 75
click at [331, 1050] on div "Yes No" at bounding box center [408, 1087] width 378 height 75
click at [241, 1050] on div "Yes No" at bounding box center [239, 1084] width 41 height 69
click at [231, 1060] on input "Yes" at bounding box center [225, 1071] width 13 height 22
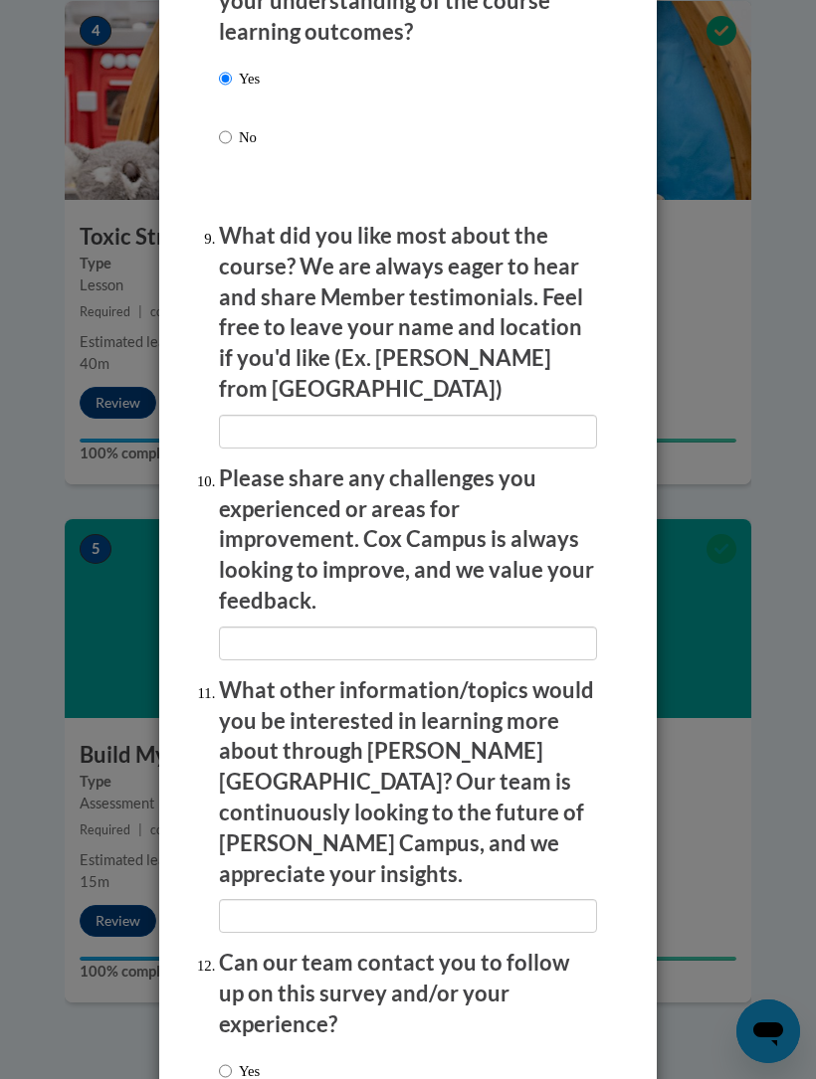
radio input "true"
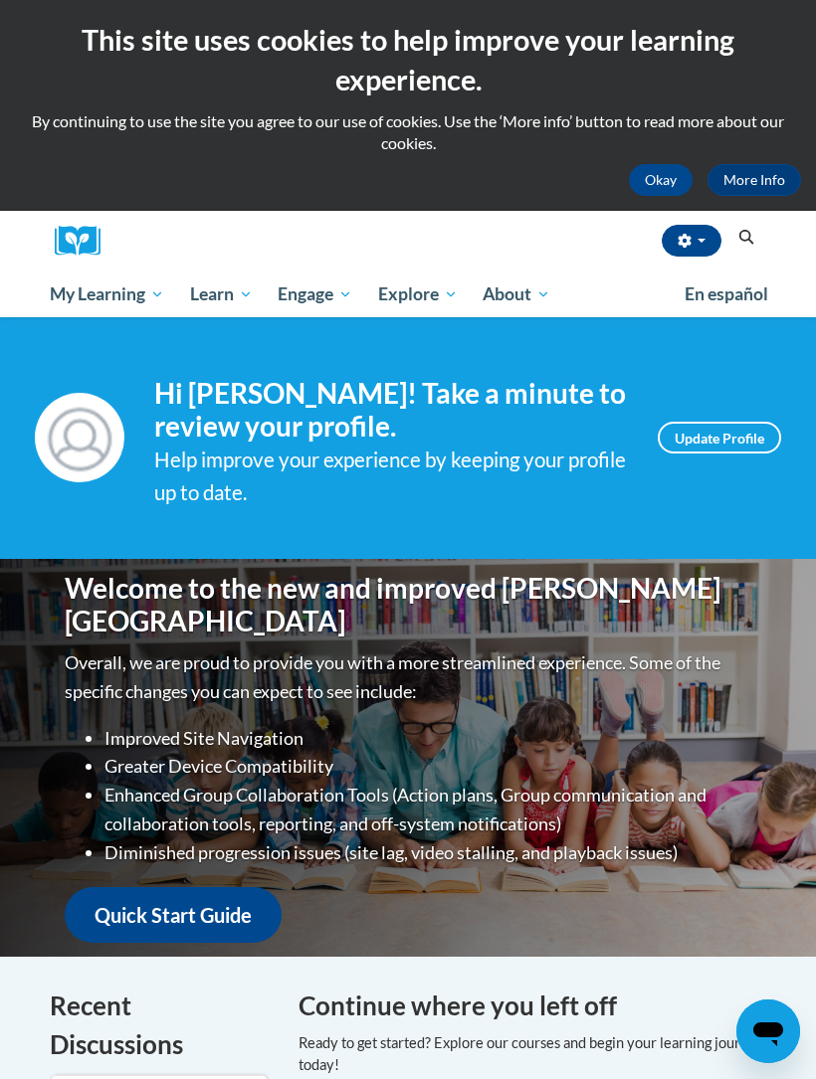
click at [737, 239] on icon "Search" at bounding box center [746, 237] width 18 height 15
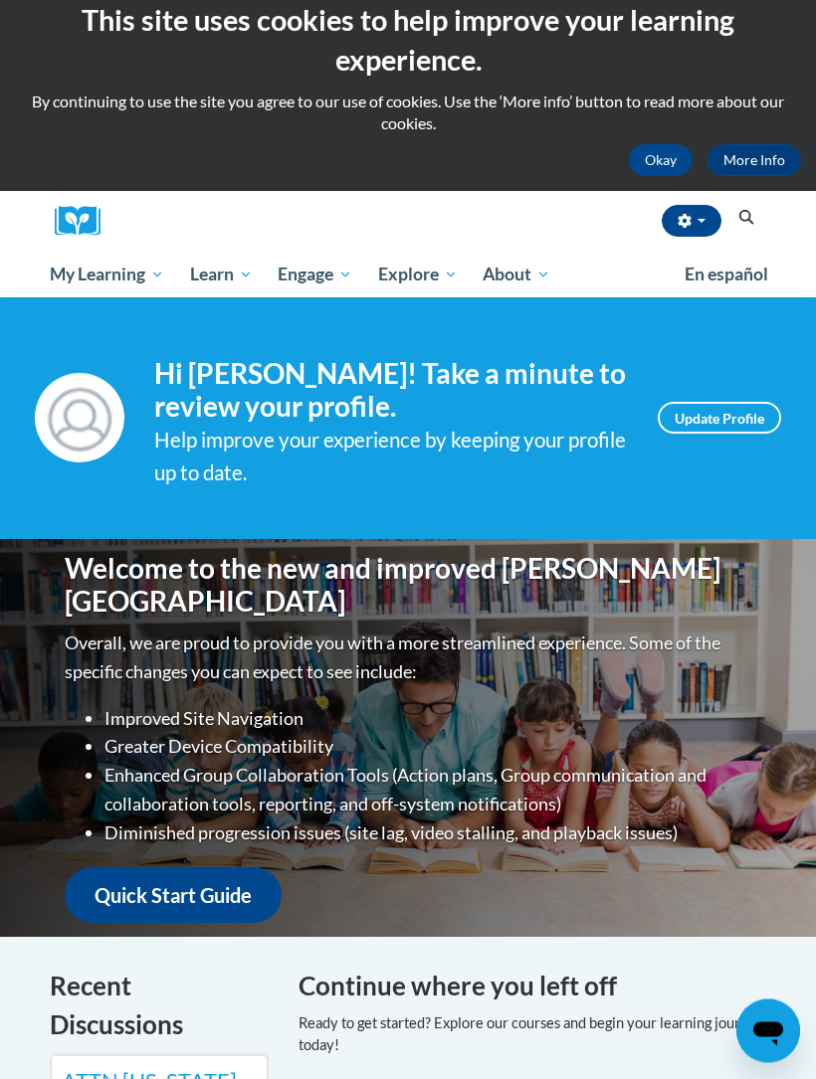
scroll to position [19, 0]
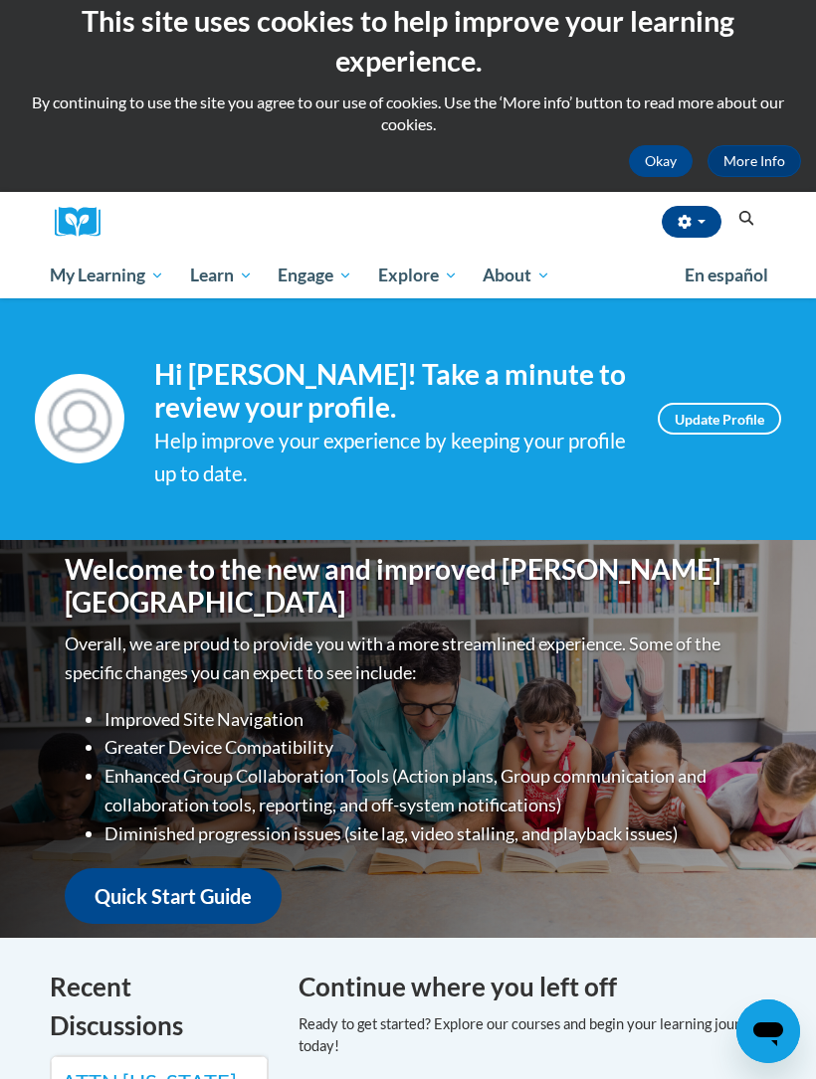
click at [731, 228] on button "Search" at bounding box center [746, 219] width 30 height 24
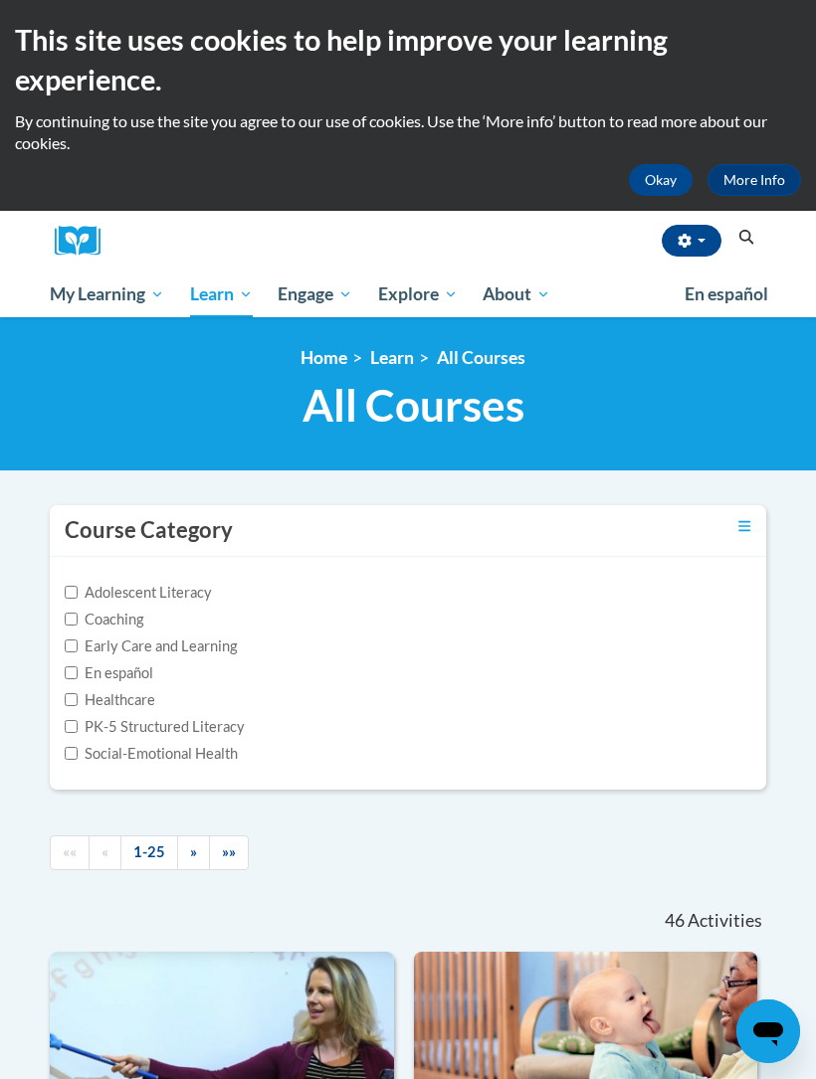
click at [740, 235] on icon "Search" at bounding box center [746, 237] width 15 height 15
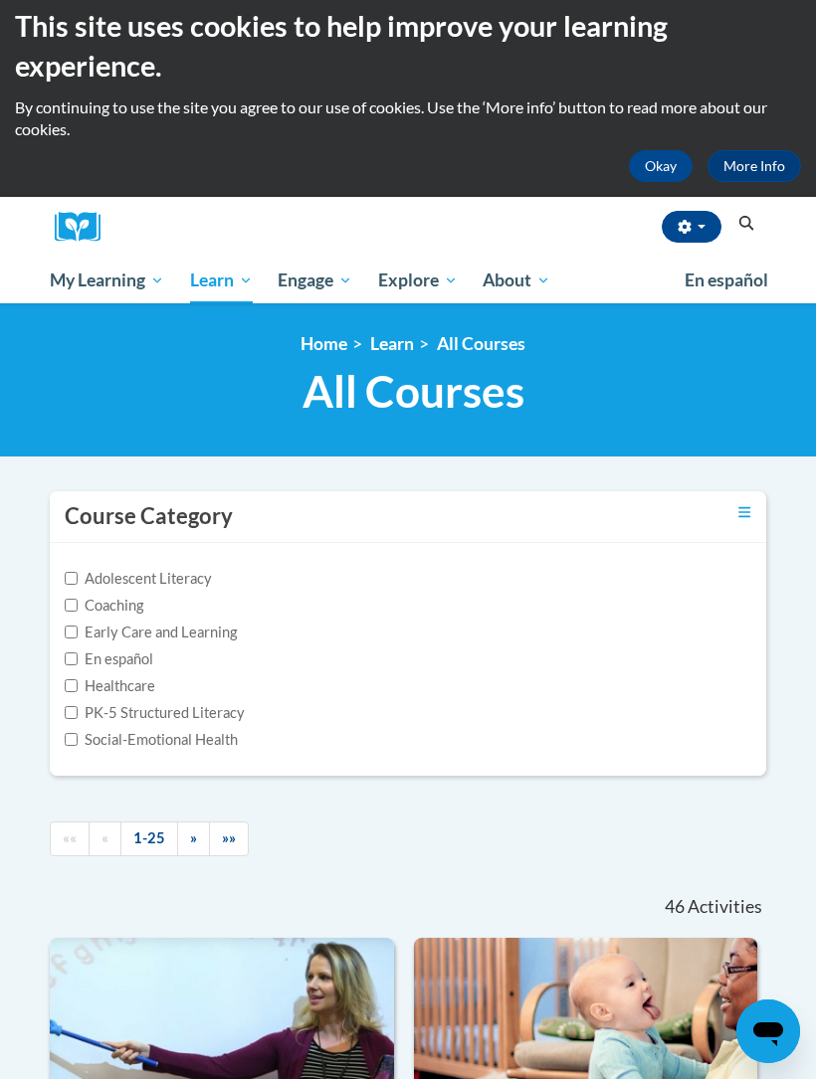
scroll to position [27, 0]
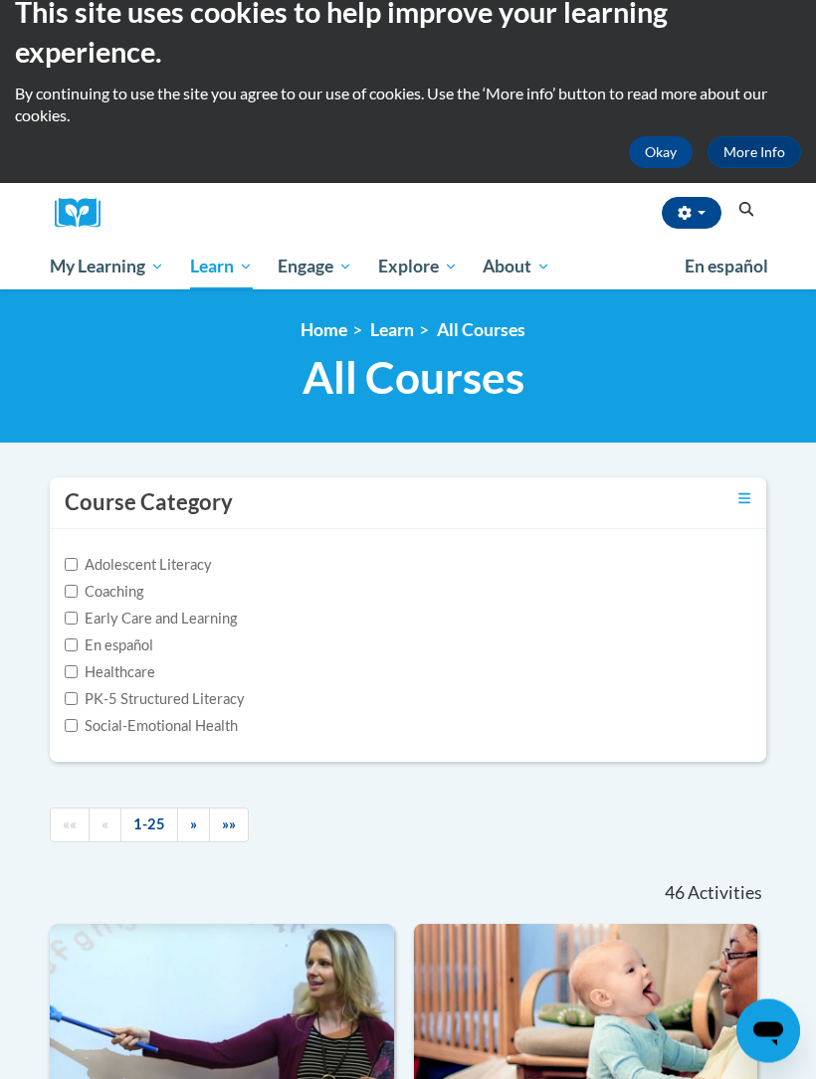
click at [740, 206] on icon "Search" at bounding box center [746, 210] width 15 height 15
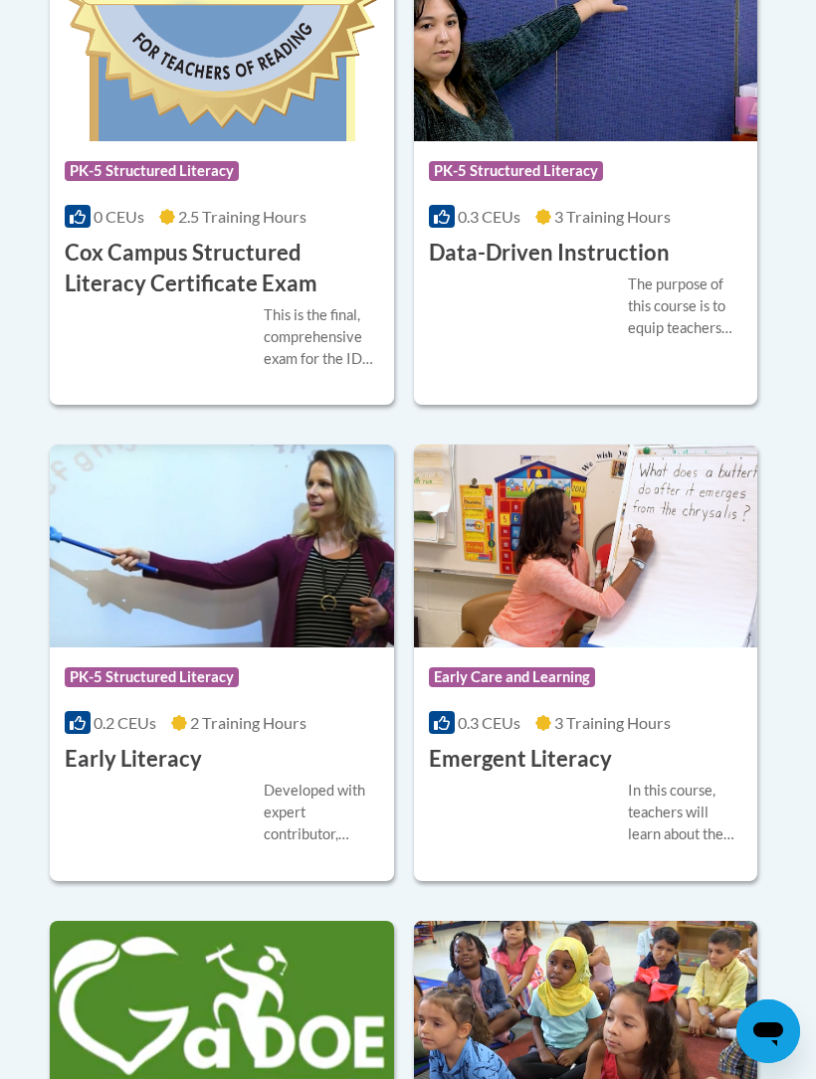
scroll to position [3152, 0]
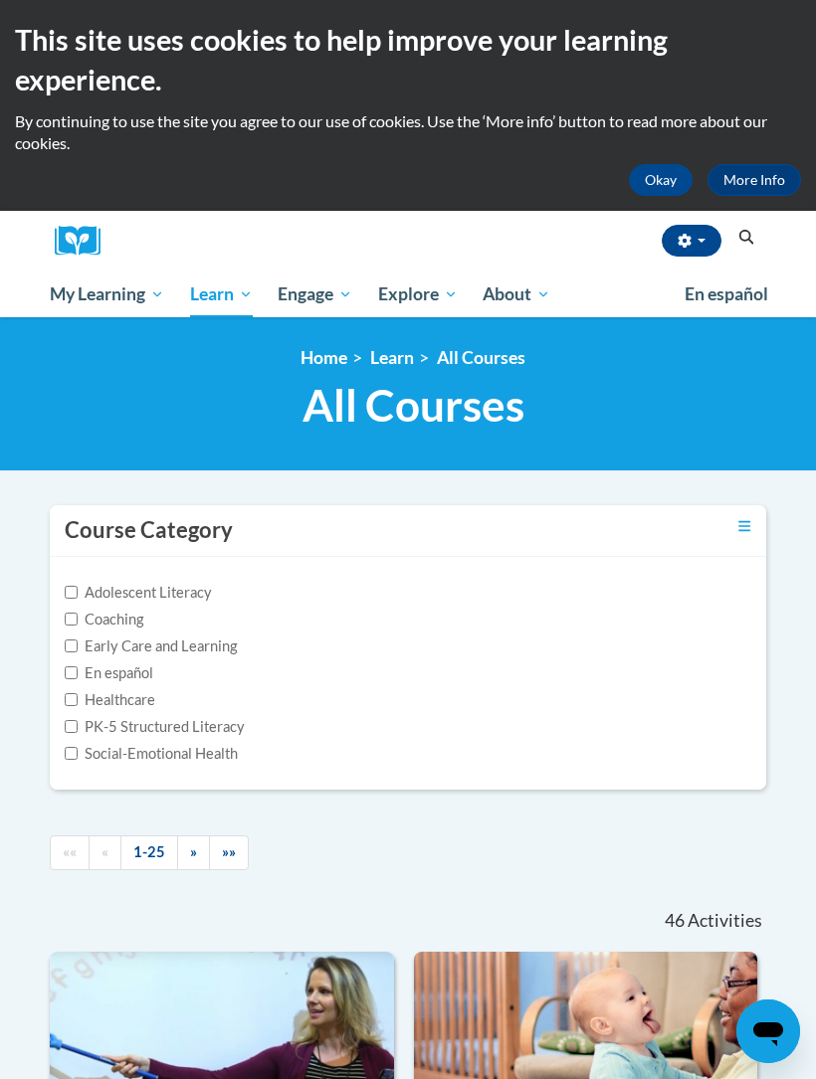
click at [731, 242] on button "Search" at bounding box center [746, 238] width 30 height 24
click at [0, 0] on span "Certificates" at bounding box center [0, 0] width 0 height 0
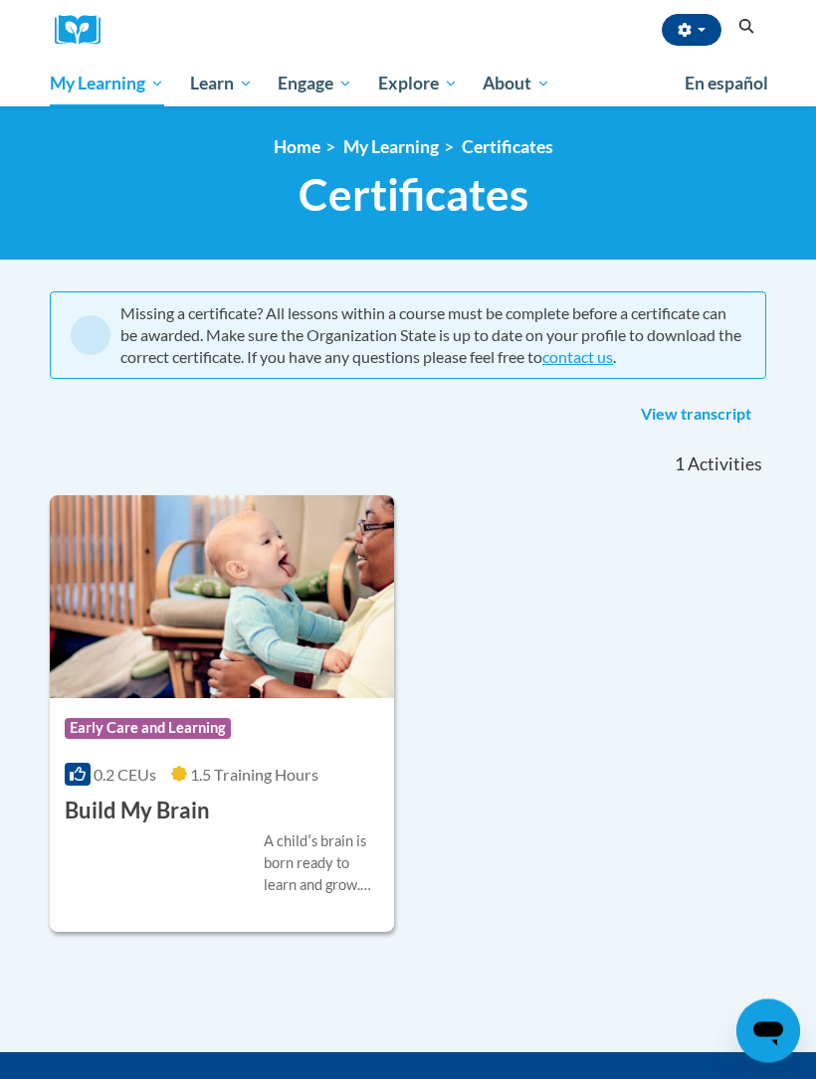
scroll to position [214, 0]
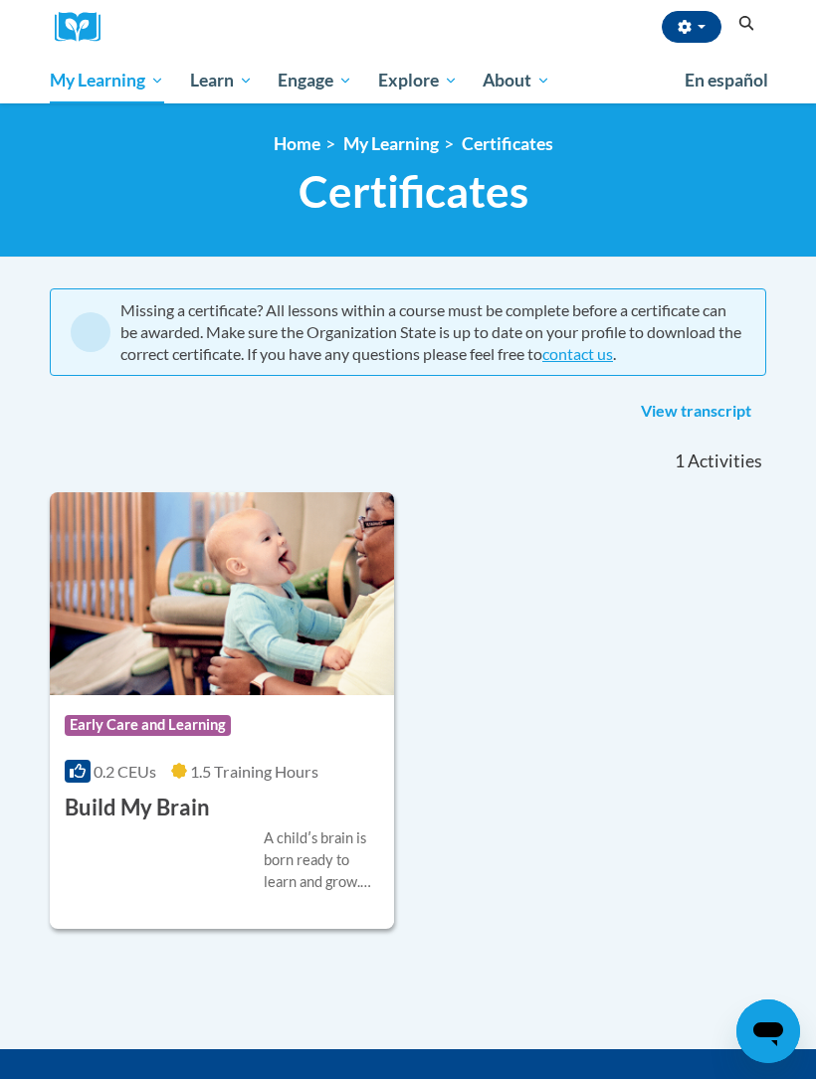
click at [731, 32] on button "Search" at bounding box center [746, 24] width 30 height 24
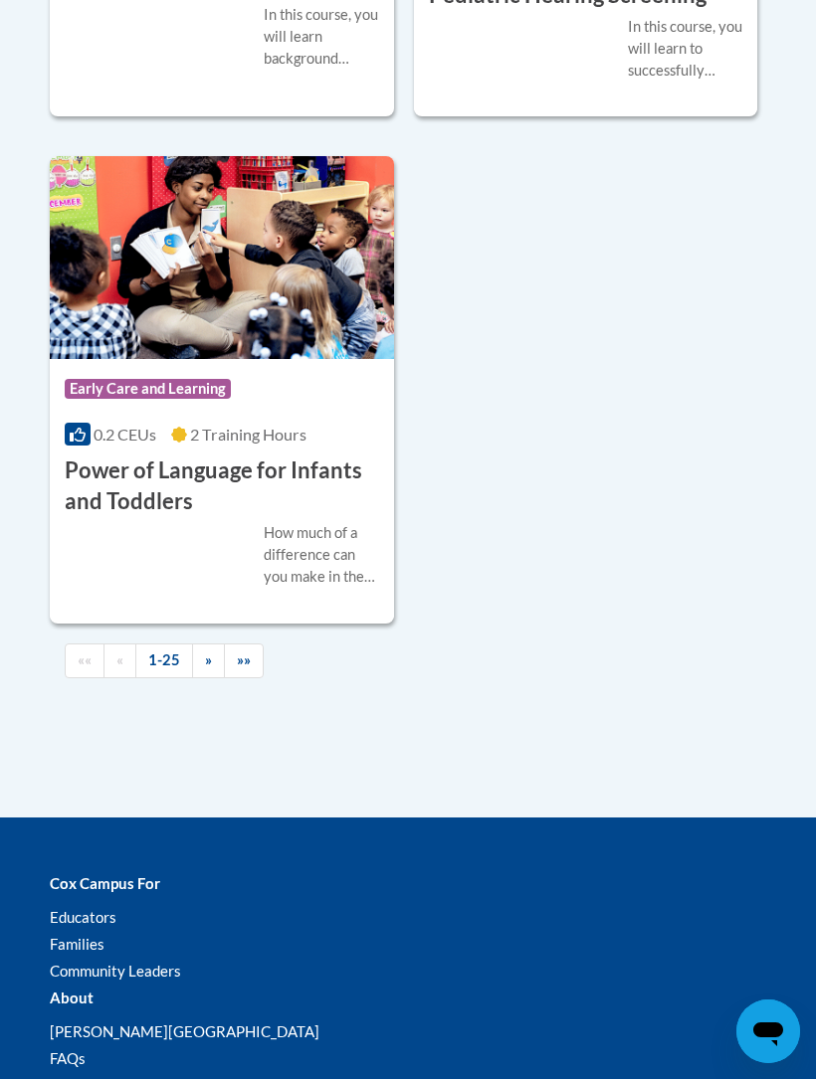
click at [202, 644] on link "»" at bounding box center [208, 661] width 33 height 35
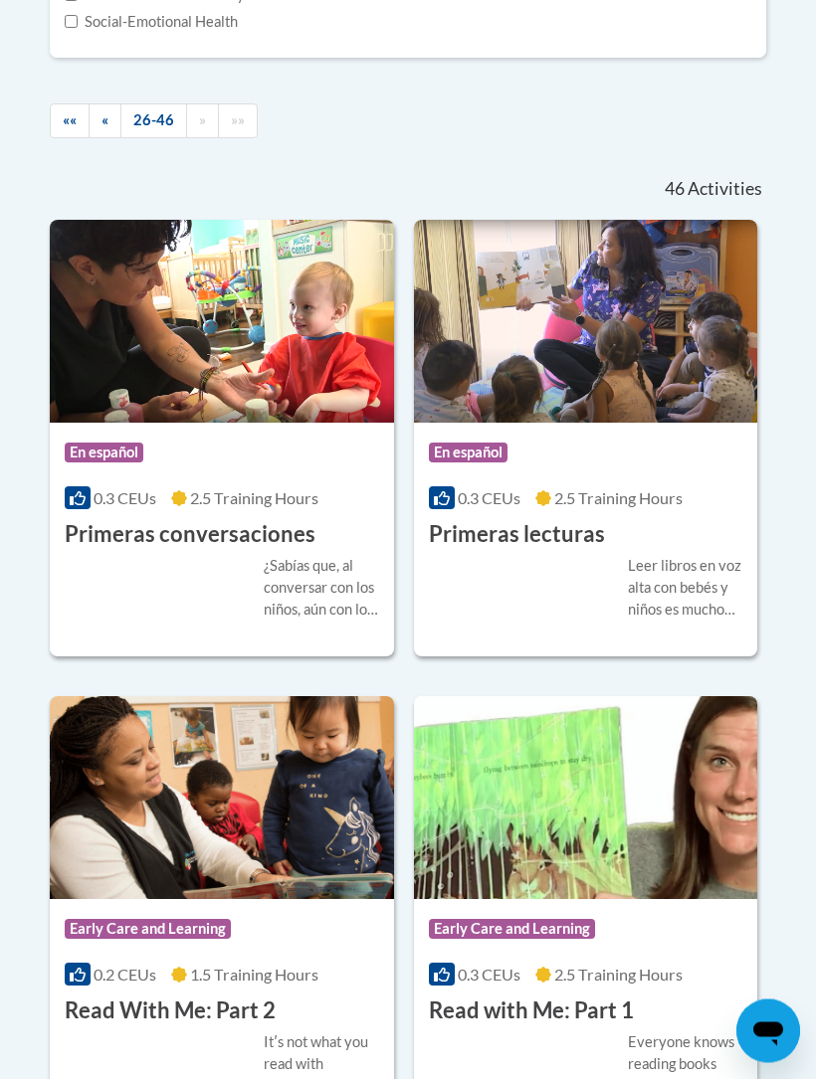
scroll to position [676, 0]
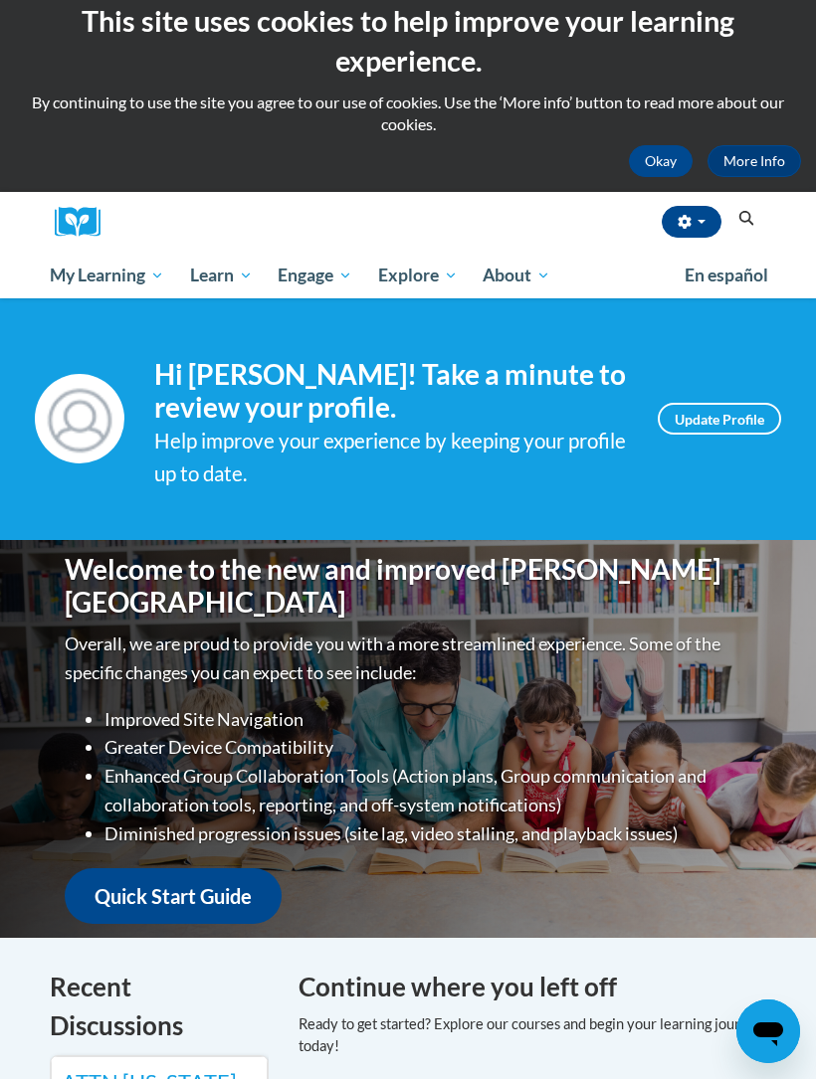
click at [10, 6] on div "This site uses cookies to help improve your learning experience. By continuing …" at bounding box center [408, 89] width 816 height 176
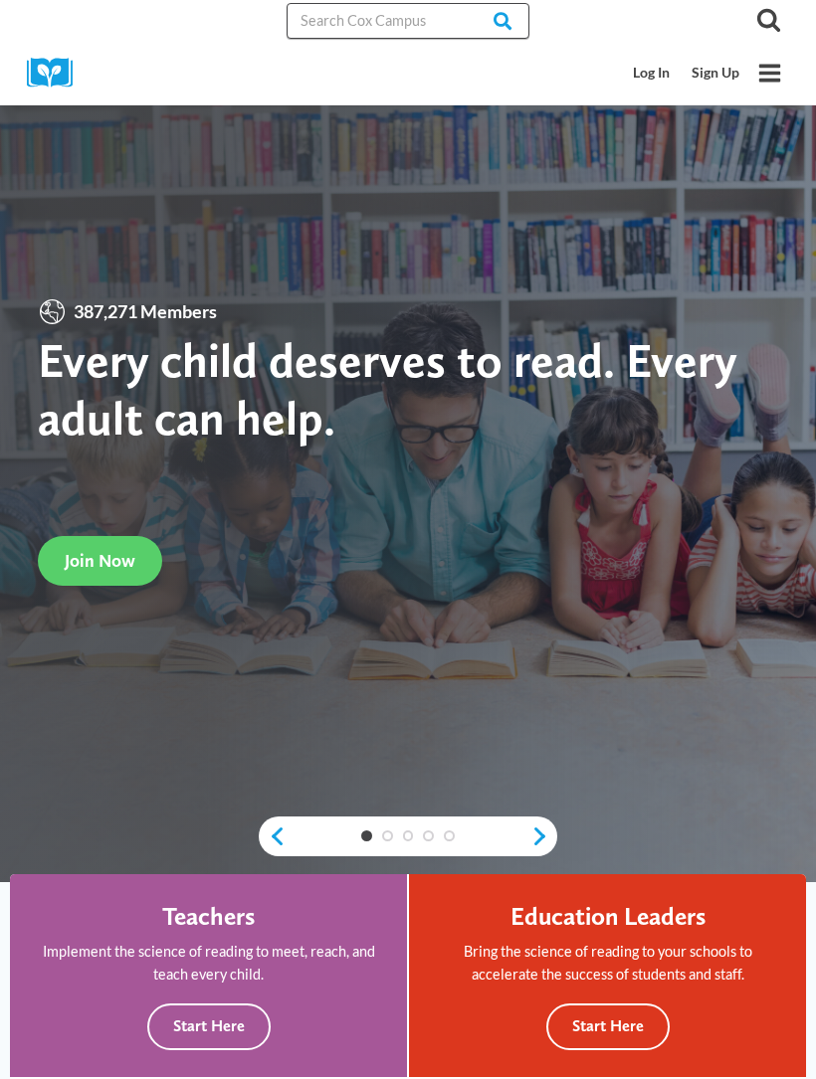
click at [383, 32] on input "Search in [URL][DOMAIN_NAME]" at bounding box center [407, 21] width 243 height 36
click at [372, 26] on input "Search in [URL][DOMAIN_NAME]" at bounding box center [407, 21] width 243 height 36
paste input "Talk With Me Baby"
type input "Talk With Me Baby"
click at [486, 20] on input "Search" at bounding box center [491, 21] width 78 height 36
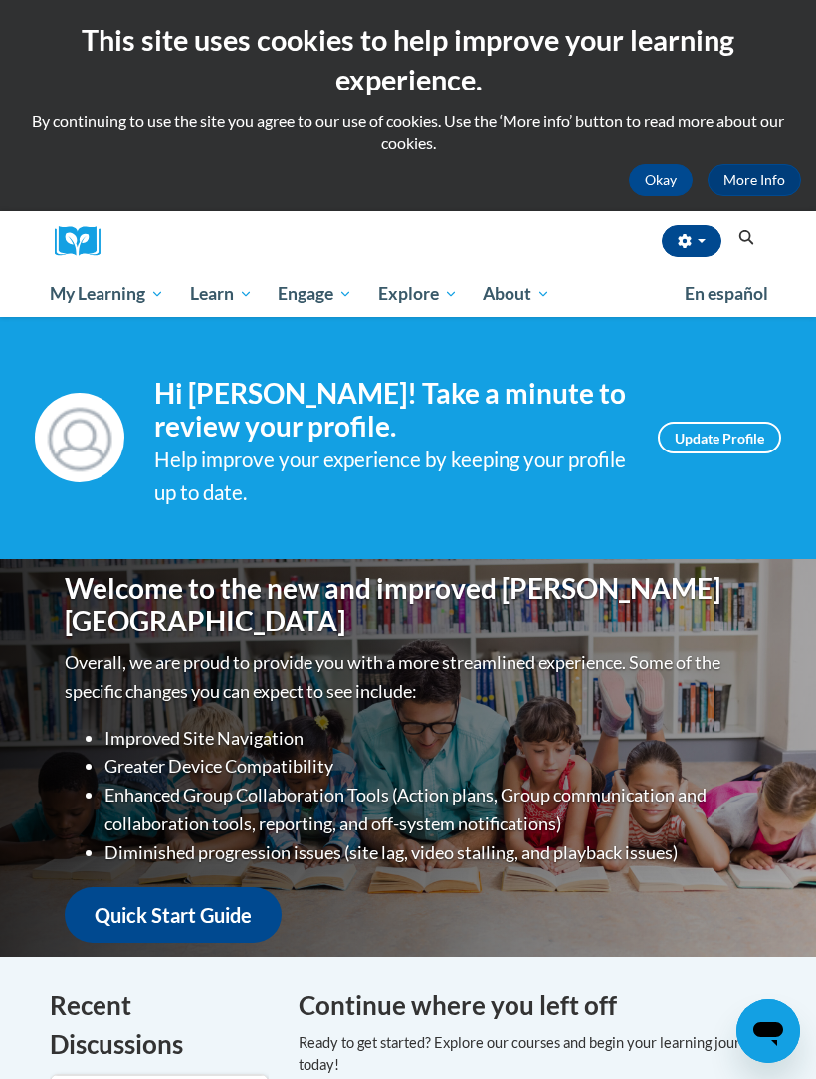
click at [737, 235] on icon "Search" at bounding box center [746, 237] width 18 height 15
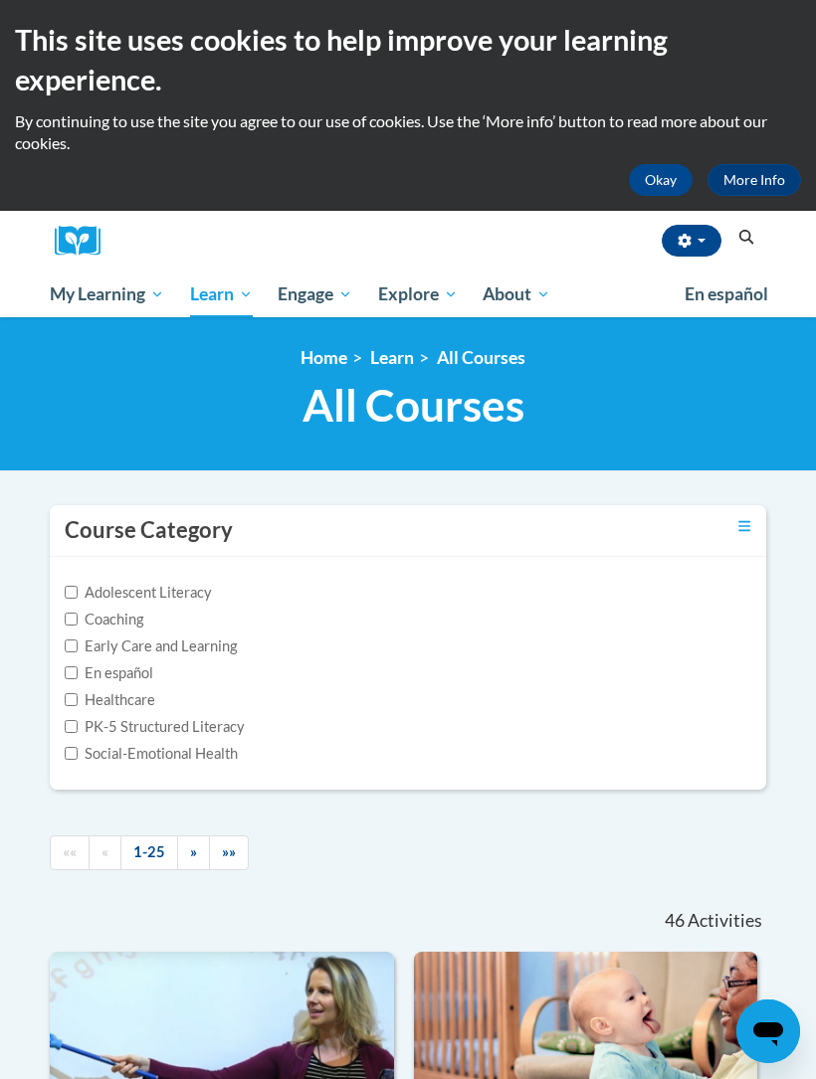
click at [737, 432] on div "<en>Home</en><fr>Accueil</fr><de>Zuhause</de><it>Casa</it><es>Casa</es><pt>Casa…" at bounding box center [413, 394] width 746 height 95
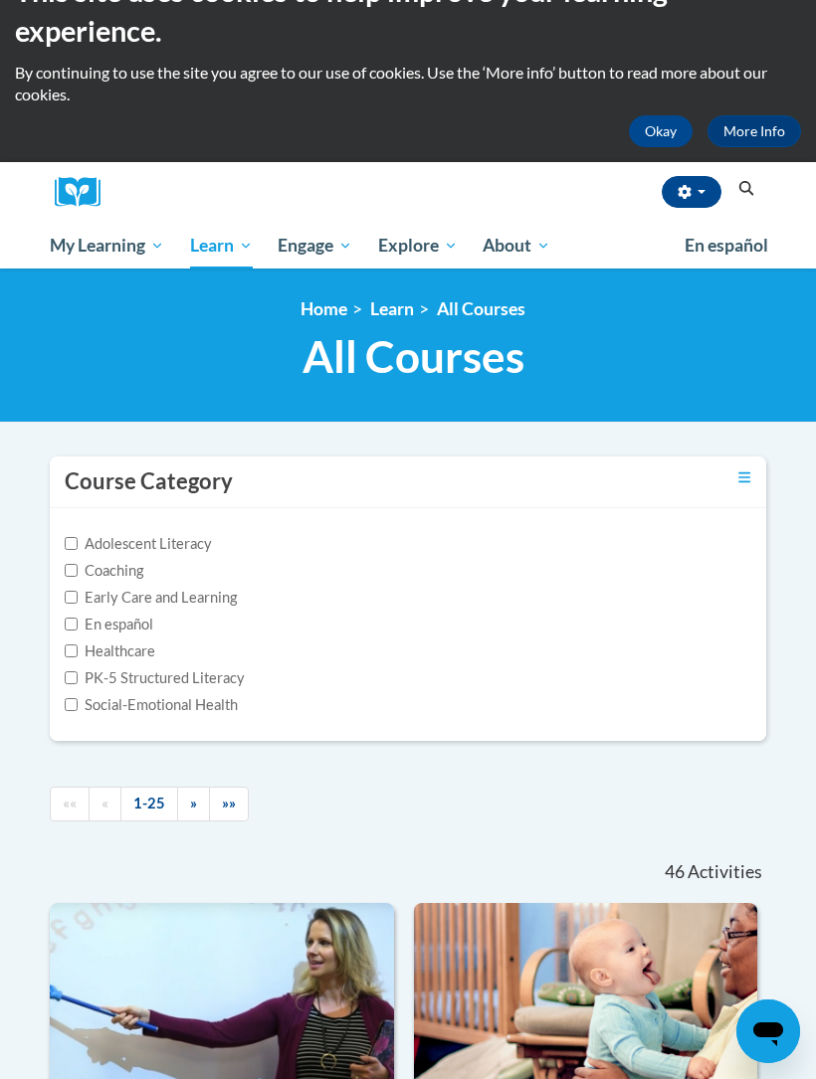
scroll to position [49, 0]
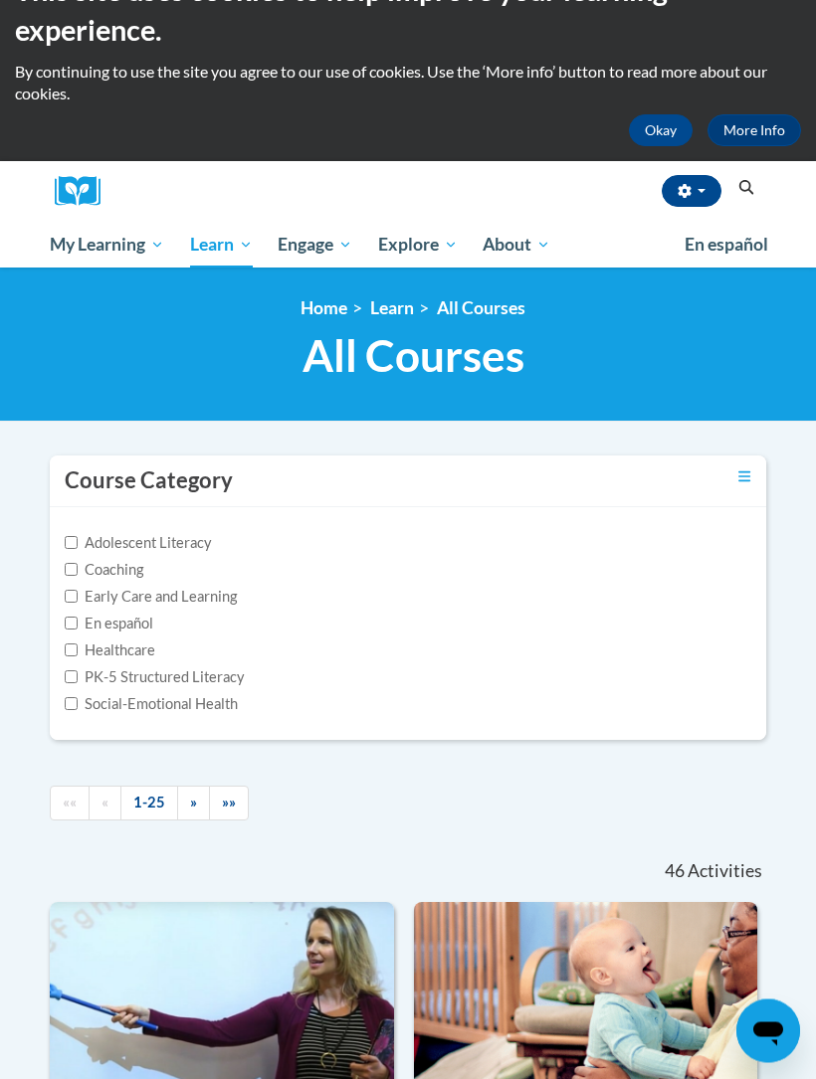
click at [660, 104] on div "This site uses cookies to help improve your learning experience. By continuing …" at bounding box center [408, 59] width 816 height 176
click at [642, 131] on button "Okay" at bounding box center [661, 130] width 64 height 32
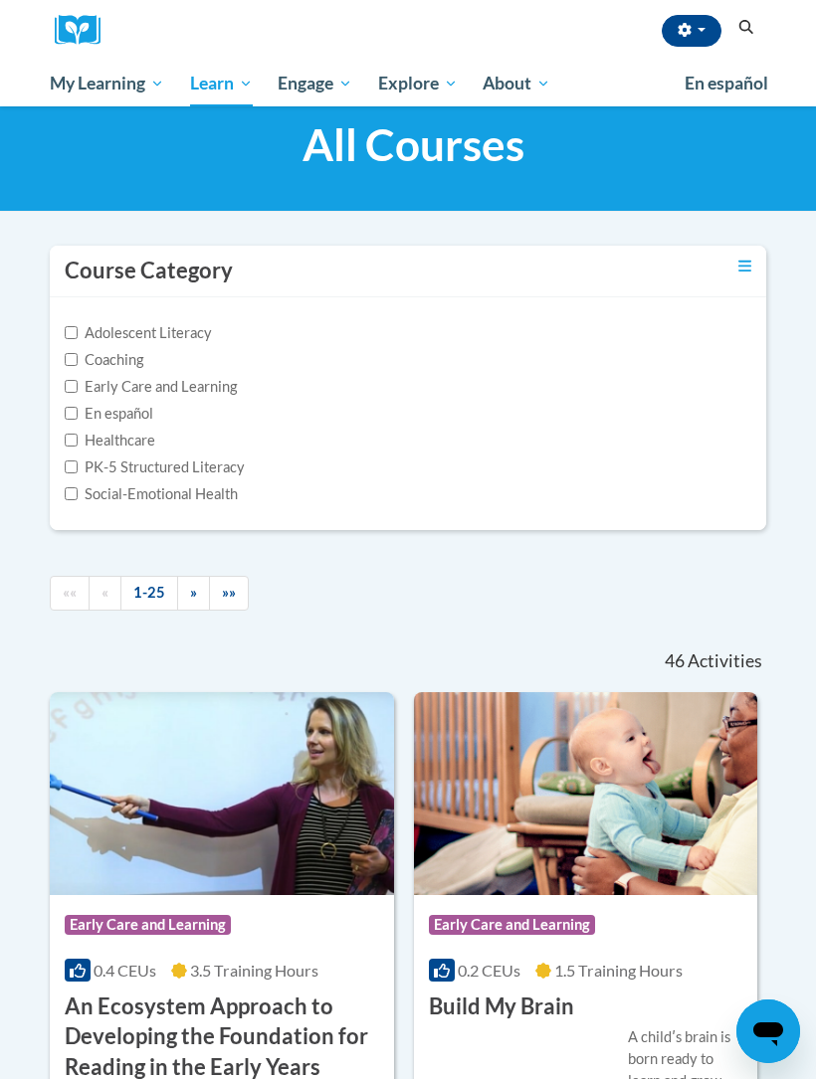
click at [744, 31] on icon "Search" at bounding box center [746, 27] width 15 height 15
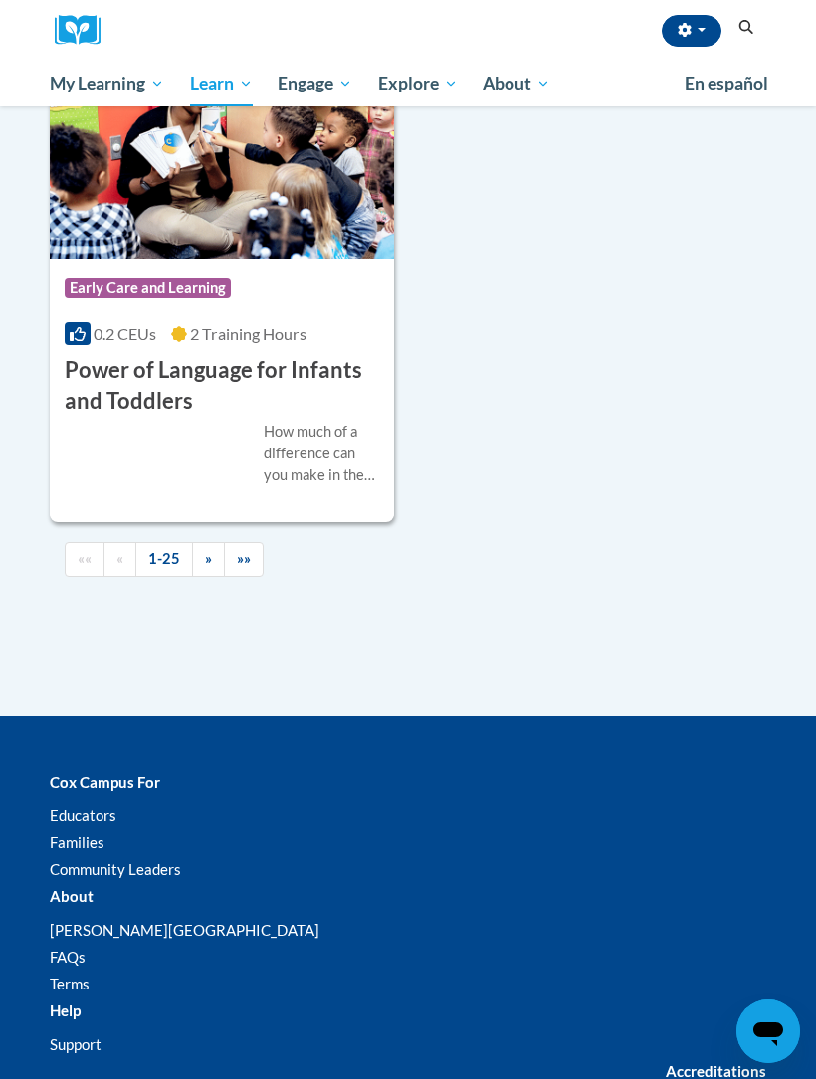
click at [212, 542] on link "»" at bounding box center [208, 559] width 33 height 35
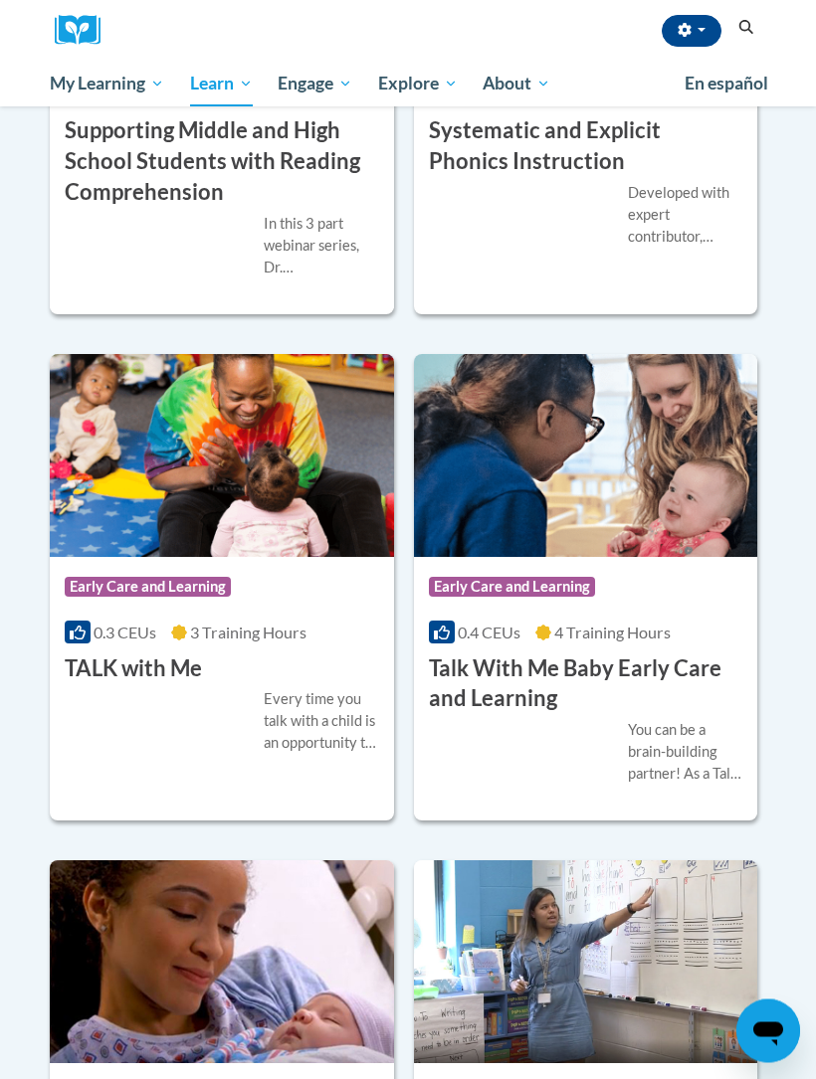
scroll to position [3336, 0]
click at [531, 786] on div "More Info Enroll You can be a brain-building partner! As a Talk With Me Baby co…" at bounding box center [586, 764] width 344 height 100
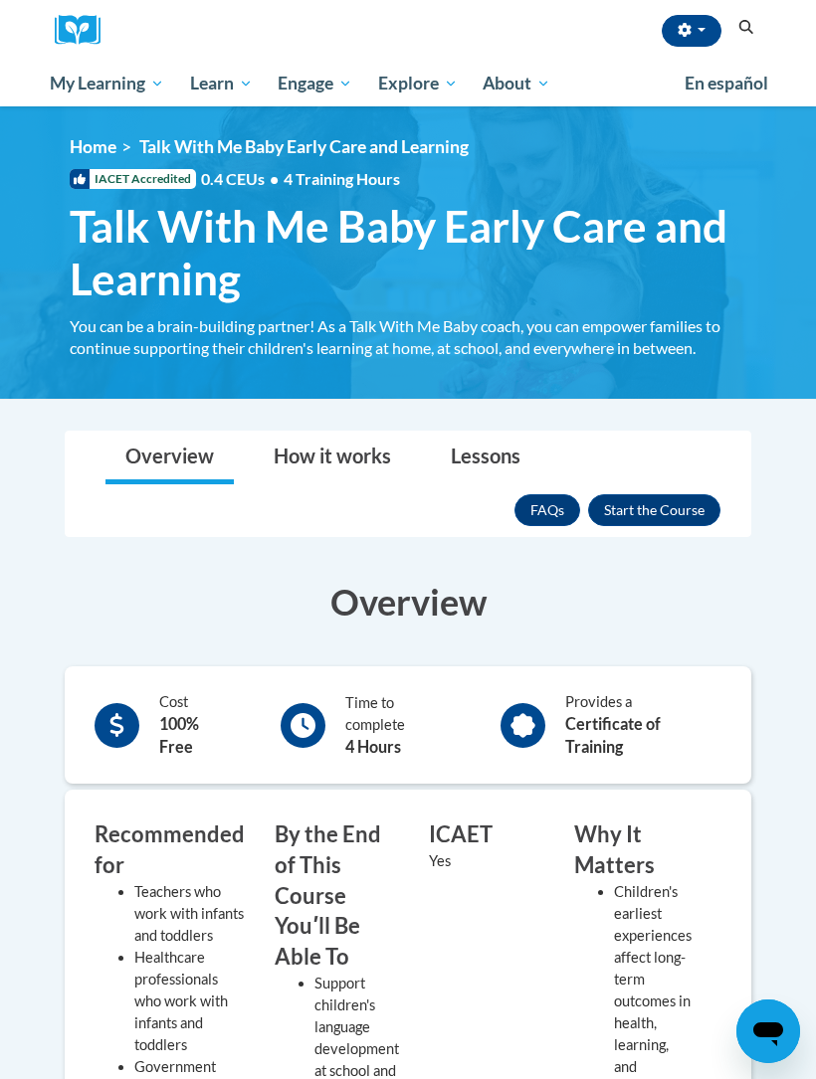
click at [669, 510] on button "Enroll" at bounding box center [654, 510] width 132 height 32
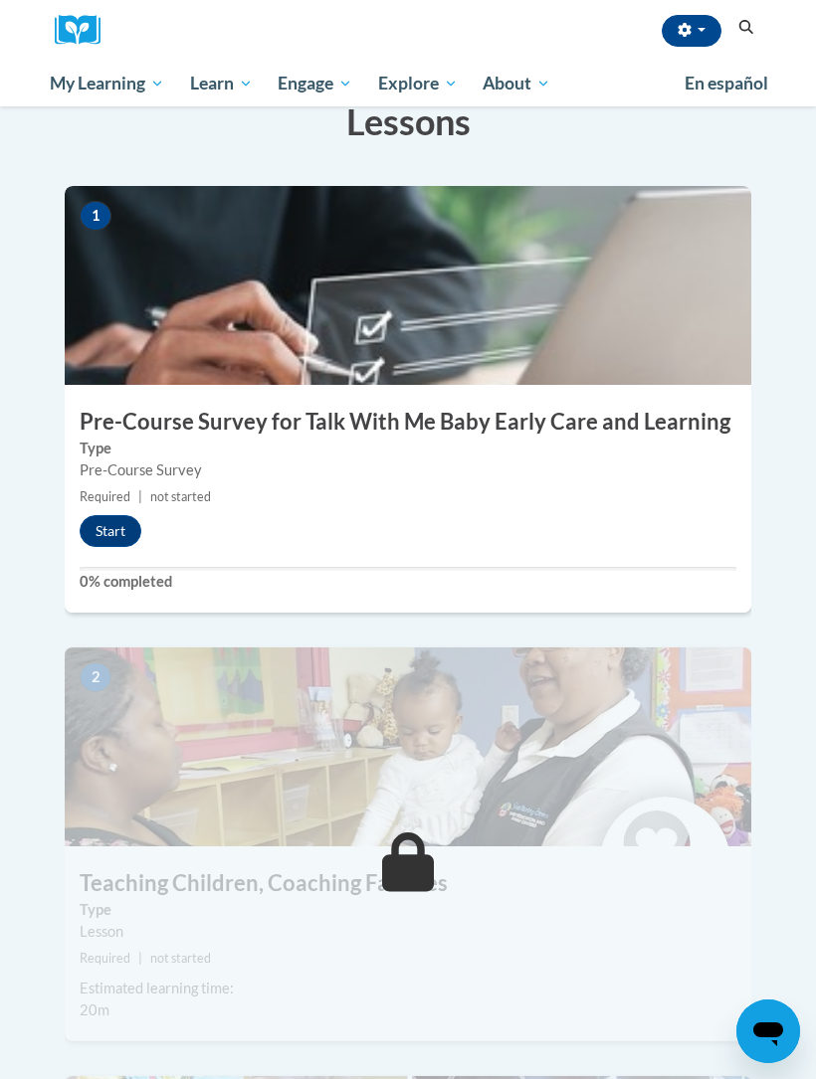
scroll to position [593, 0]
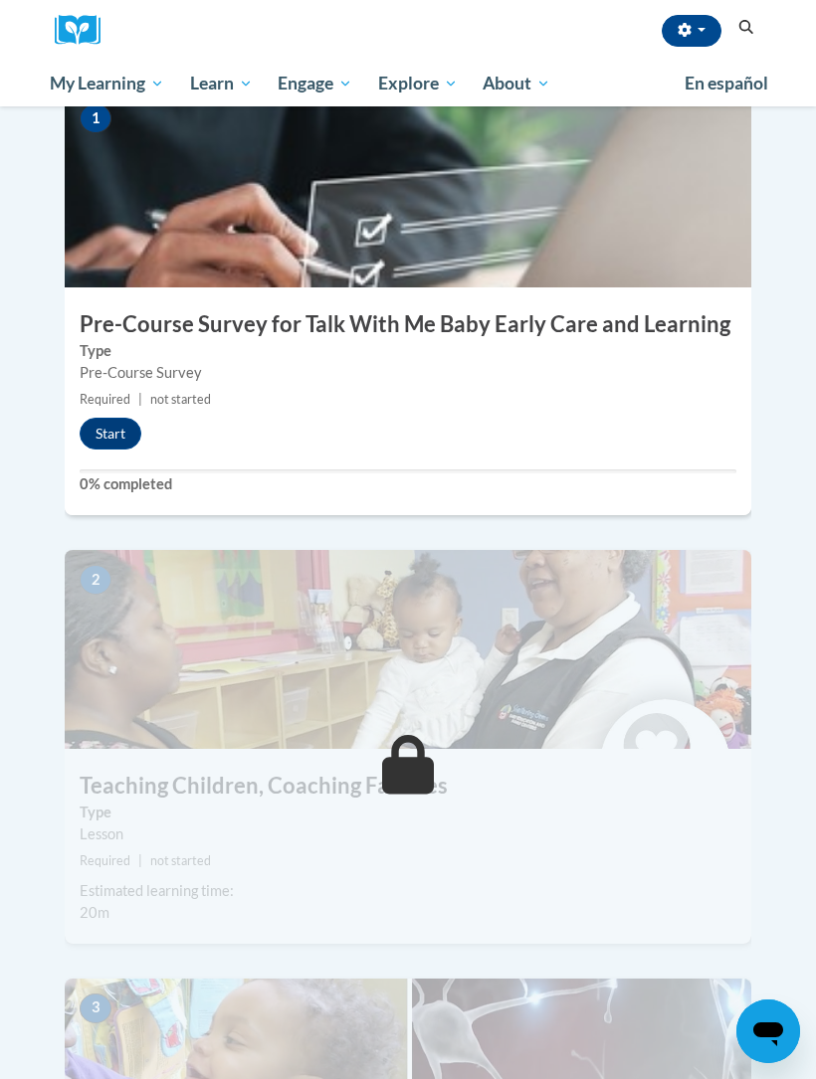
click at [87, 418] on button "Start" at bounding box center [111, 434] width 62 height 32
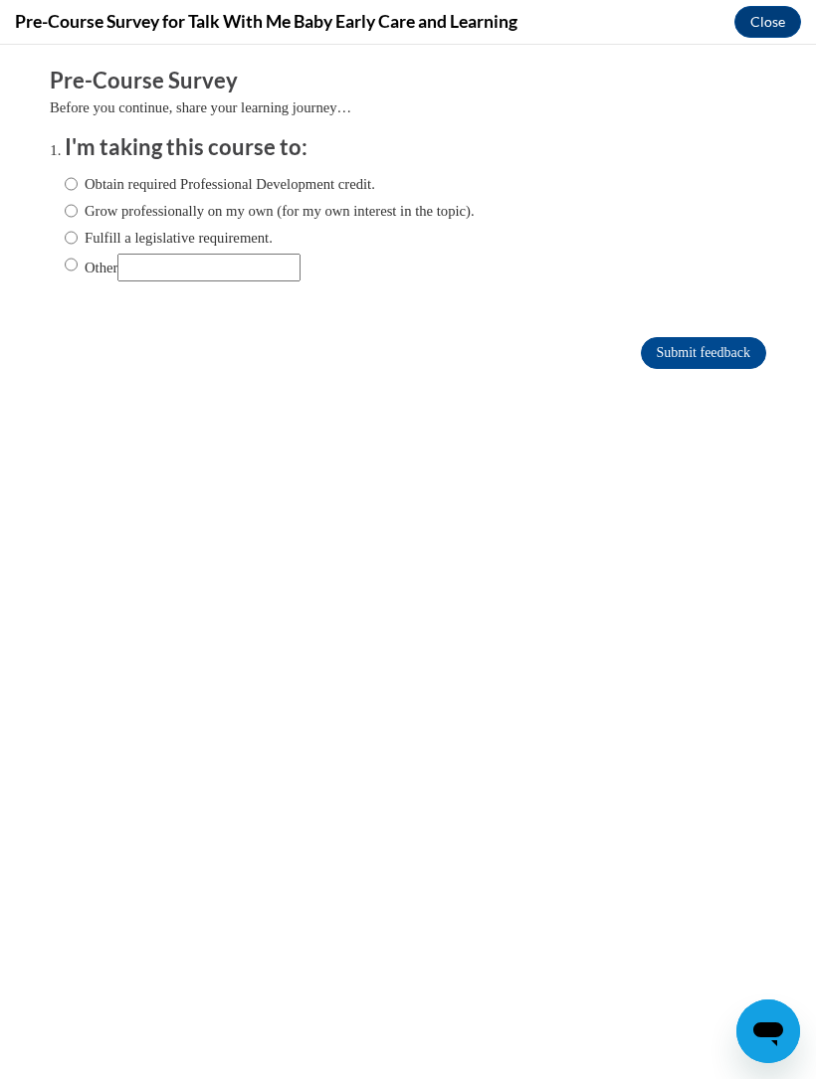
scroll to position [0, 0]
click at [362, 173] on label "Obtain required Professional Development credit." at bounding box center [220, 184] width 310 height 22
click at [78, 173] on input "Obtain required Professional Development credit." at bounding box center [71, 184] width 13 height 22
radio input "true"
click at [681, 340] on input "Submit feedback" at bounding box center [703, 353] width 125 height 32
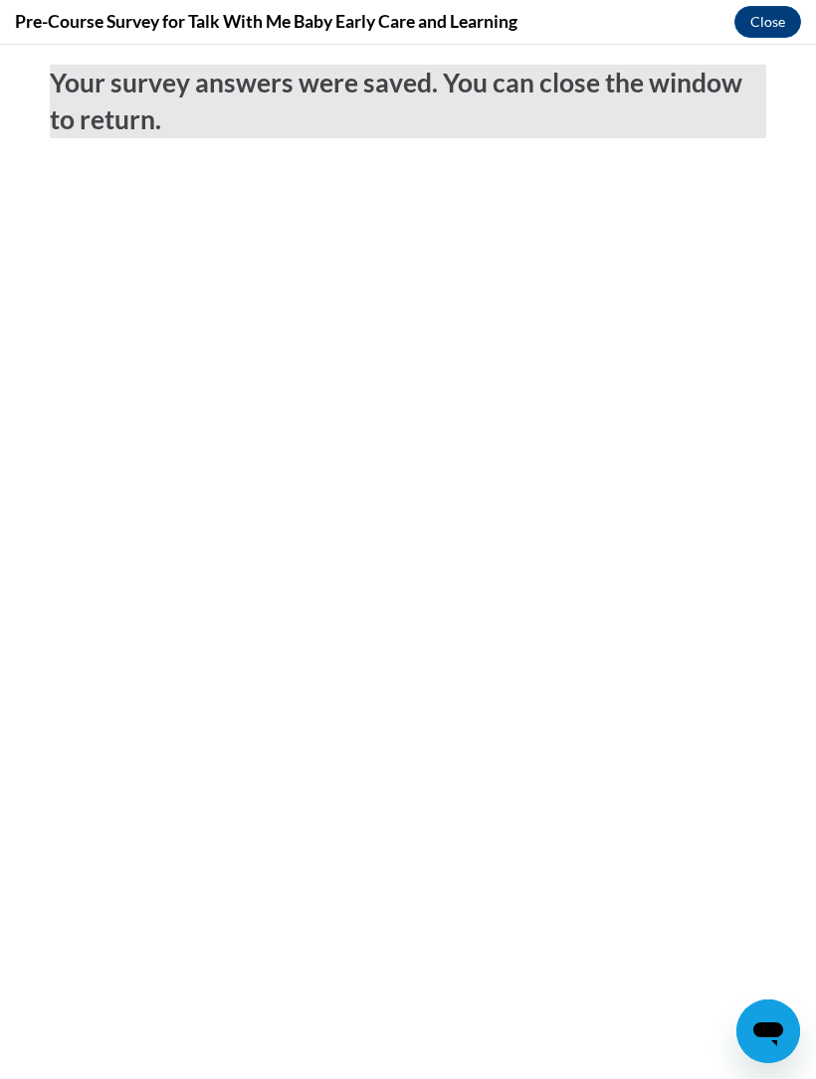
click at [773, 20] on button "Close" at bounding box center [767, 22] width 67 height 32
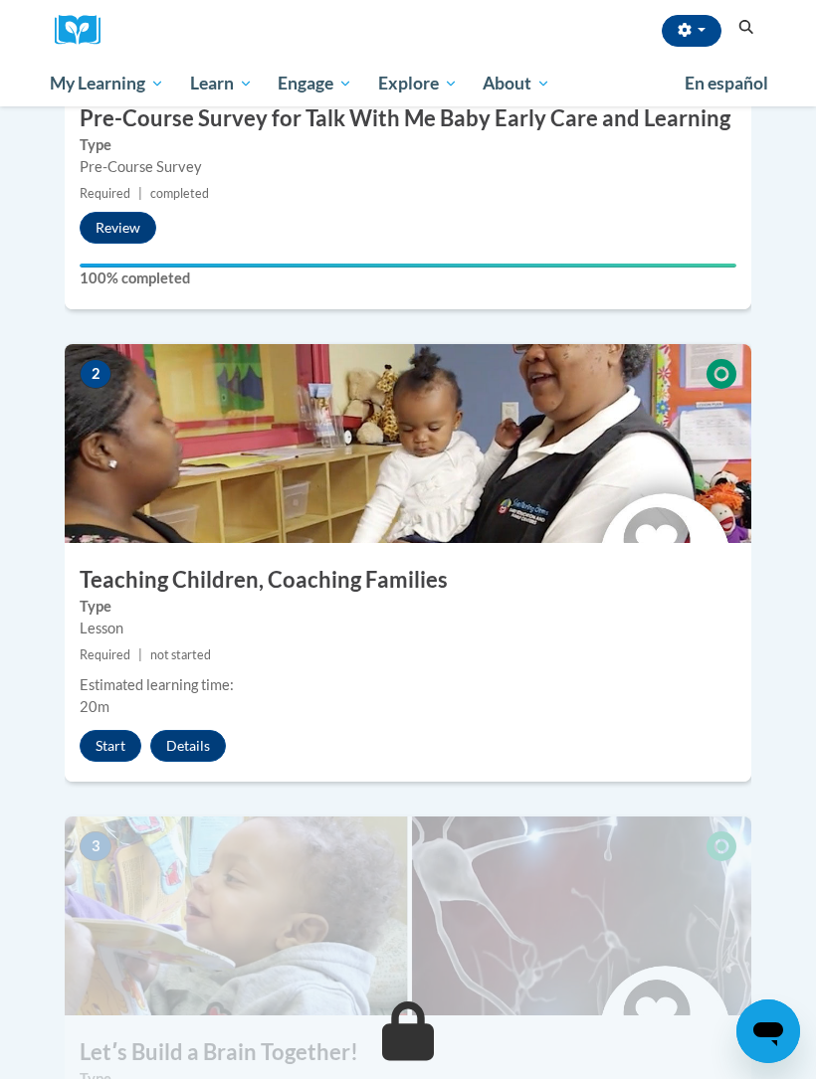
scroll to position [785, 0]
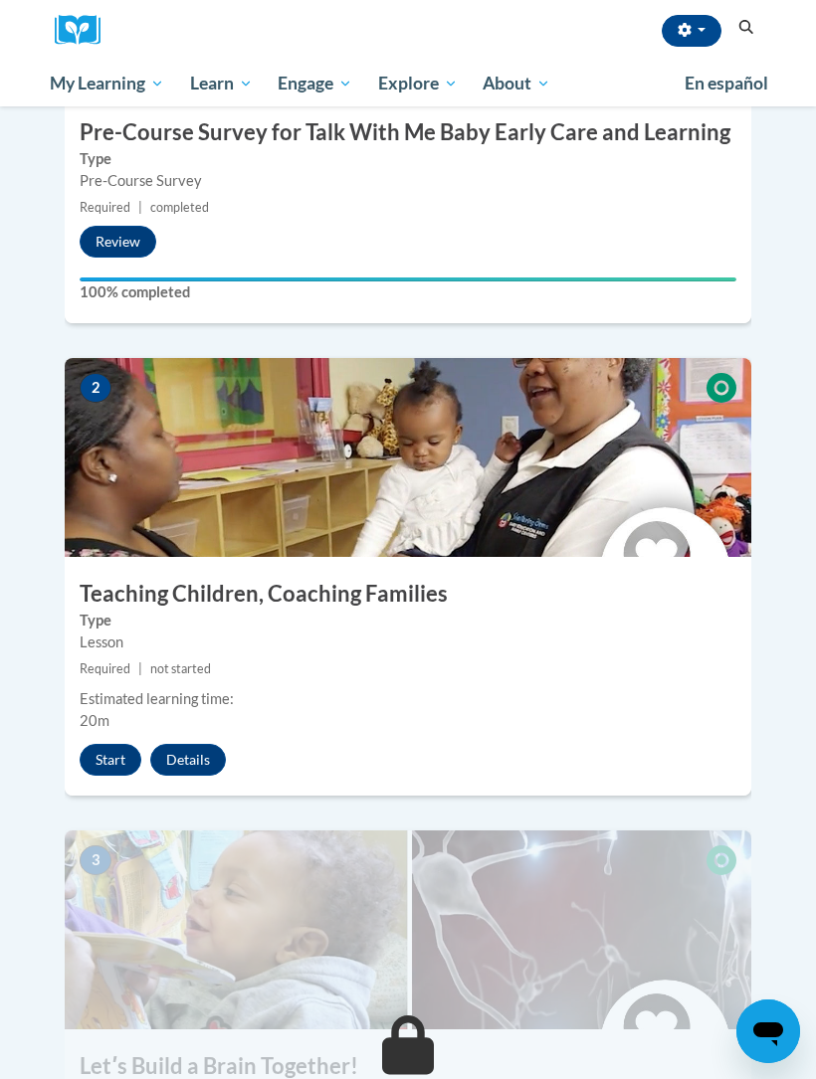
click at [110, 744] on button "Start" at bounding box center [111, 760] width 62 height 32
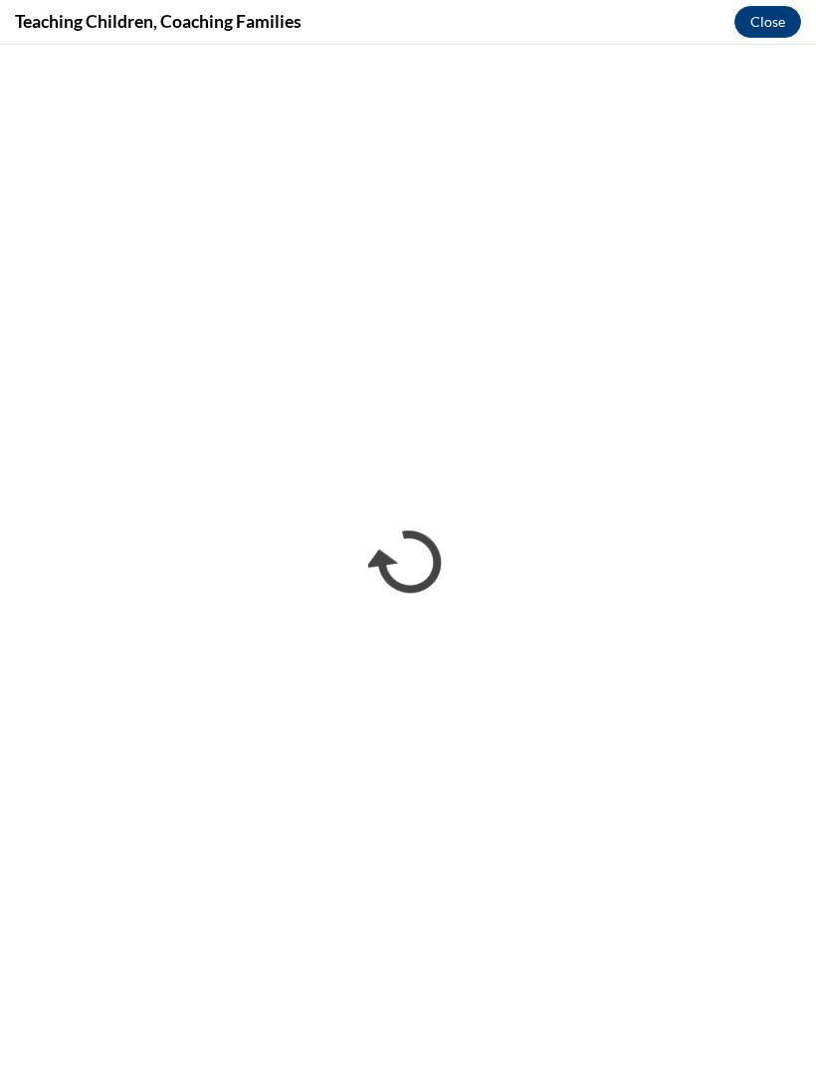
scroll to position [0, 0]
